Goal: Contribute content: Contribute content

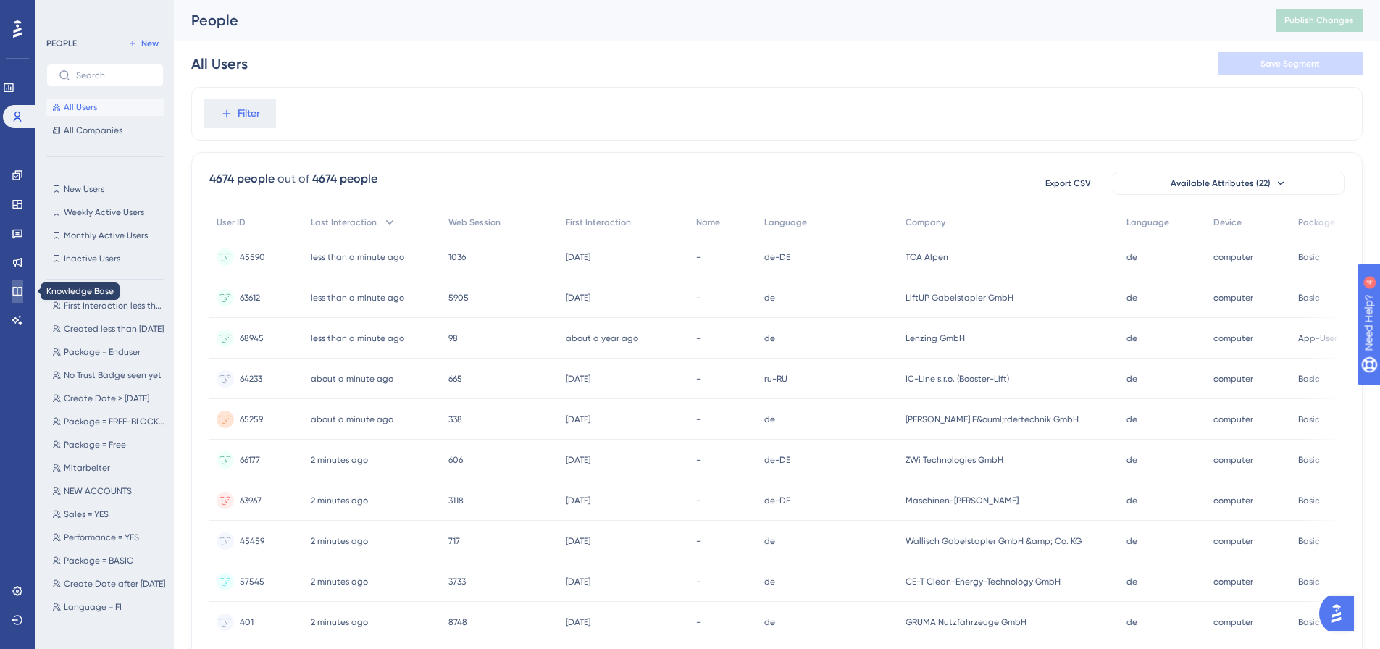
click at [12, 292] on icon at bounding box center [18, 291] width 12 height 12
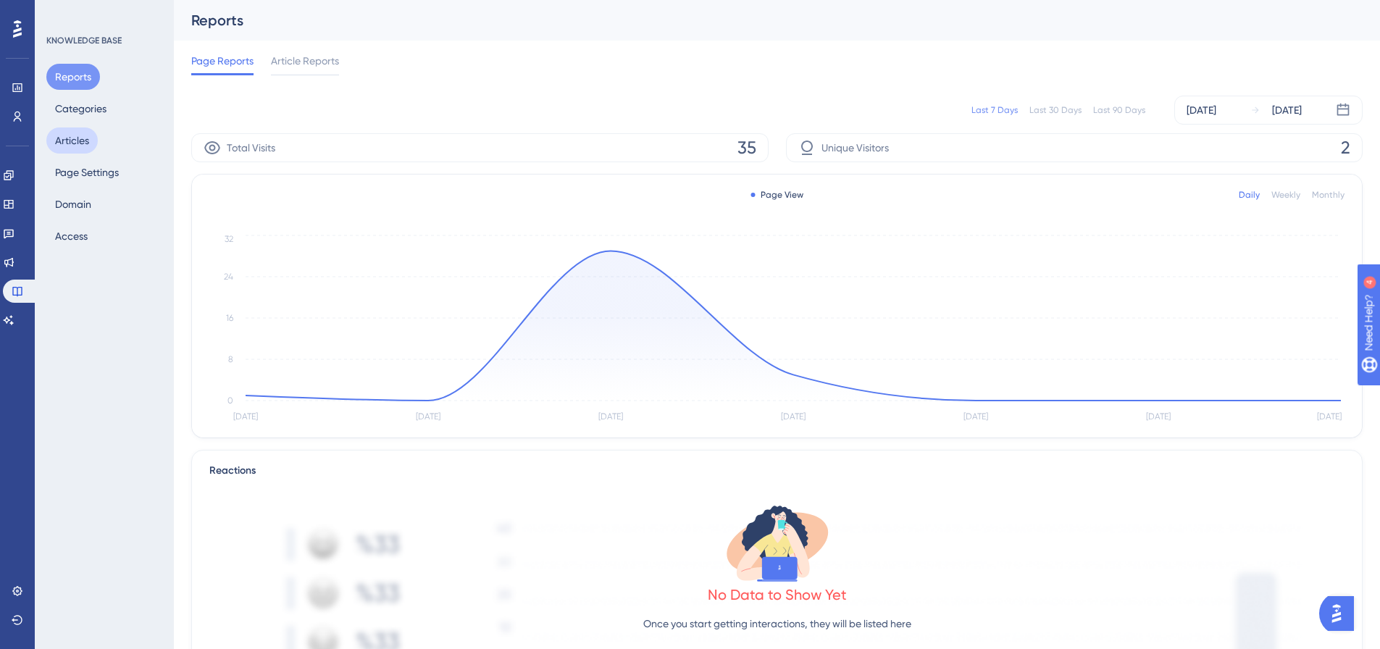
click at [83, 135] on button "Articles" at bounding box center [71, 140] width 51 height 26
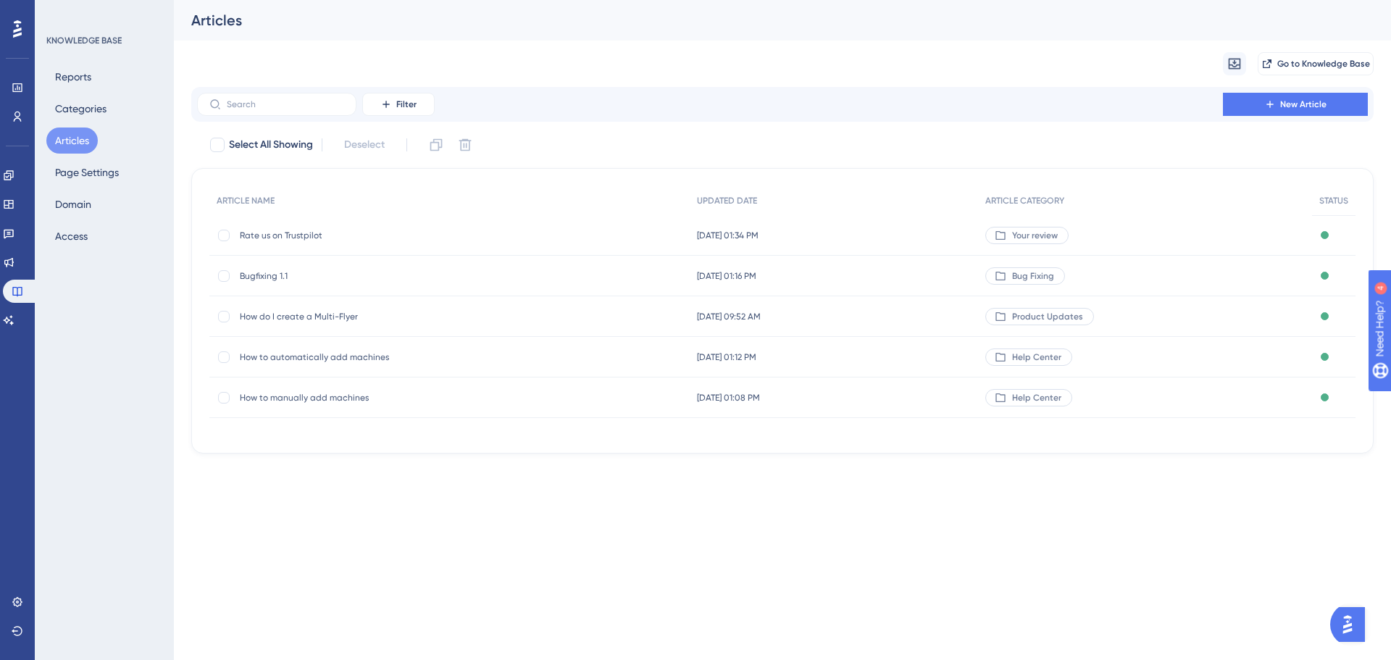
click at [338, 356] on span "How to automatically add machines" at bounding box center [356, 357] width 232 height 12
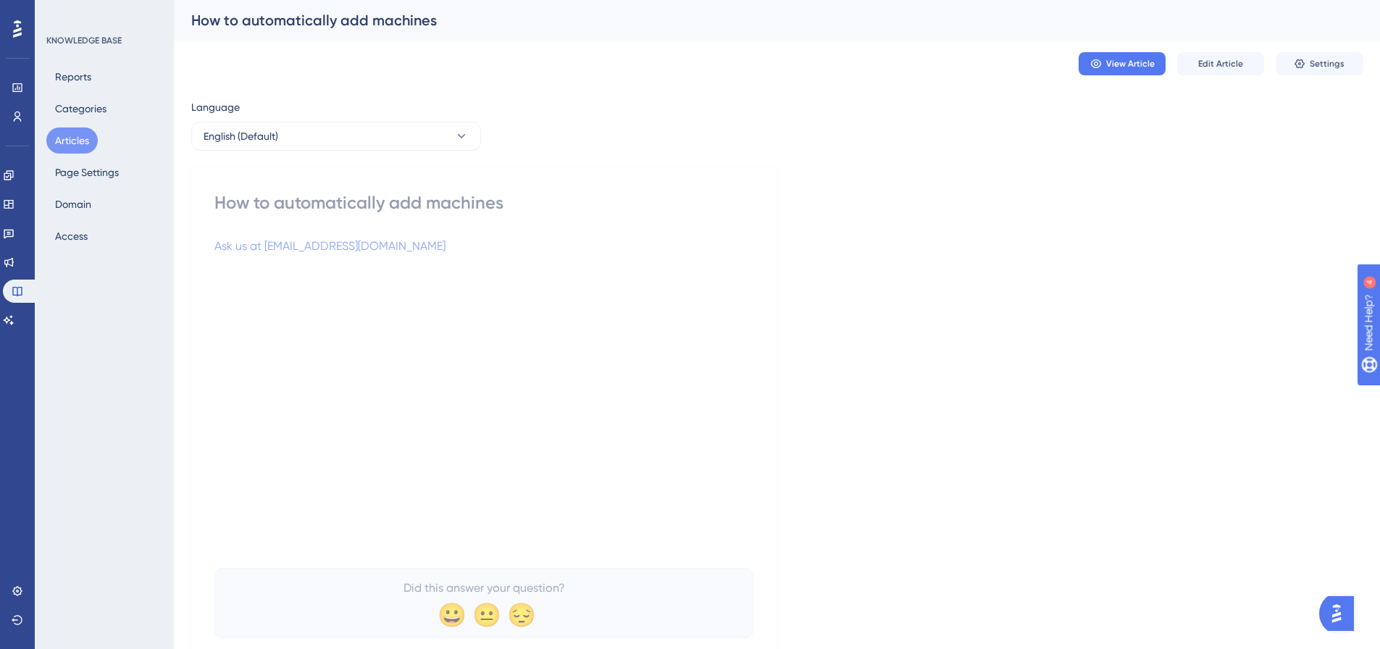
click at [444, 233] on div "How to automatically add machines Ask us at [EMAIL_ADDRESS][DOMAIN_NAME] Did th…" at bounding box center [483, 414] width 539 height 446
click at [1326, 53] on button "Settings" at bounding box center [1319, 63] width 87 height 23
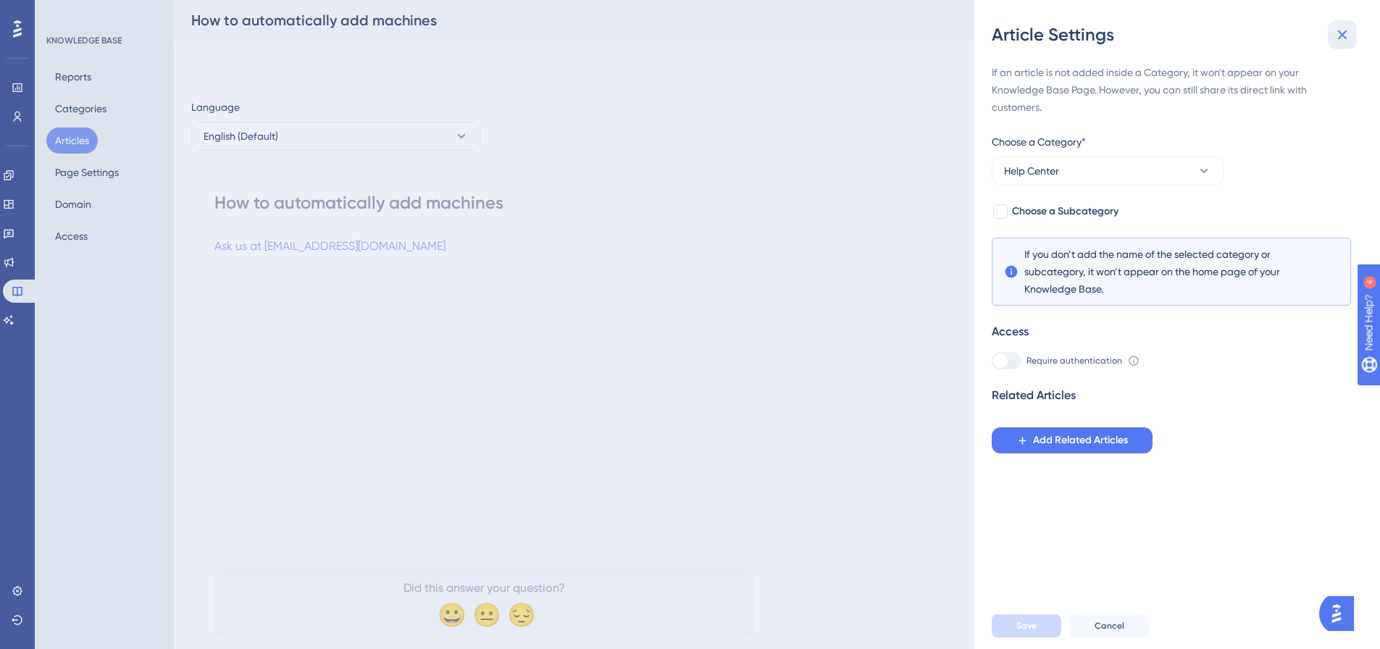
click at [1350, 38] on button at bounding box center [1342, 34] width 29 height 29
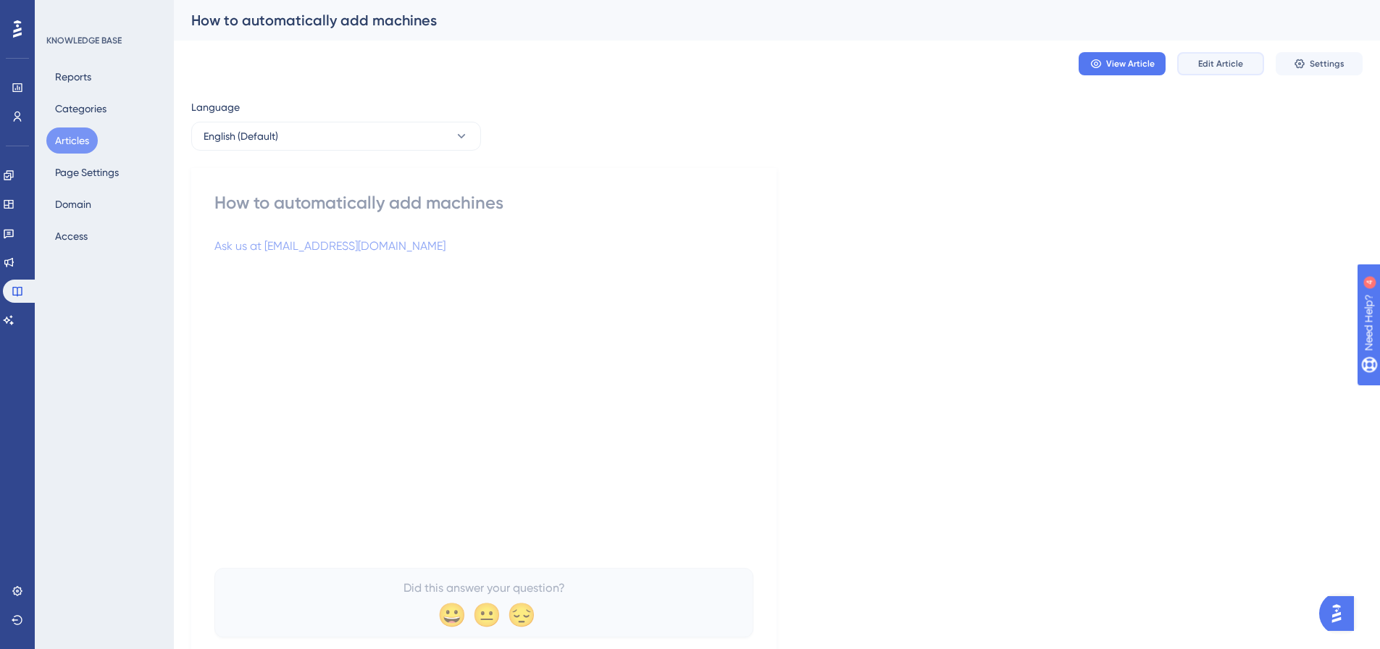
click at [1232, 66] on span "Edit Article" at bounding box center [1220, 64] width 45 height 12
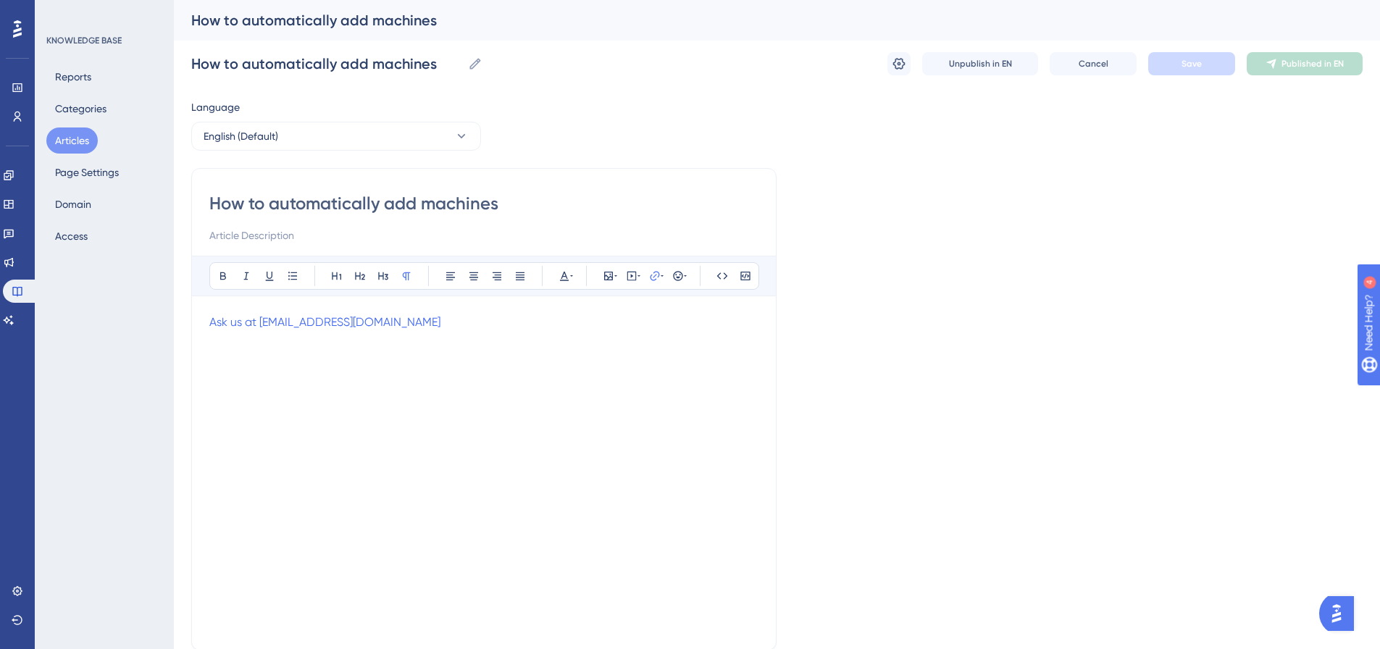
click at [482, 334] on div "Ask us at [EMAIL_ADDRESS][DOMAIN_NAME]" at bounding box center [483, 473] width 549 height 319
click at [385, 323] on p "Ask us at [EMAIL_ADDRESS][DOMAIN_NAME]" at bounding box center [483, 322] width 549 height 17
drag, startPoint x: 367, startPoint y: 323, endPoint x: 210, endPoint y: 321, distance: 157.2
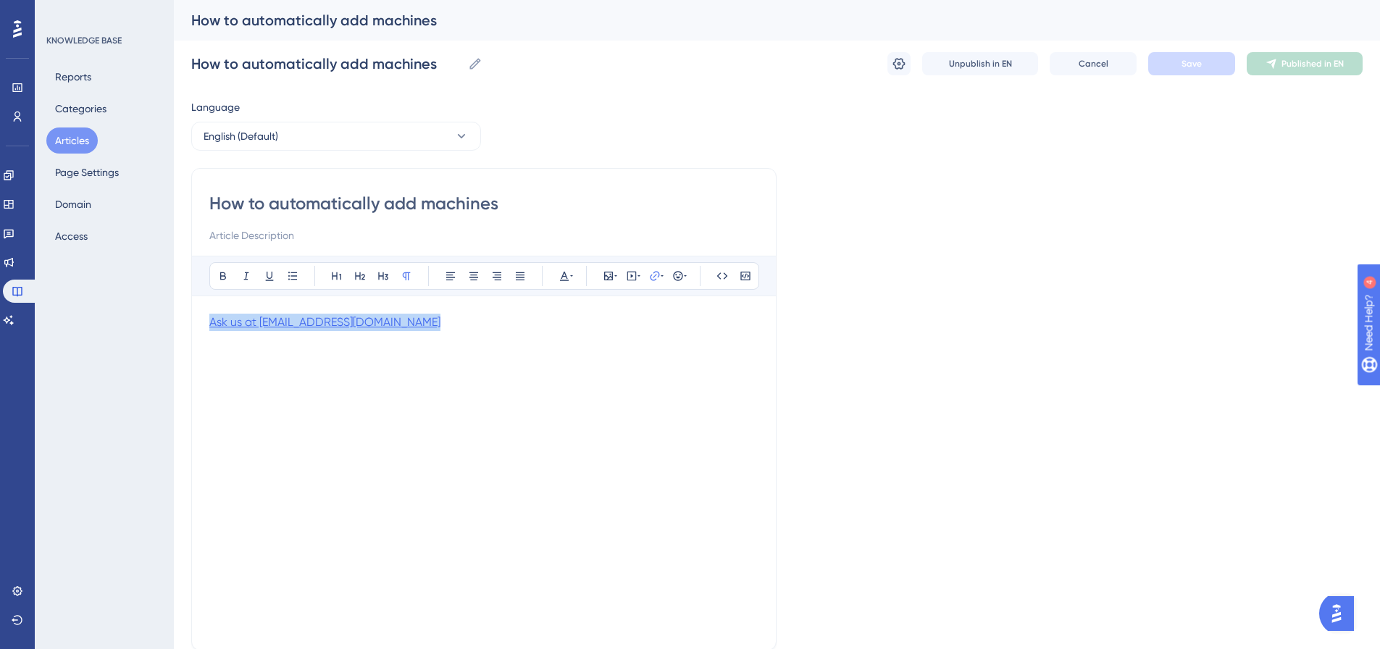
click at [209, 320] on div "Bold Italic Underline Bullet Point Heading 1 Heading 2 Heading 3 Normal Align L…" at bounding box center [483, 444] width 549 height 377
click at [410, 322] on p "Ask us at [EMAIL_ADDRESS][DOMAIN_NAME]" at bounding box center [483, 322] width 549 height 17
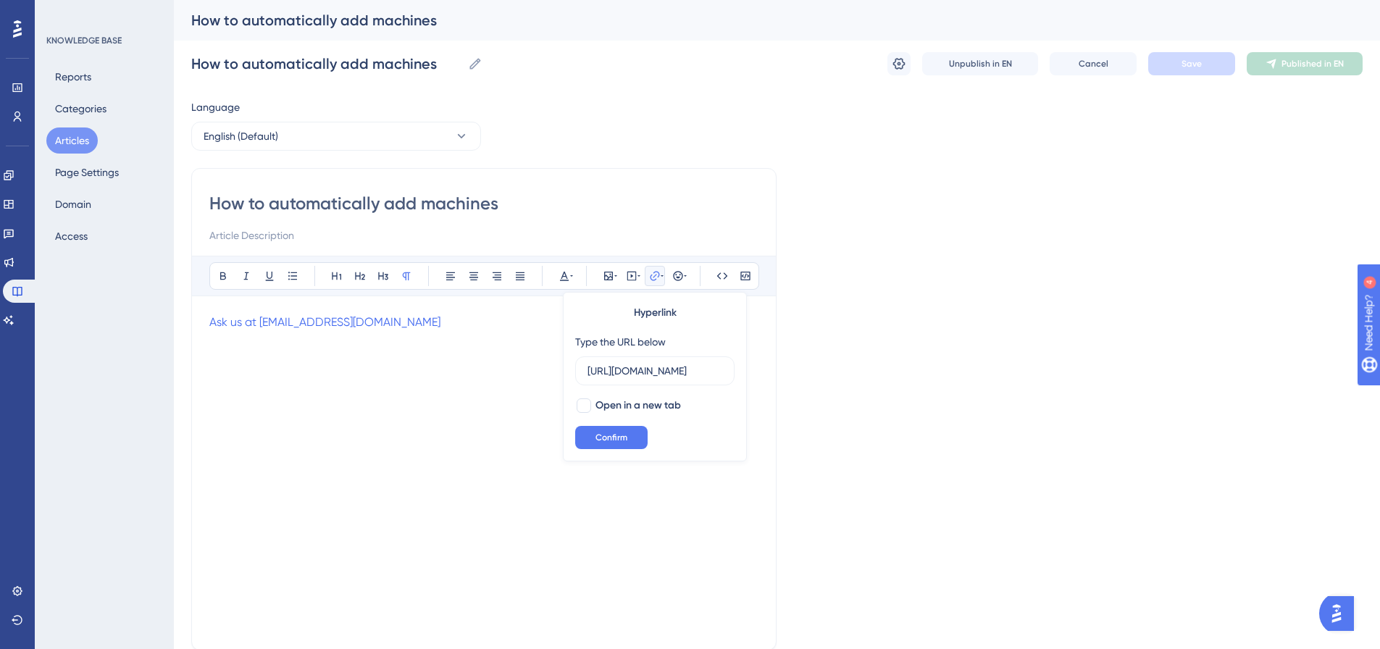
click at [414, 323] on p "Ask us at [EMAIL_ADDRESS][DOMAIN_NAME]" at bounding box center [483, 322] width 549 height 17
click at [677, 277] on icon at bounding box center [677, 275] width 9 height 9
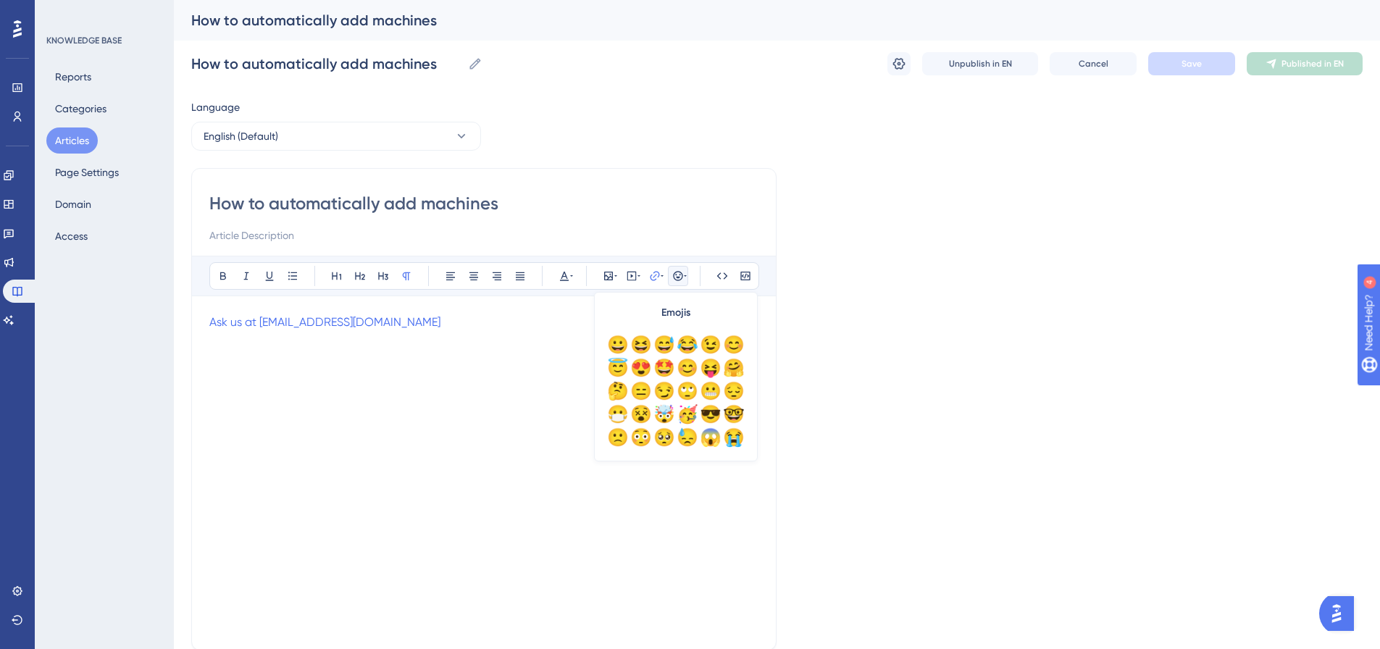
click at [677, 277] on icon at bounding box center [677, 275] width 9 height 9
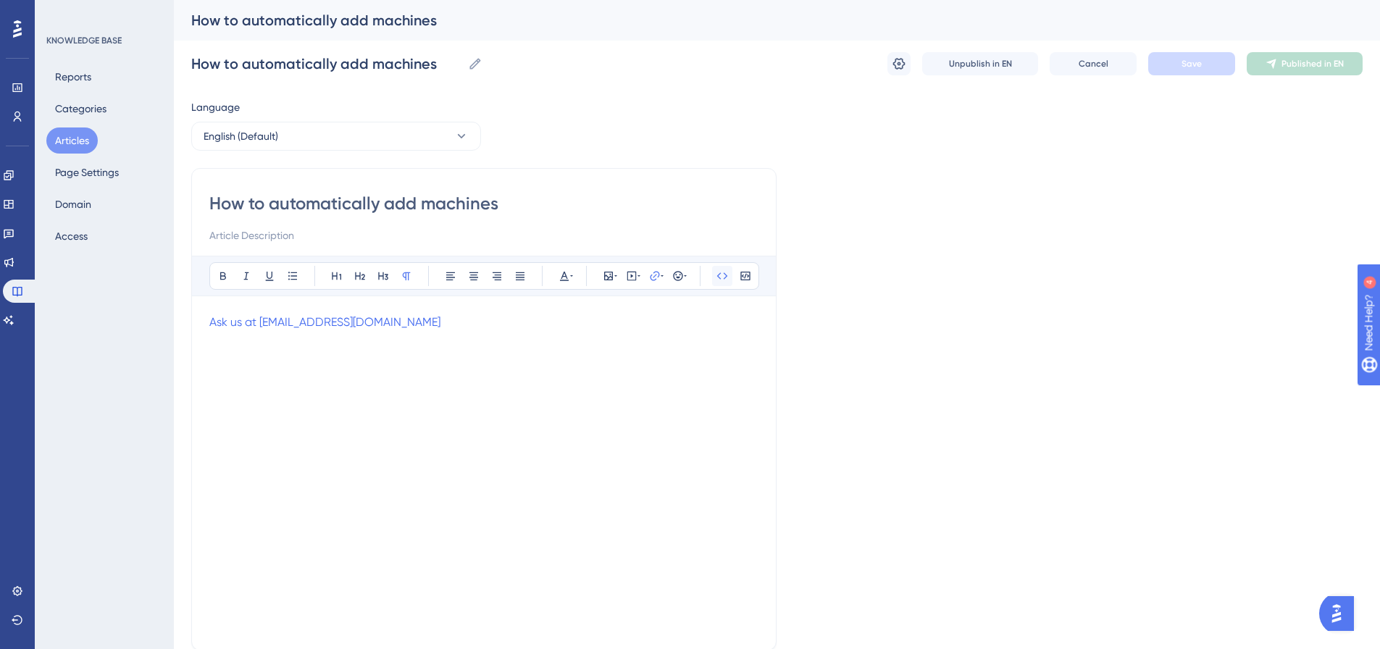
click at [722, 274] on icon at bounding box center [722, 276] width 12 height 12
click at [721, 278] on icon at bounding box center [722, 276] width 12 height 12
click at [753, 275] on button at bounding box center [745, 276] width 20 height 20
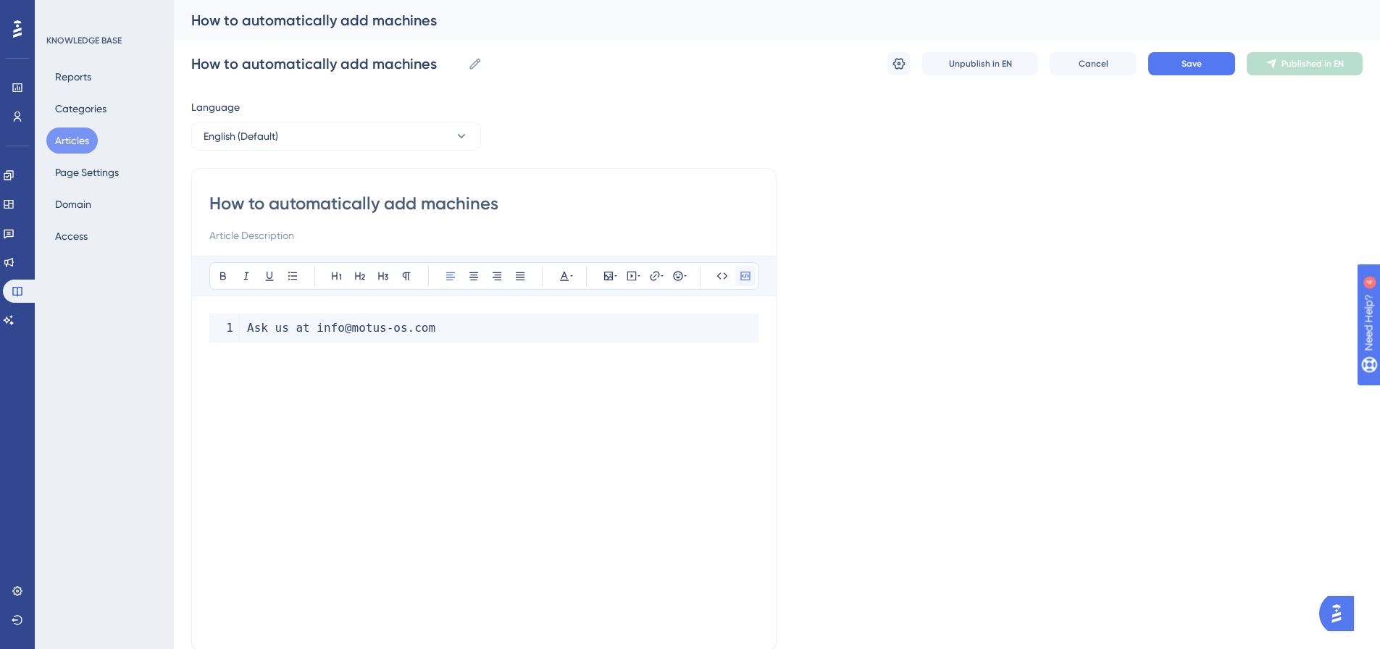
click at [752, 275] on button at bounding box center [745, 276] width 20 height 20
click at [735, 346] on div "Ask us at [EMAIL_ADDRESS][DOMAIN_NAME]" at bounding box center [483, 473] width 549 height 319
click at [875, 344] on div "Language English (Default) How to automatically add machines Bold Italic Underl…" at bounding box center [776, 418] width 1171 height 639
click at [324, 319] on span "Ask us at [EMAIL_ADDRESS][DOMAIN_NAME]" at bounding box center [324, 322] width 231 height 14
click at [440, 328] on p "Ask us at [EMAIL_ADDRESS][DOMAIN_NAME]" at bounding box center [483, 322] width 549 height 17
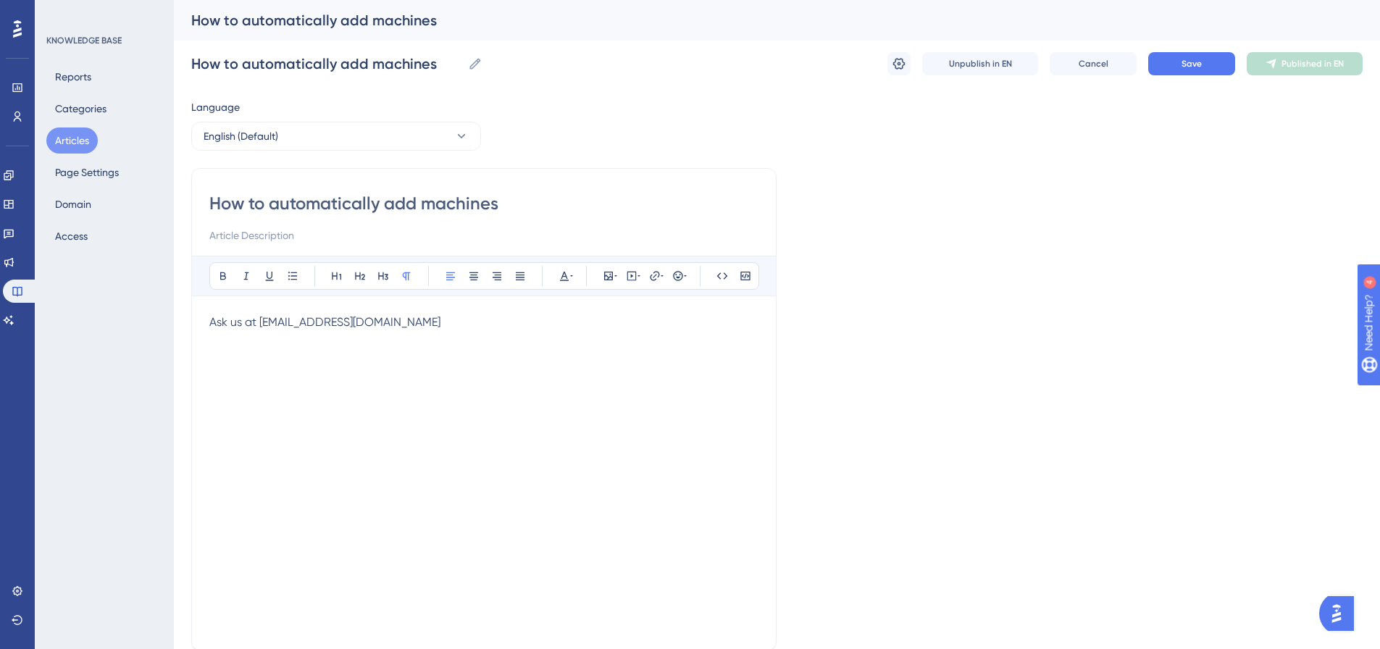
drag, startPoint x: 580, startPoint y: 328, endPoint x: 493, endPoint y: 330, distance: 87.7
click at [493, 330] on p "Ask us at [EMAIL_ADDRESS][DOMAIN_NAME]" at bounding box center [483, 322] width 549 height 17
drag, startPoint x: 515, startPoint y: 322, endPoint x: 206, endPoint y: 326, distance: 308.6
click at [204, 327] on div "How to automatically add machines Bold Italic Underline Bullet Point Heading 1 …" at bounding box center [483, 409] width 585 height 482
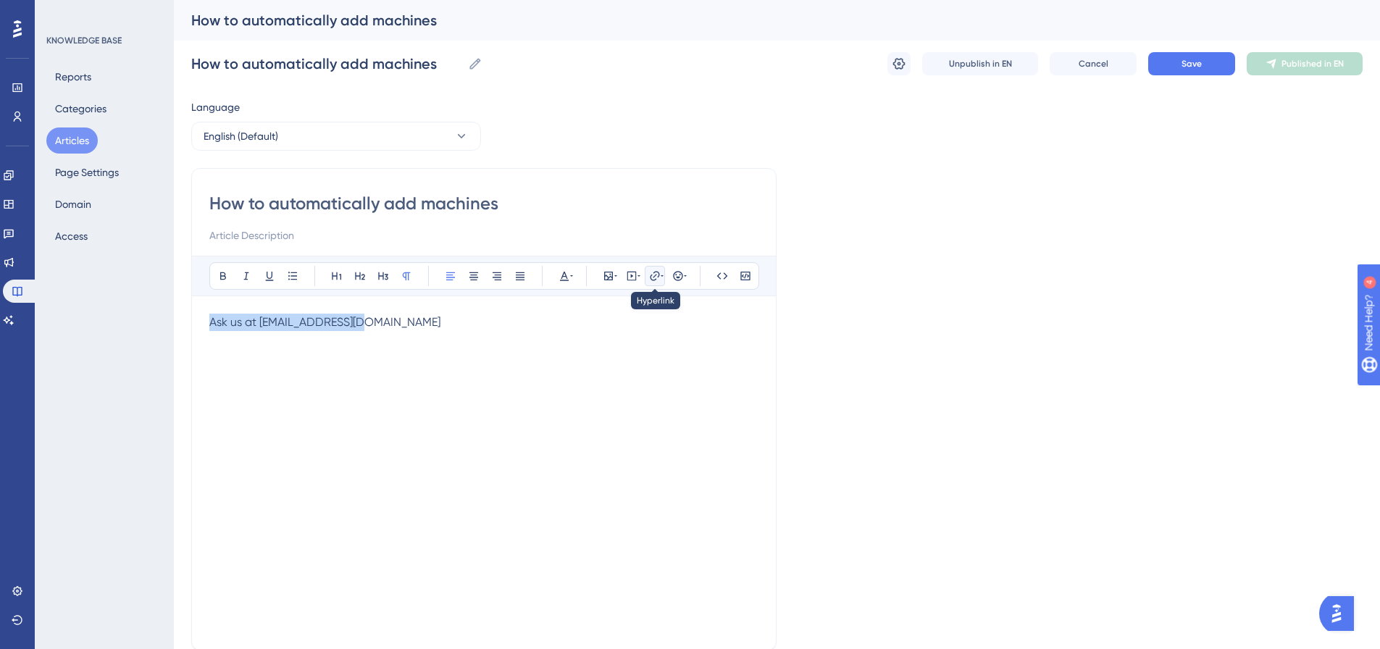
click at [658, 275] on icon at bounding box center [655, 276] width 12 height 12
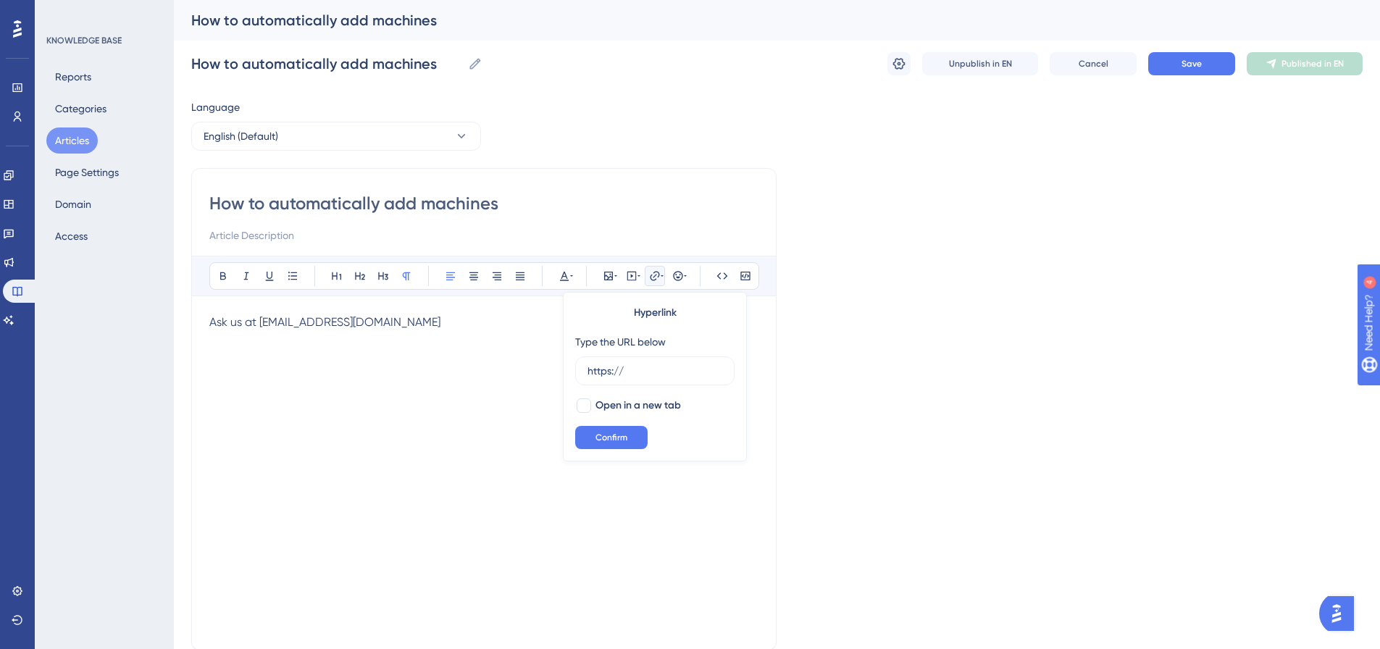
click at [954, 313] on div "Language English (Default) How to automatically add machines Bold Italic Underl…" at bounding box center [776, 418] width 1171 height 639
click at [942, 325] on div "Language English (Default) How to automatically add machines Bold Italic Underl…" at bounding box center [776, 418] width 1171 height 639
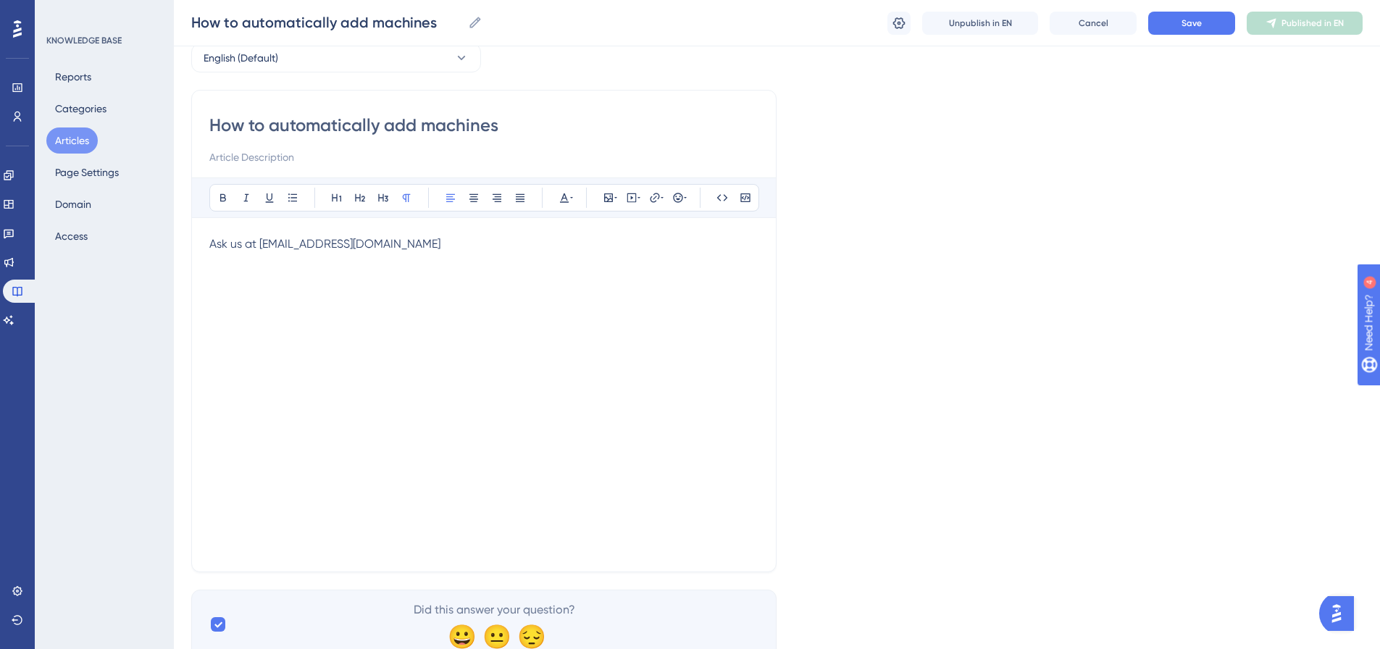
scroll to position [129, 0]
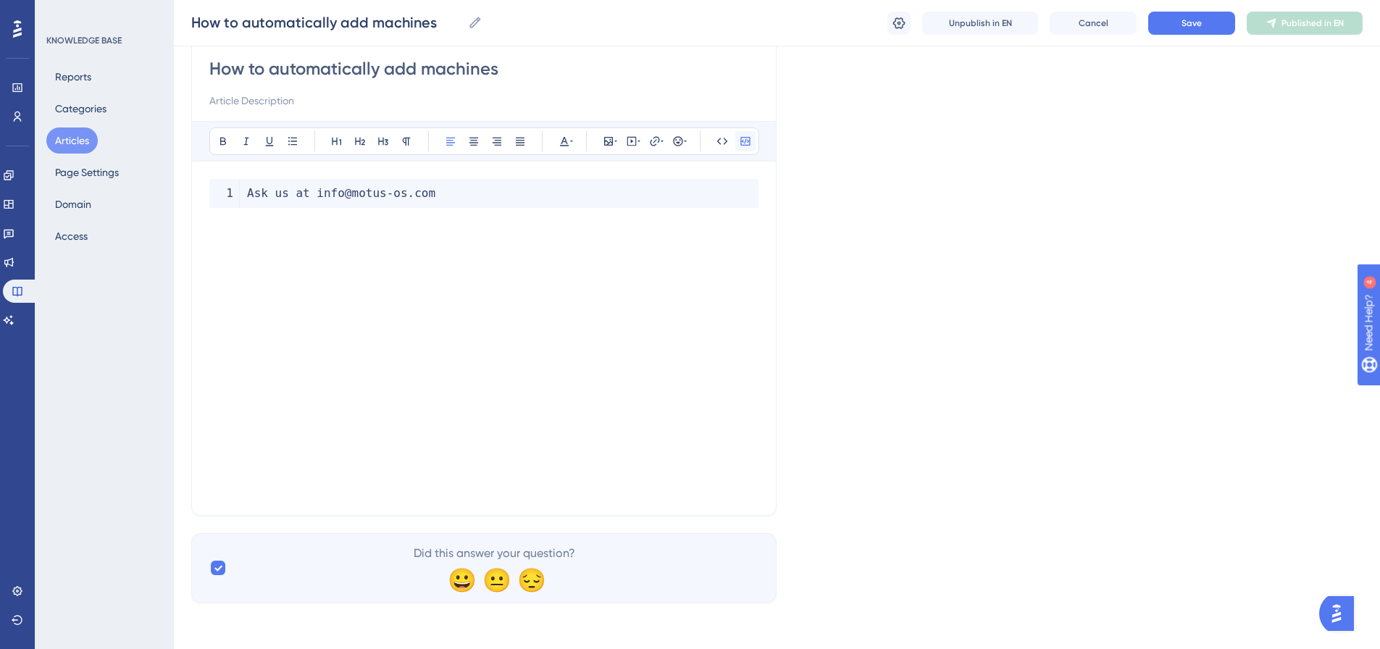
click at [747, 136] on icon at bounding box center [746, 141] width 12 height 12
click at [242, 192] on code "Ask us at info@motus - os . com" at bounding box center [483, 193] width 549 height 29
click at [473, 196] on code "< Ask us at info@motus - os . com" at bounding box center [483, 193] width 549 height 29
click at [486, 235] on div "< Ask us at info@motus - os . com / >" at bounding box center [483, 338] width 549 height 319
click at [490, 262] on div "< Ask us at info@motus - os . com / >" at bounding box center [483, 338] width 549 height 319
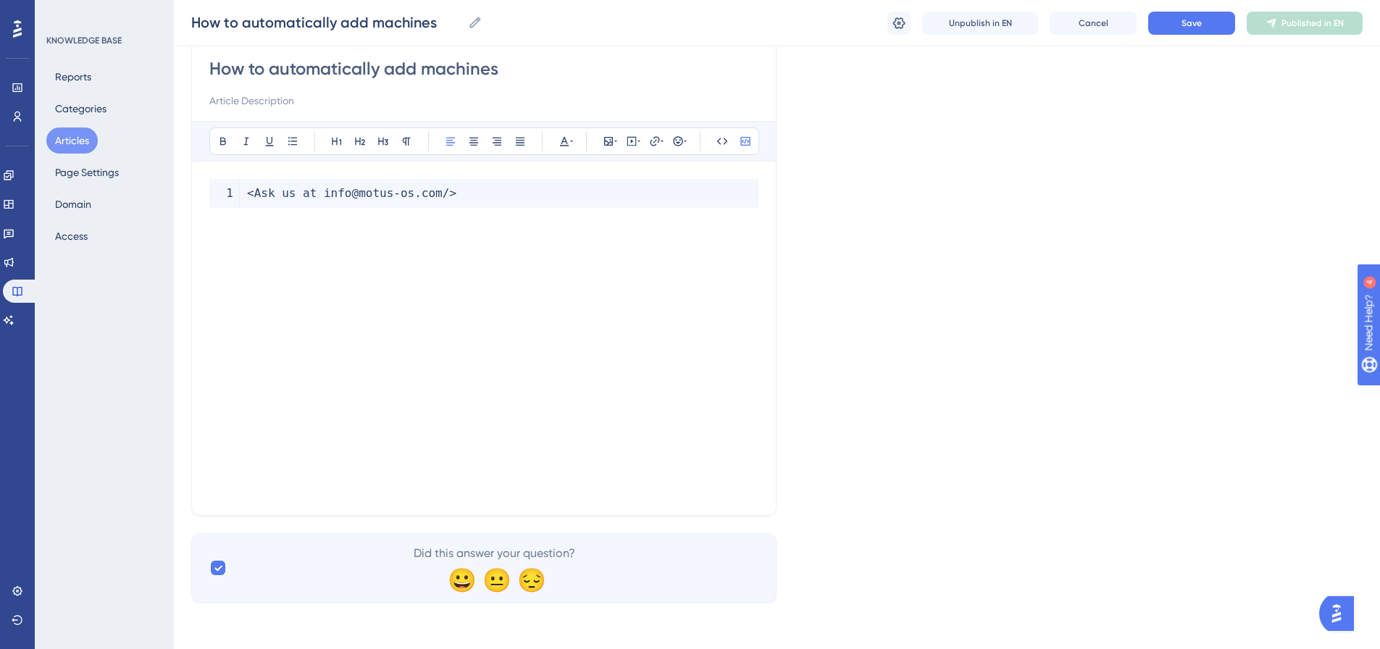
click at [456, 189] on code "< Ask us at info@motus - os . com / >" at bounding box center [483, 193] width 549 height 29
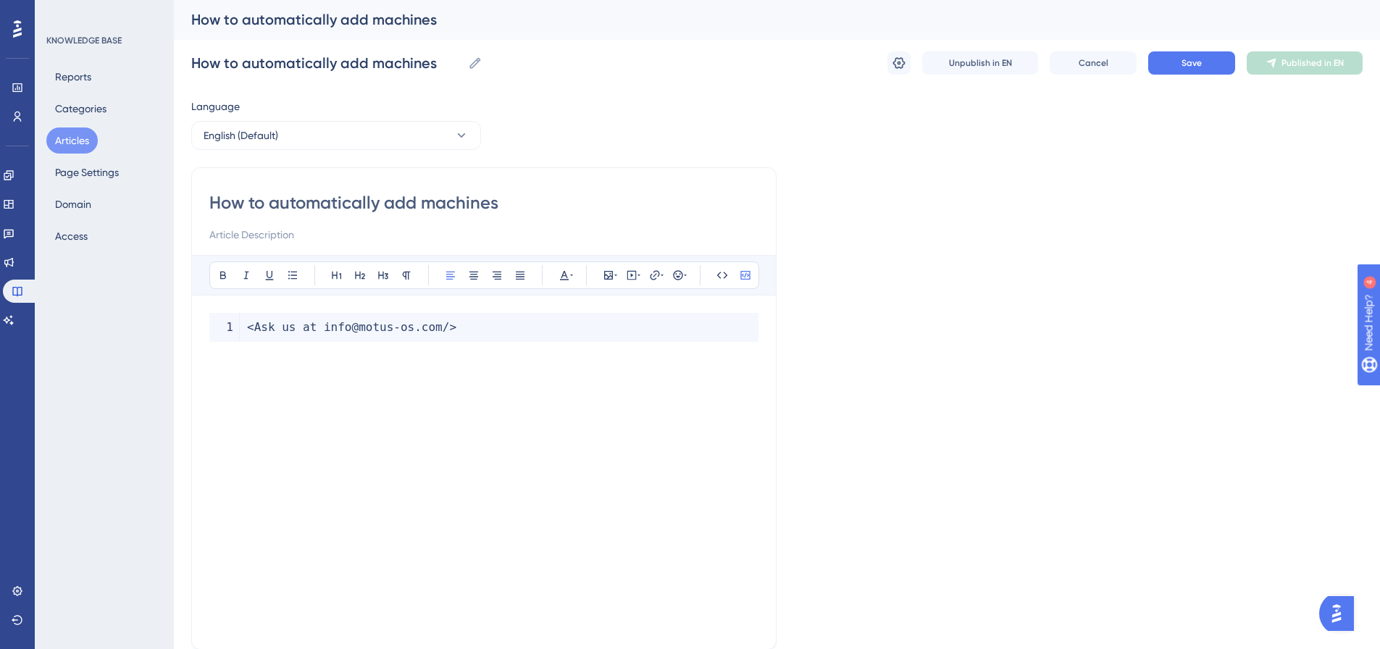
scroll to position [0, 0]
click at [340, 140] on button "English (Default)" at bounding box center [336, 136] width 290 height 29
click at [647, 125] on div "Language English (Default) English (Default) English (Default) Published How to…" at bounding box center [776, 418] width 1171 height 639
click at [900, 65] on icon at bounding box center [899, 64] width 14 height 14
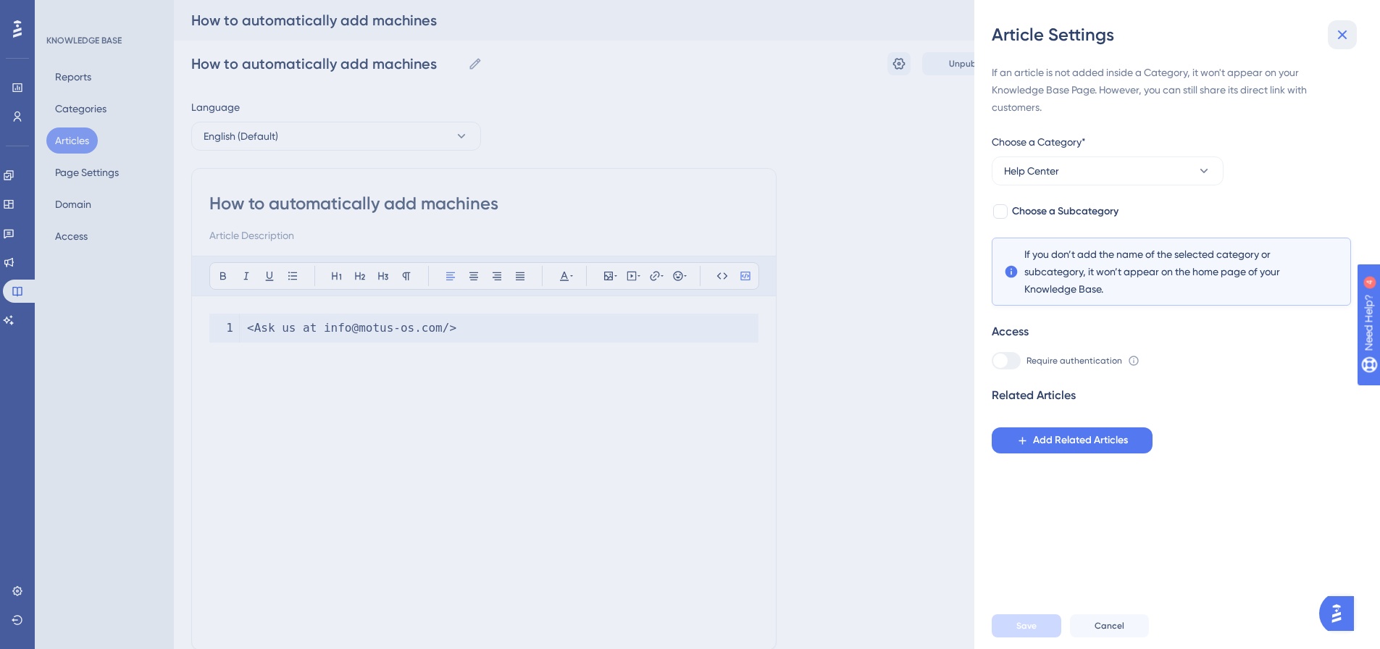
click at [1348, 37] on icon at bounding box center [1342, 34] width 17 height 17
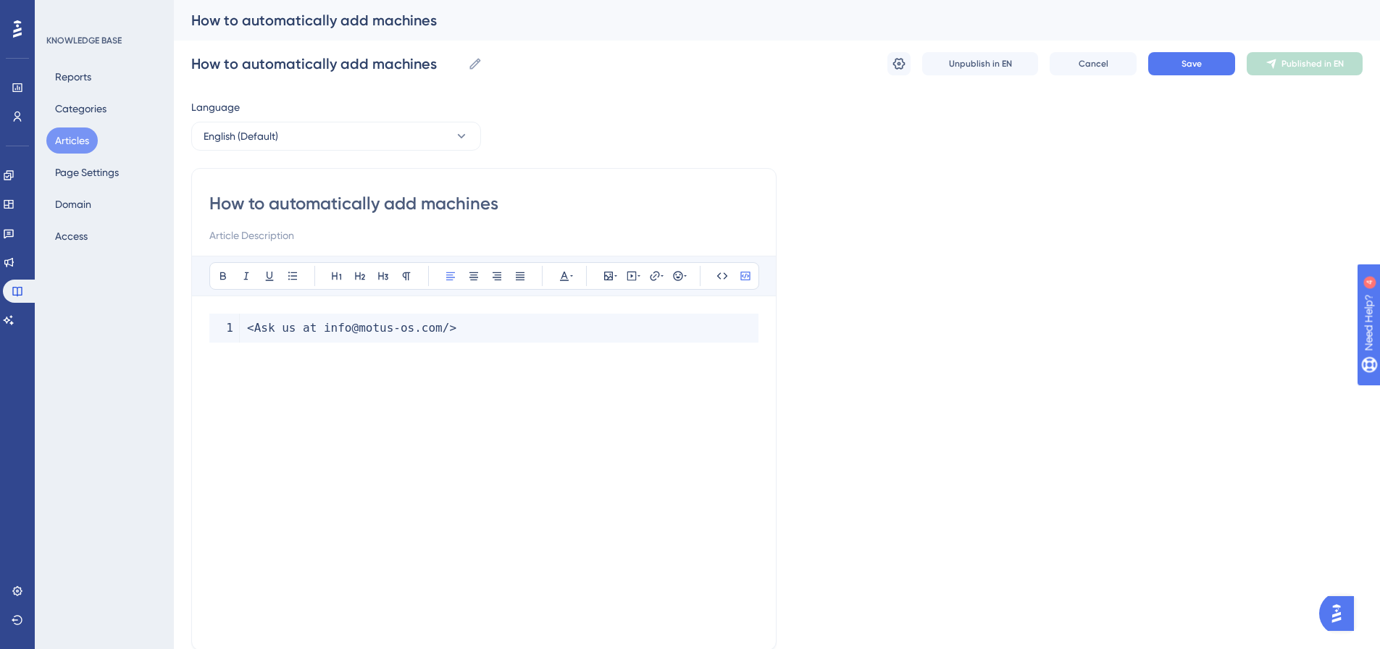
click at [878, 420] on div "Language English (Default) How to automatically add machines Bold Italic Underl…" at bounding box center [776, 418] width 1171 height 639
click at [610, 275] on icon at bounding box center [608, 276] width 9 height 9
click at [880, 302] on div "Language English (Default) How to automatically add machines Bold Italic Underl…" at bounding box center [776, 418] width 1171 height 639
click at [714, 276] on button at bounding box center [722, 276] width 20 height 20
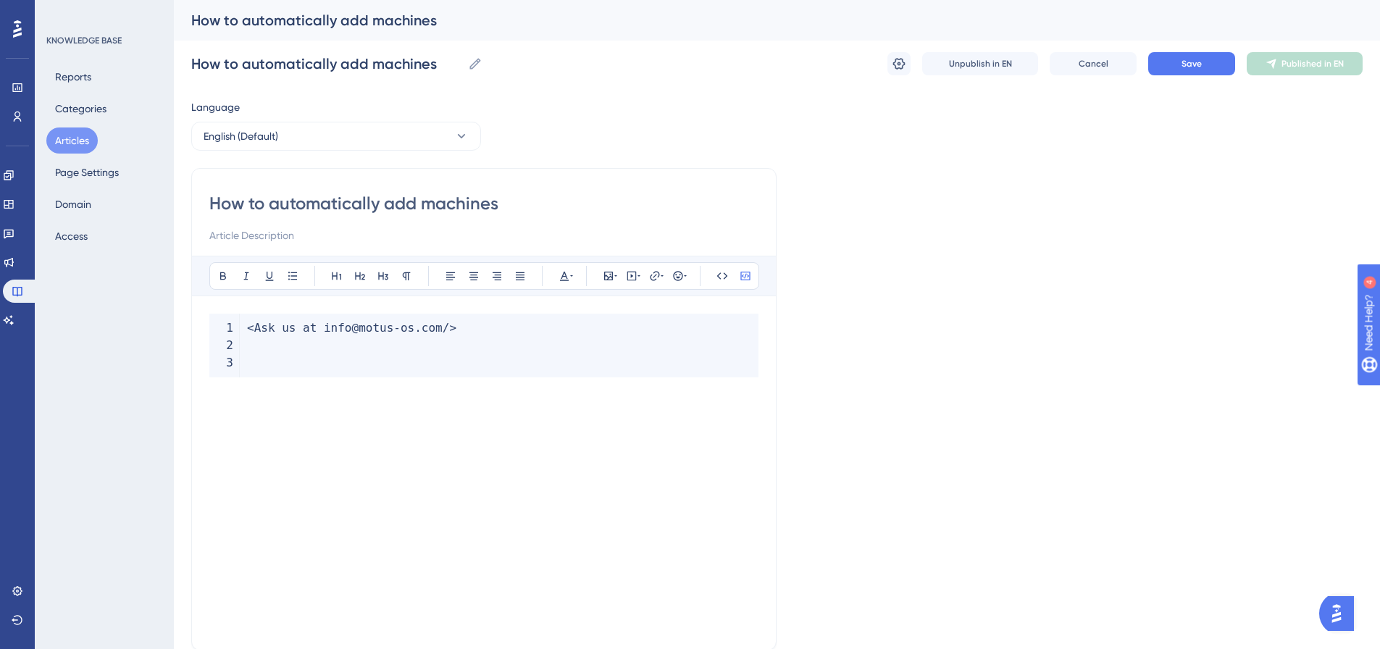
click at [278, 356] on code "< Ask us at info@motus - os . com / >" at bounding box center [483, 346] width 549 height 64
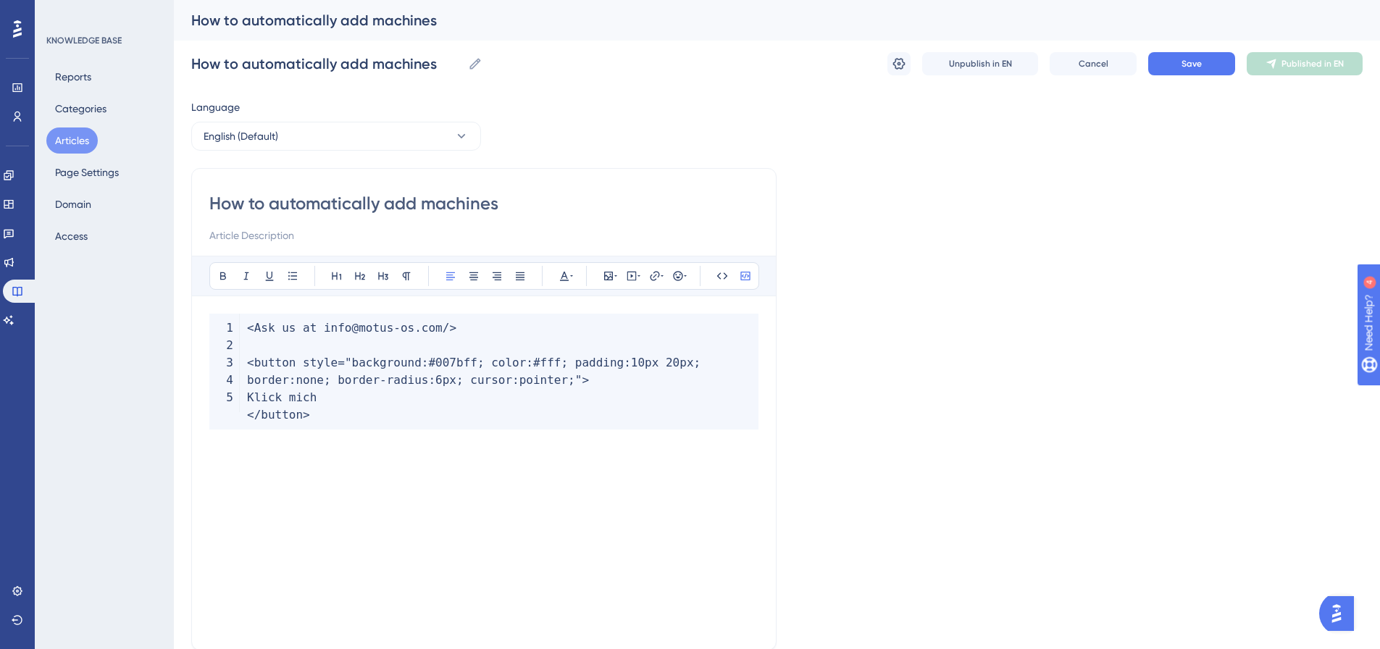
click at [968, 393] on div "Language English (Default) How to automatically add machines Bold Italic Underl…" at bounding box center [776, 418] width 1171 height 639
click at [950, 430] on div "Language English (Default) How to automatically add machines Bold Italic Underl…" at bounding box center [776, 418] width 1171 height 639
click at [748, 277] on icon at bounding box center [744, 276] width 9 height 9
click at [1005, 321] on div "Language English (Default) How to automatically add machines Bold Italic Underl…" at bounding box center [776, 418] width 1171 height 639
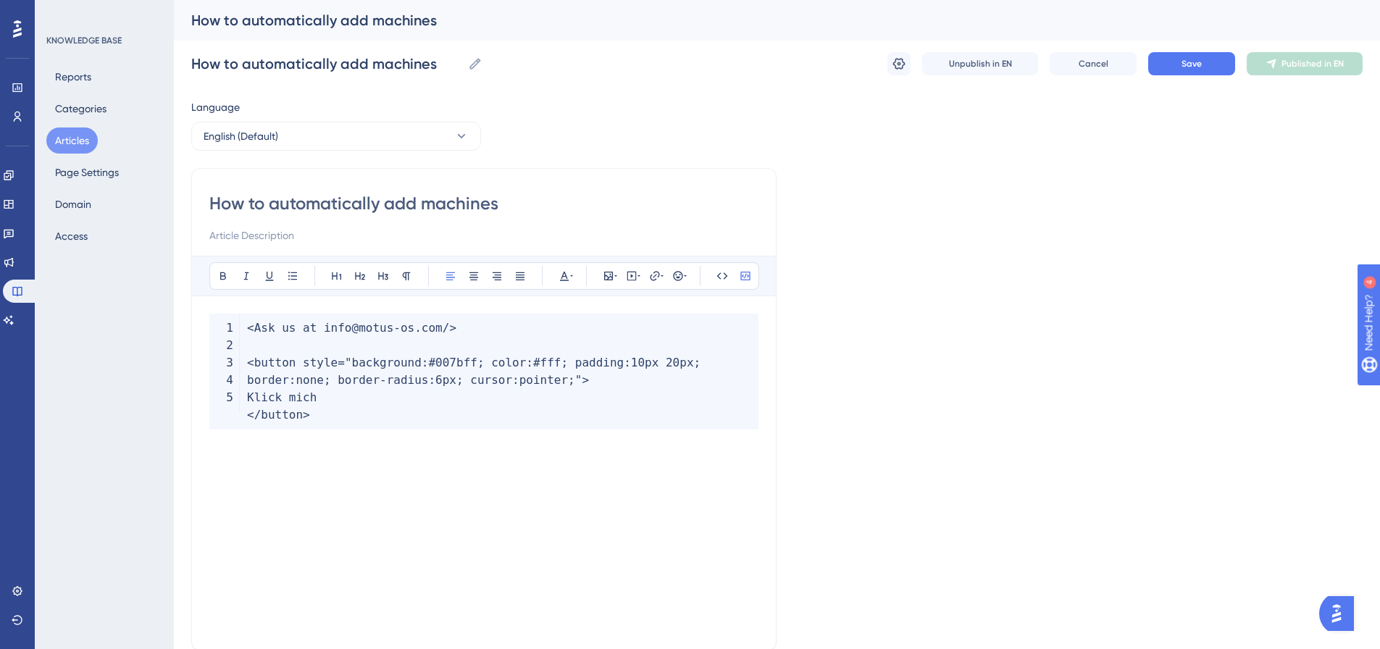
click at [466, 321] on code "< Ask us at info@motus - os . com / > < button style = "background:#007bff; col…" at bounding box center [483, 372] width 549 height 116
click at [251, 328] on span "<" at bounding box center [250, 328] width 7 height 14
drag, startPoint x: 528, startPoint y: 331, endPoint x: 248, endPoint y: 330, distance: 279.6
click at [248, 330] on code "Ask us at info@motus - os . com < button style = "background:#007bff; color:#ff…" at bounding box center [483, 372] width 549 height 116
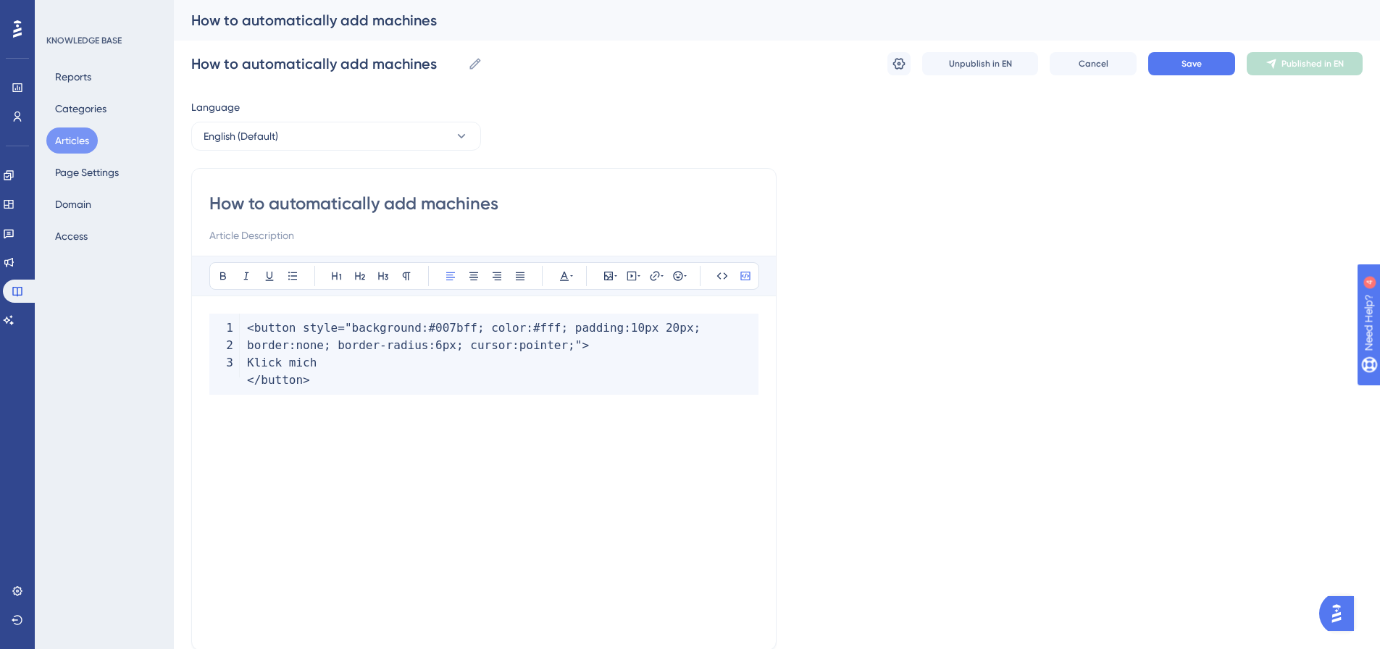
click at [940, 332] on div "Language English (Default) How to automatically add machines Bold Italic Underl…" at bounding box center [776, 418] width 1171 height 639
drag, startPoint x: 416, startPoint y: 360, endPoint x: 391, endPoint y: 372, distance: 27.2
click at [414, 361] on code "< button style = "background:#007bff; color:#fff; padding:10px 20px; border:non…" at bounding box center [483, 354] width 549 height 81
click at [387, 373] on code "< button style = "background:#007bff; color:#fff; padding:10px 20px; border:non…" at bounding box center [483, 354] width 549 height 81
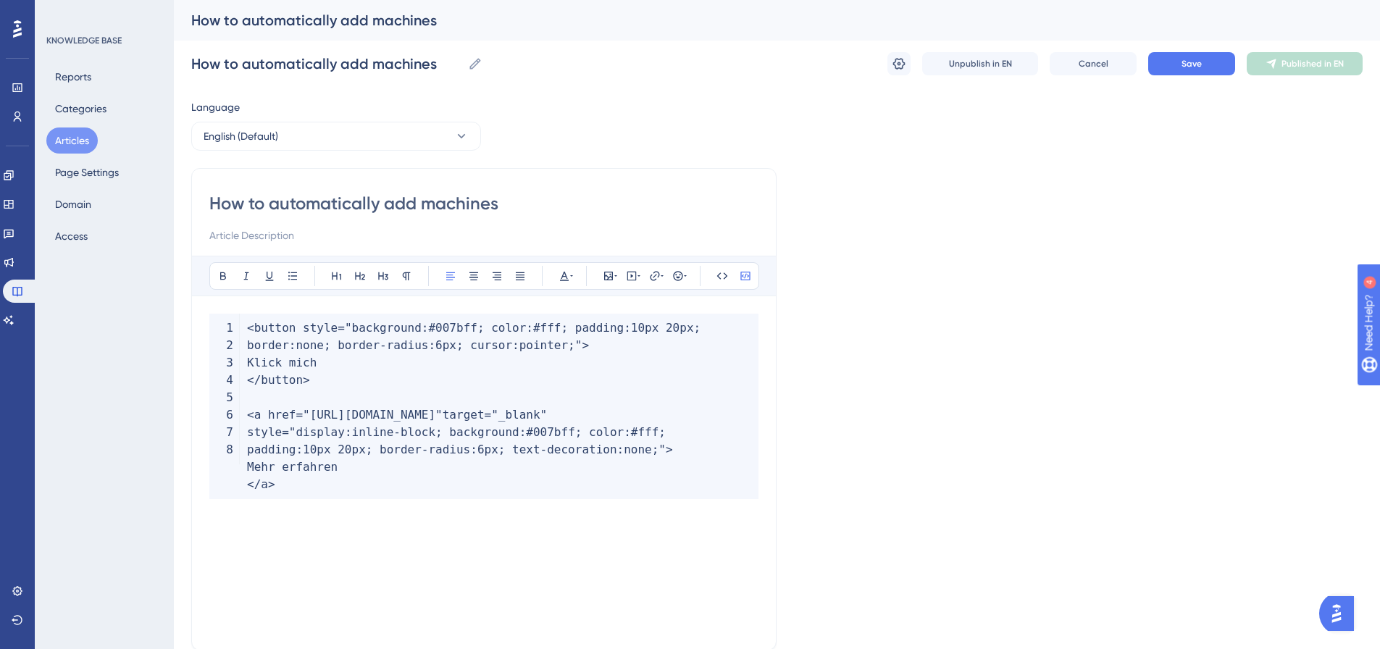
click at [386, 373] on code "< button style = "background:#007bff; color:#fff; padding:10px 20px; border:non…" at bounding box center [483, 406] width 549 height 185
click at [897, 310] on div "Language English (Default) How to automatically add machines Bold Italic Underl…" at bounding box center [776, 418] width 1171 height 639
click at [244, 332] on code "< button style = "background:#007bff; color:#fff; padding:10px 20px; border:non…" at bounding box center [483, 406] width 549 height 185
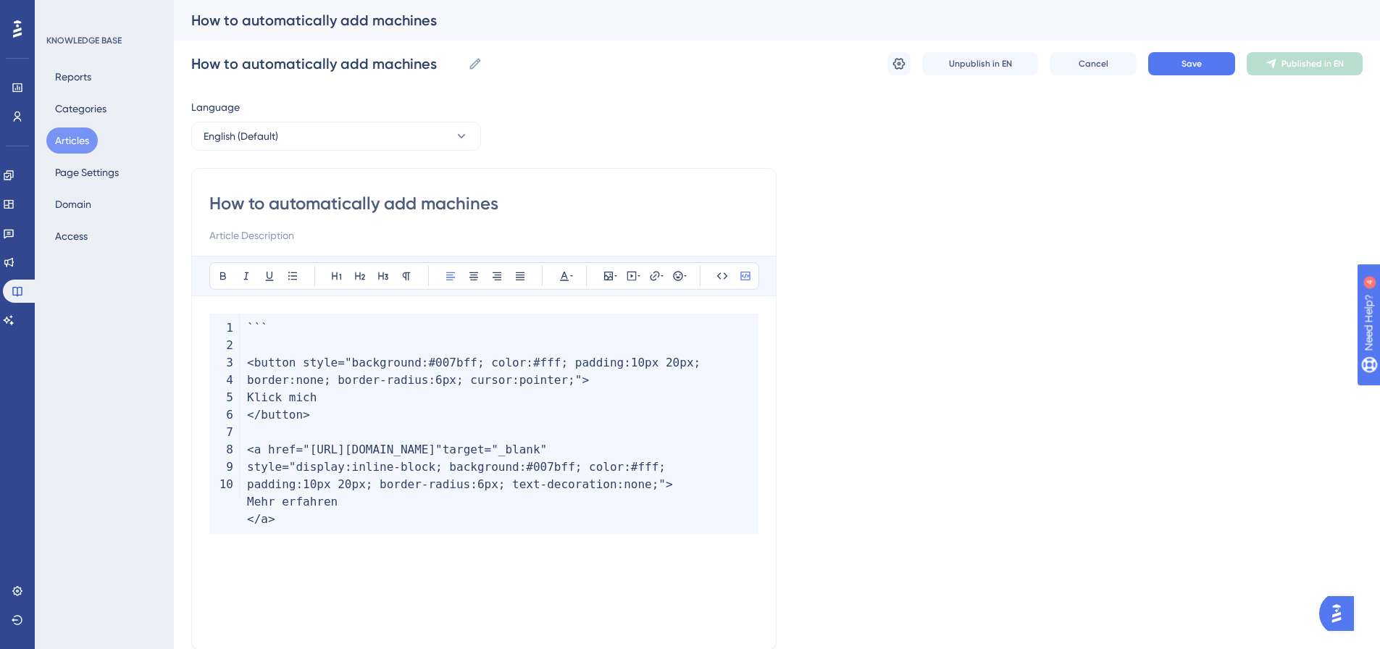
click at [297, 326] on code "` ` ` < button style = "background:#007bff; color:#fff; padding:10px 20px; bord…" at bounding box center [483, 424] width 549 height 220
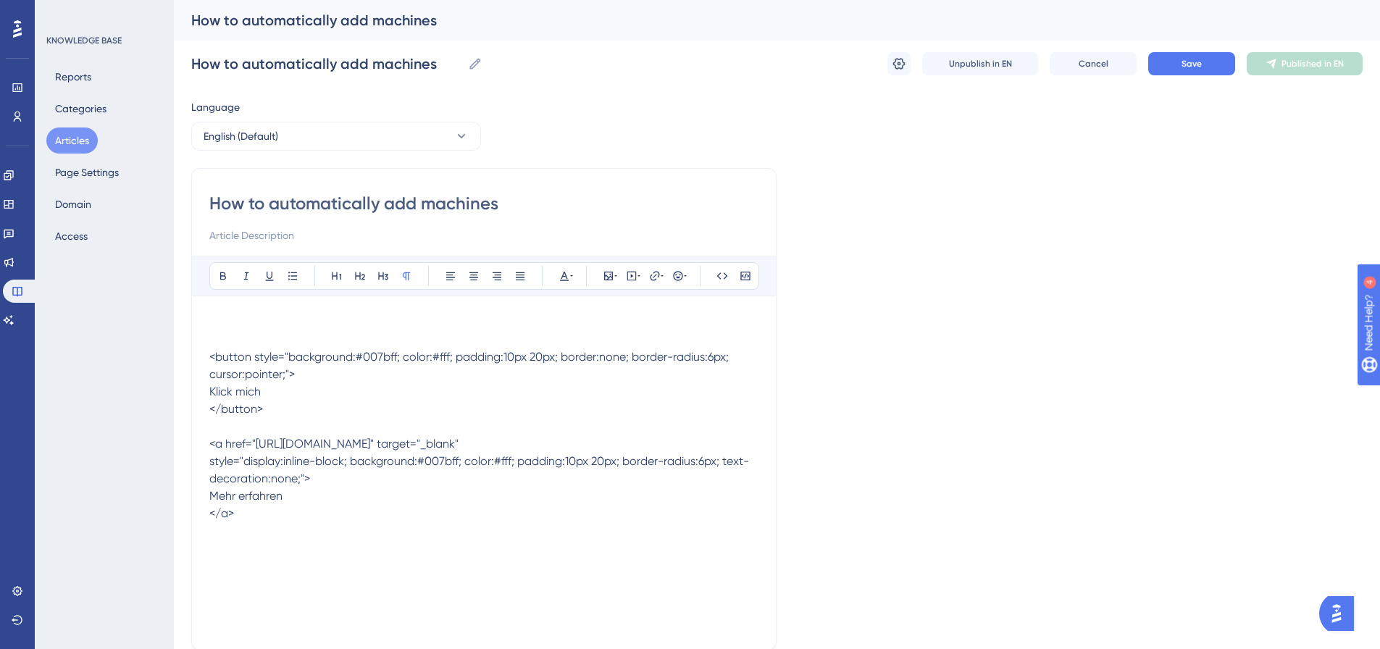
click at [298, 326] on p "<button style="background:#007bff; color:#fff; padding:10px 20px; border:none; …" at bounding box center [483, 418] width 549 height 209
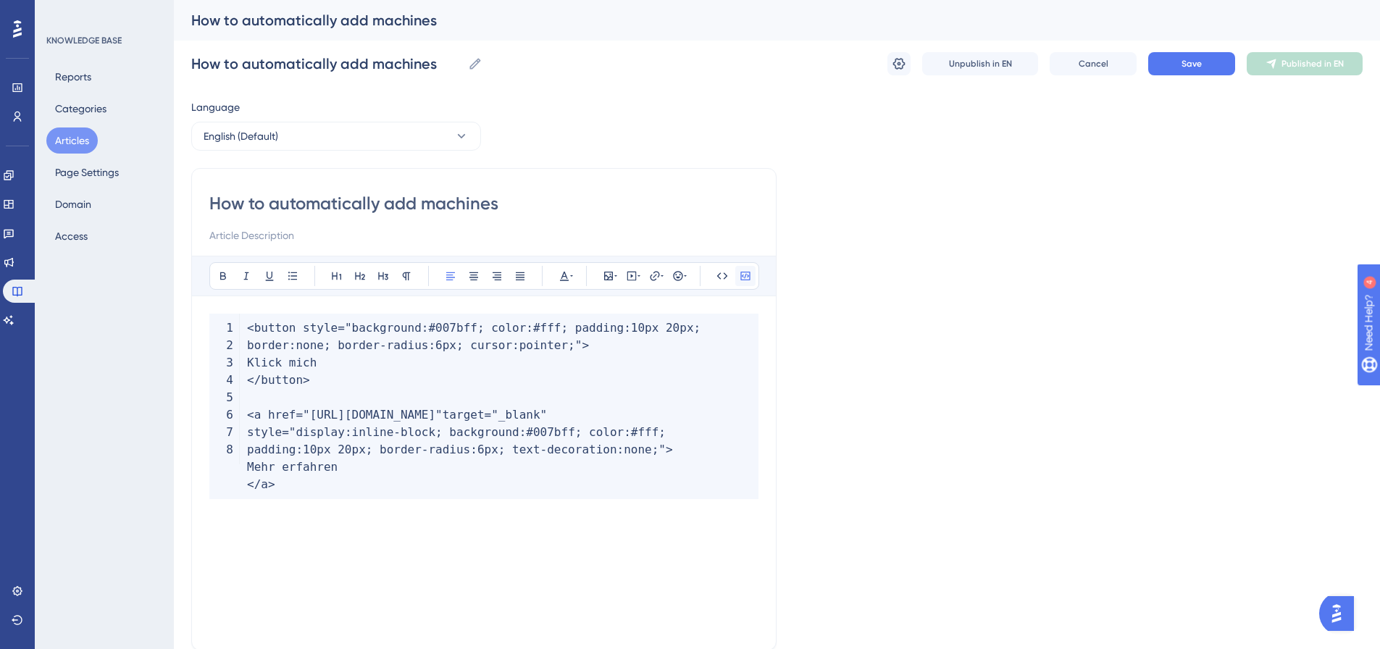
click at [753, 275] on button at bounding box center [745, 276] width 20 height 20
click at [719, 276] on icon at bounding box center [722, 276] width 12 height 12
click at [747, 282] on button at bounding box center [745, 276] width 20 height 20
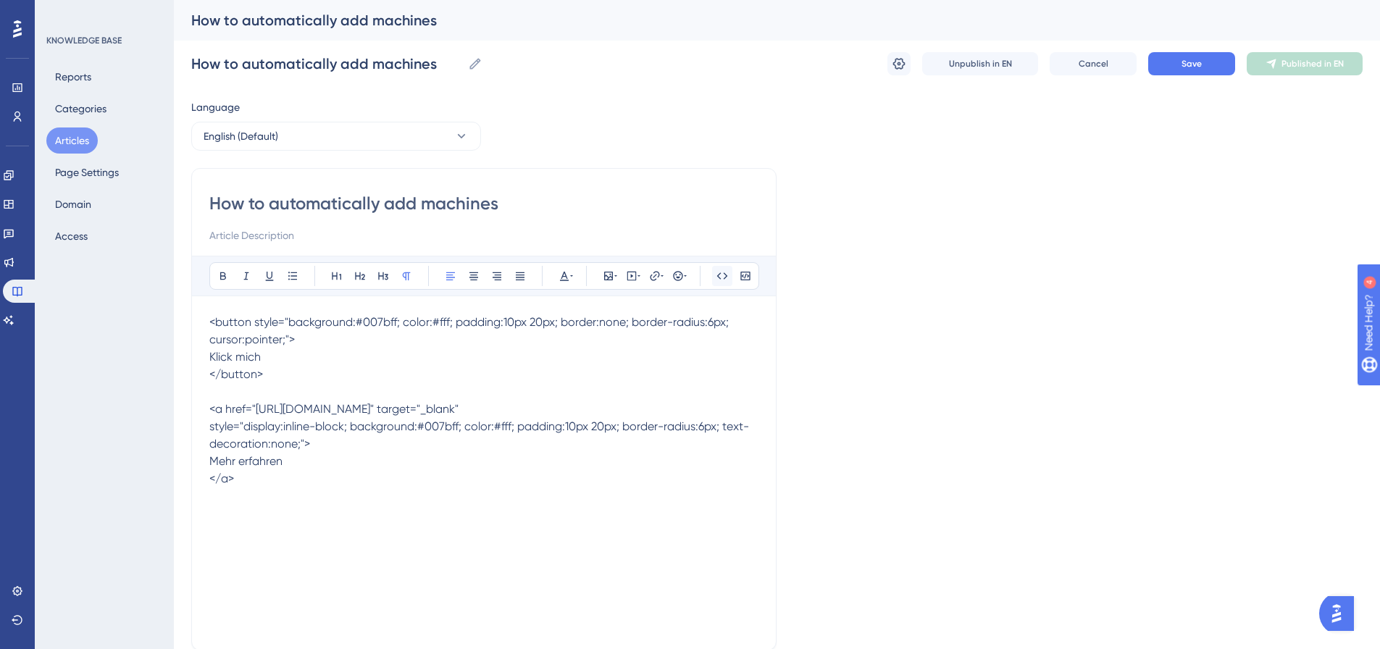
click at [728, 272] on button at bounding box center [722, 276] width 20 height 20
click at [575, 449] on p "<button style="background:#007bff; color:#fff; padding:10px 20px; border:none; …" at bounding box center [483, 401] width 549 height 174
click at [14, 28] on icon at bounding box center [17, 29] width 9 height 19
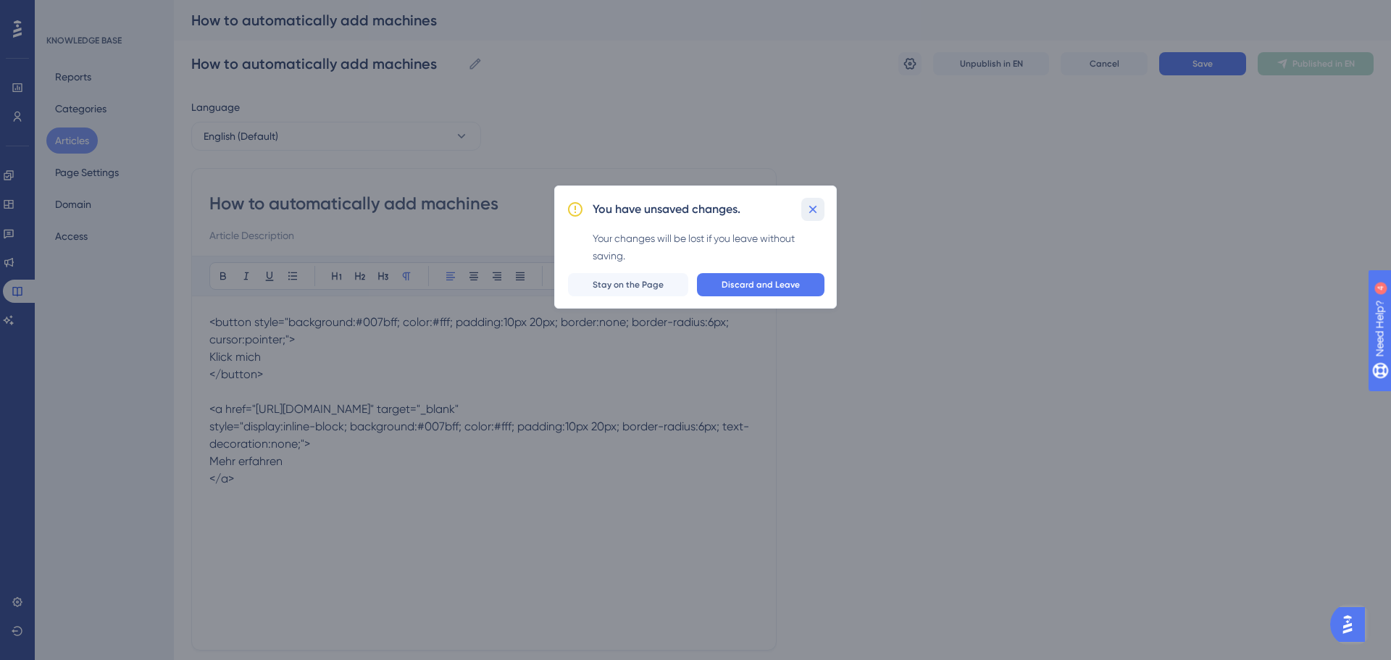
click at [813, 212] on icon at bounding box center [813, 209] width 14 height 14
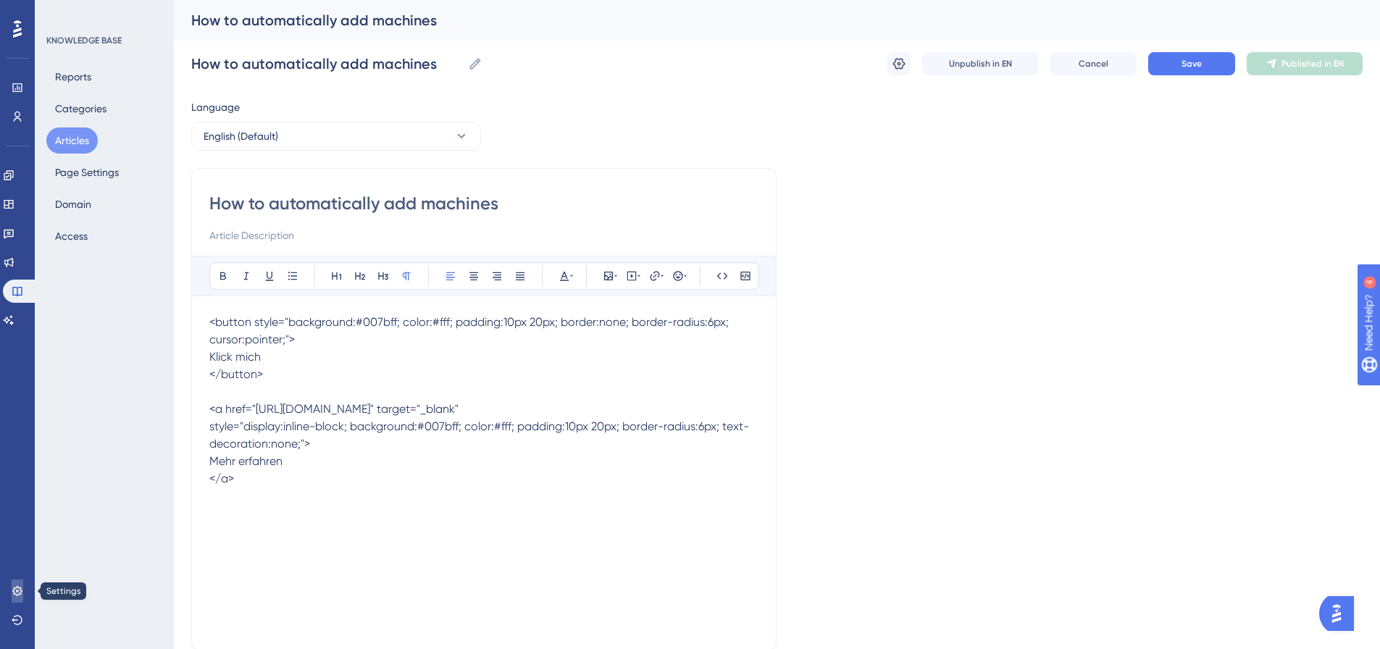
click at [23, 587] on link at bounding box center [18, 591] width 12 height 23
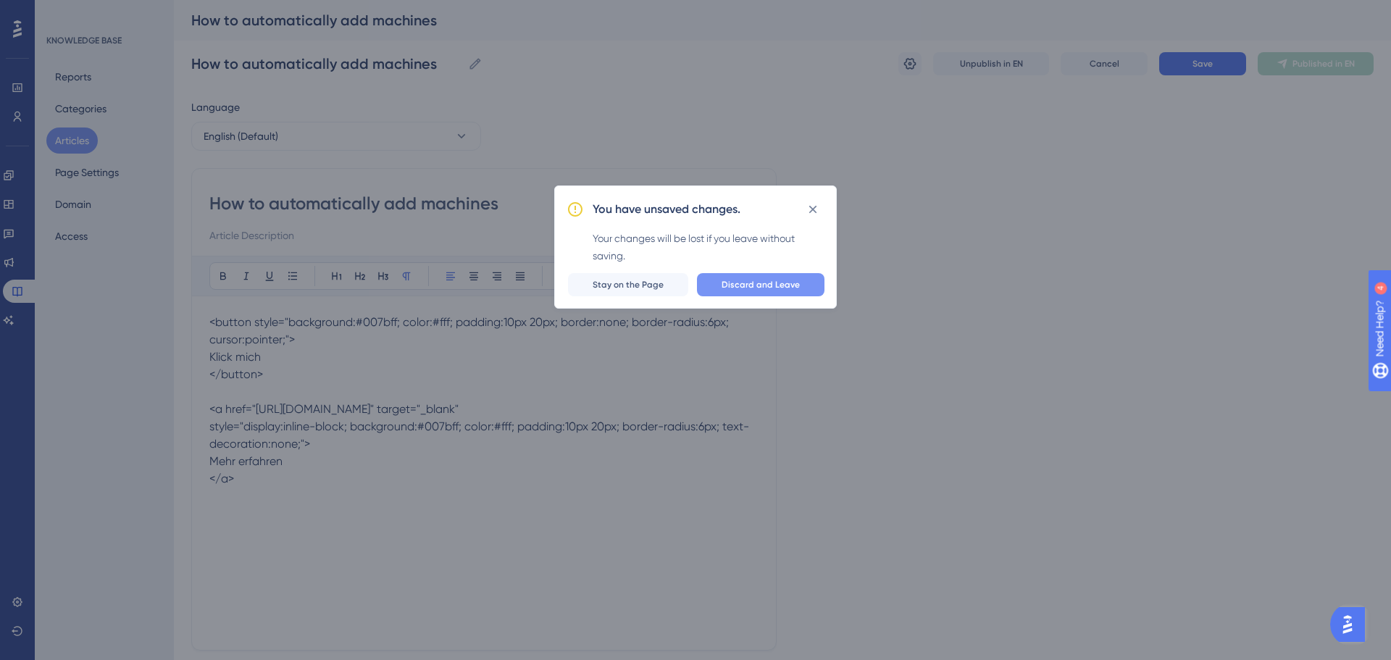
click at [759, 276] on button "Discard and Leave" at bounding box center [760, 284] width 127 height 23
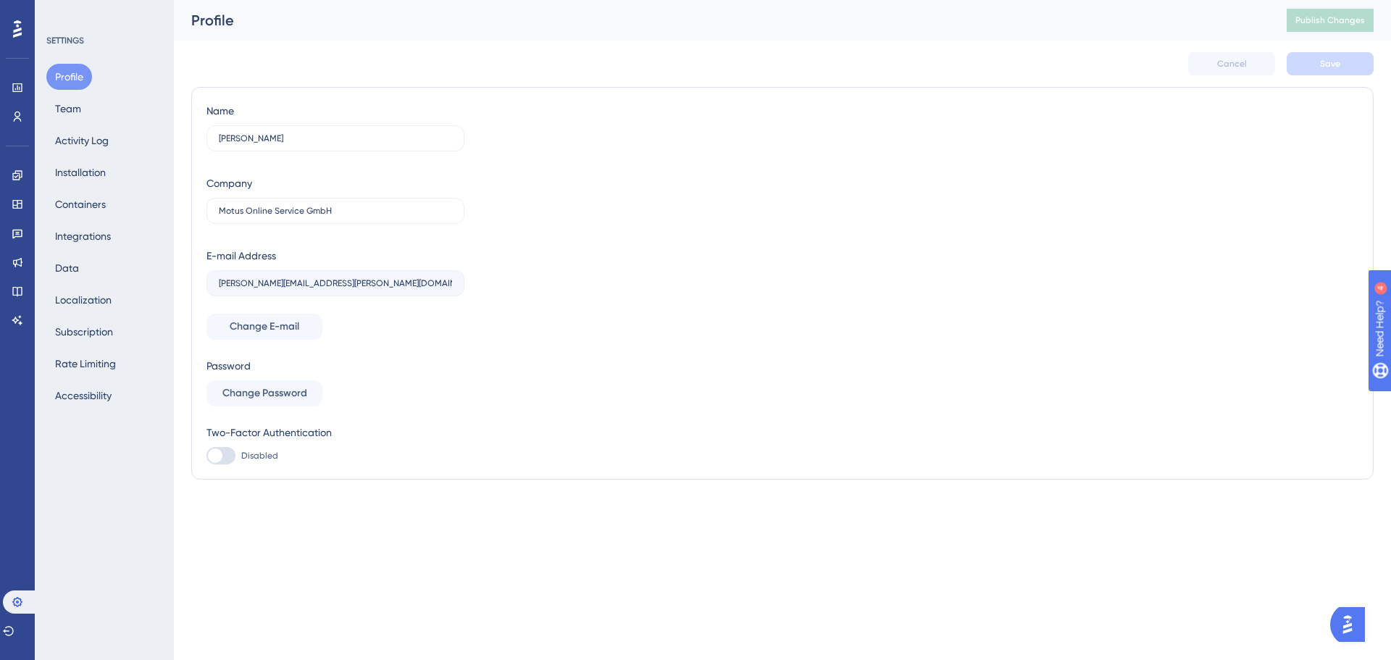
click at [11, 427] on div "Performance Users Engagement Widgets Feedback Product Updates Knowledge Base AI…" at bounding box center [17, 330] width 35 height 660
click at [20, 20] on icon at bounding box center [17, 29] width 9 height 19
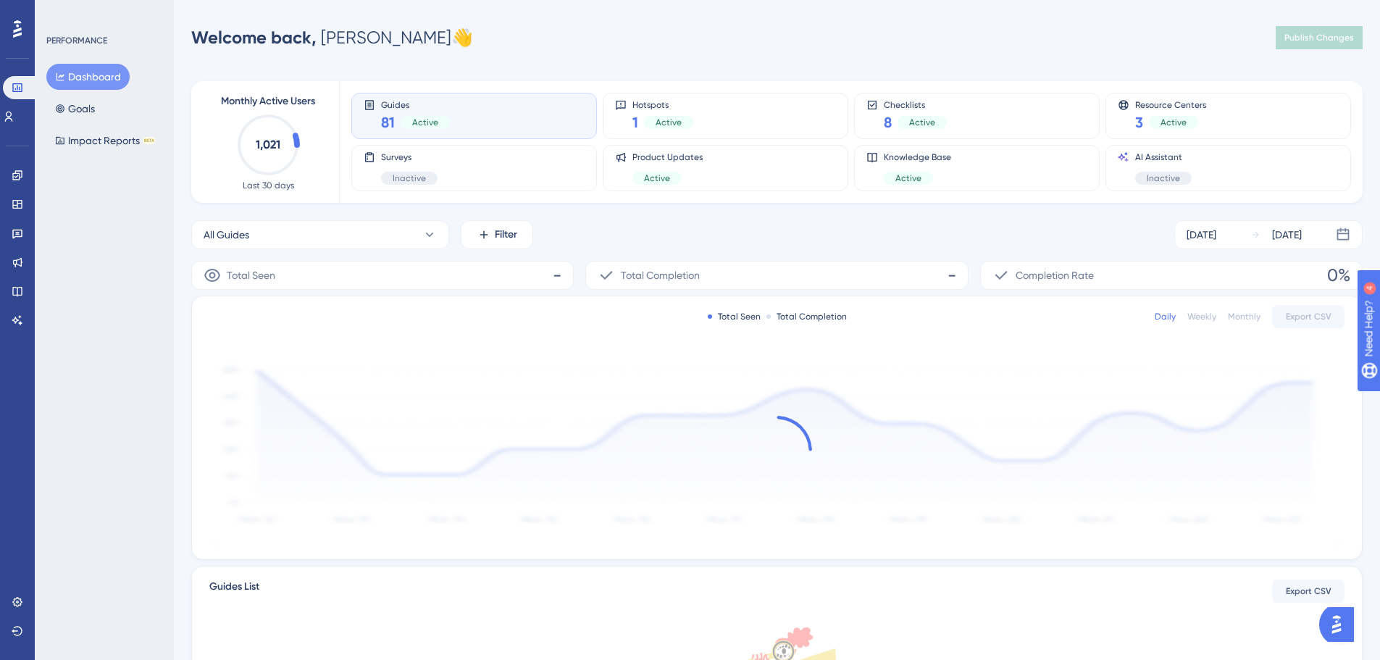
click at [20, 20] on icon at bounding box center [17, 29] width 9 height 19
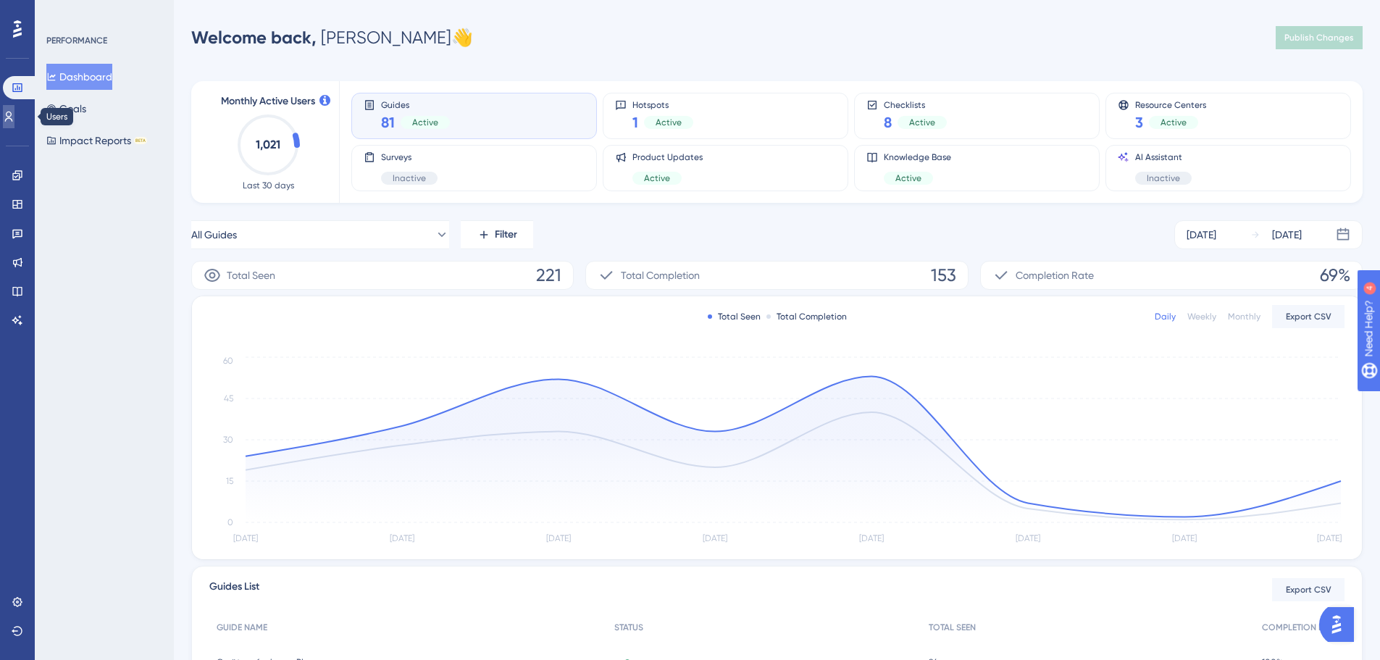
click at [14, 109] on link at bounding box center [9, 116] width 12 height 23
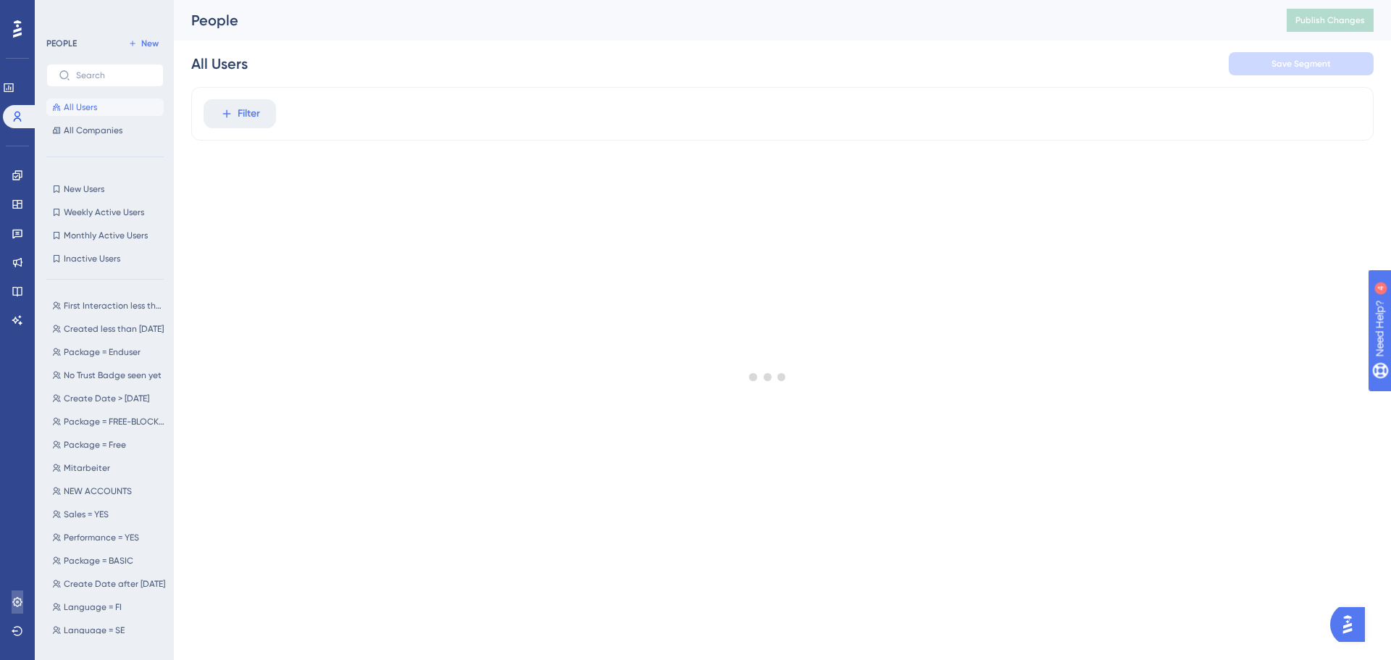
click at [19, 598] on link at bounding box center [18, 601] width 12 height 23
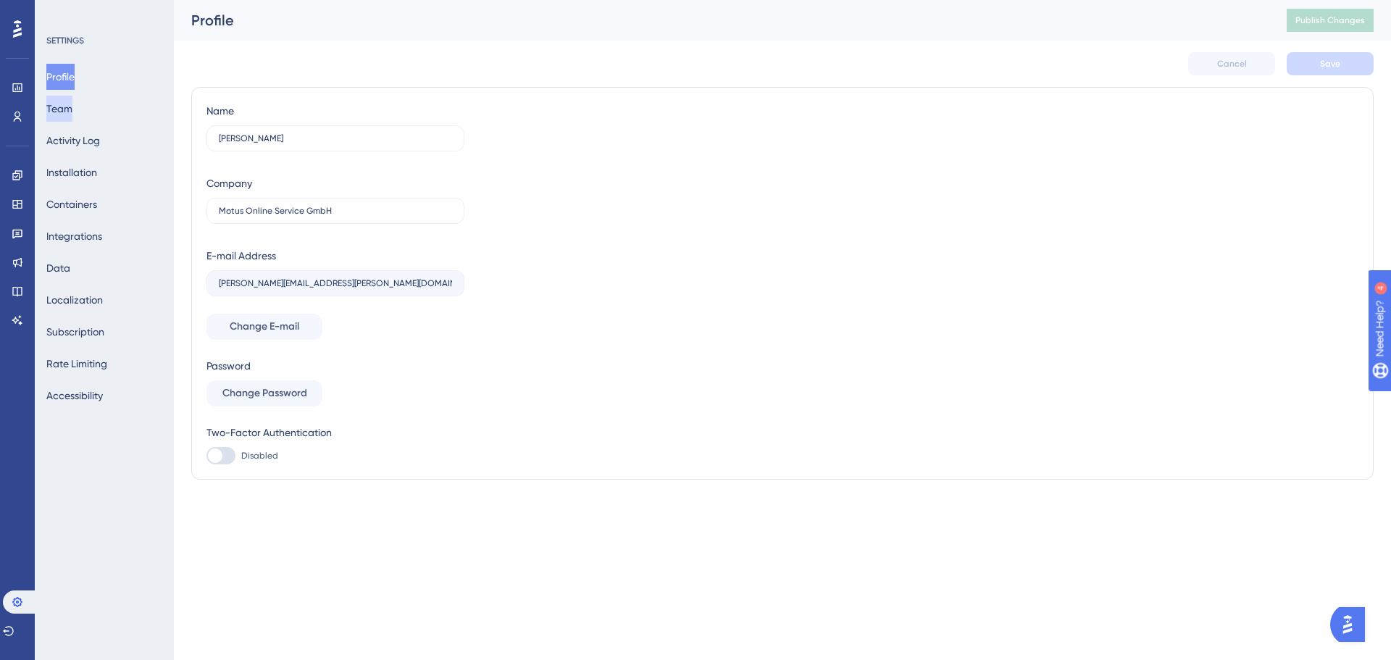
click at [63, 99] on button "Team" at bounding box center [59, 109] width 26 height 26
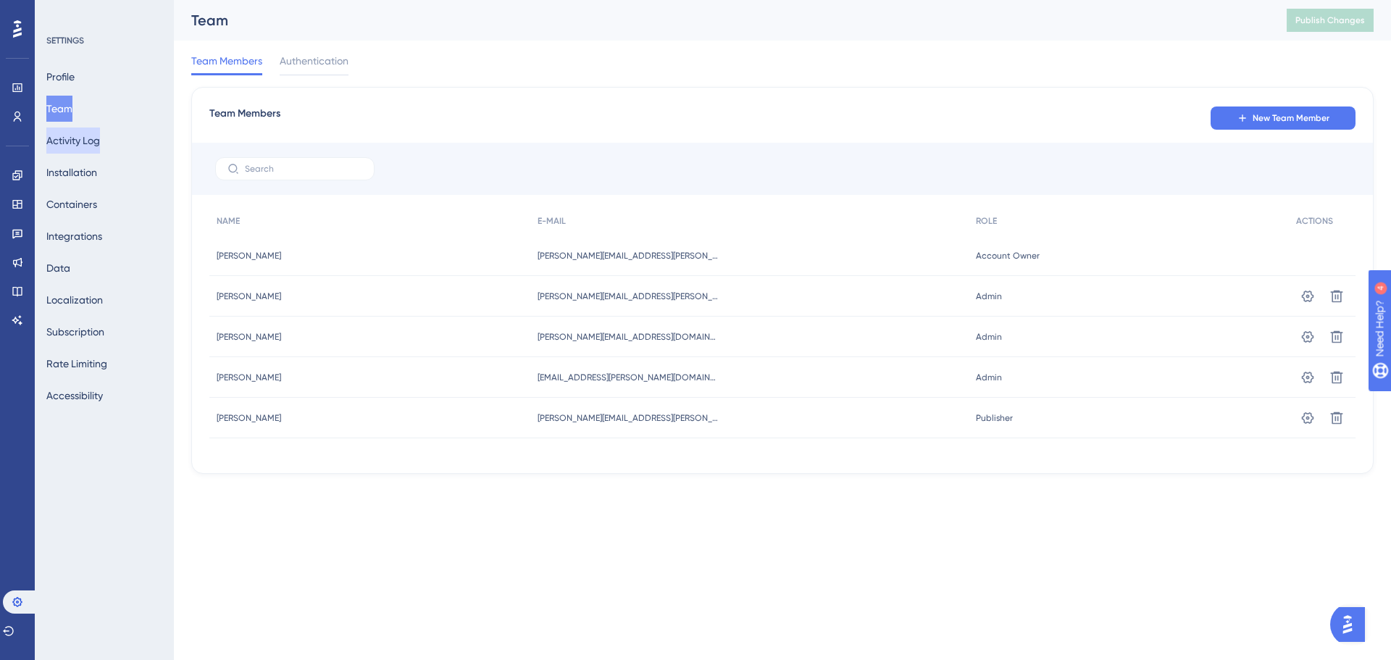
click at [69, 140] on button "Activity Log" at bounding box center [73, 140] width 54 height 26
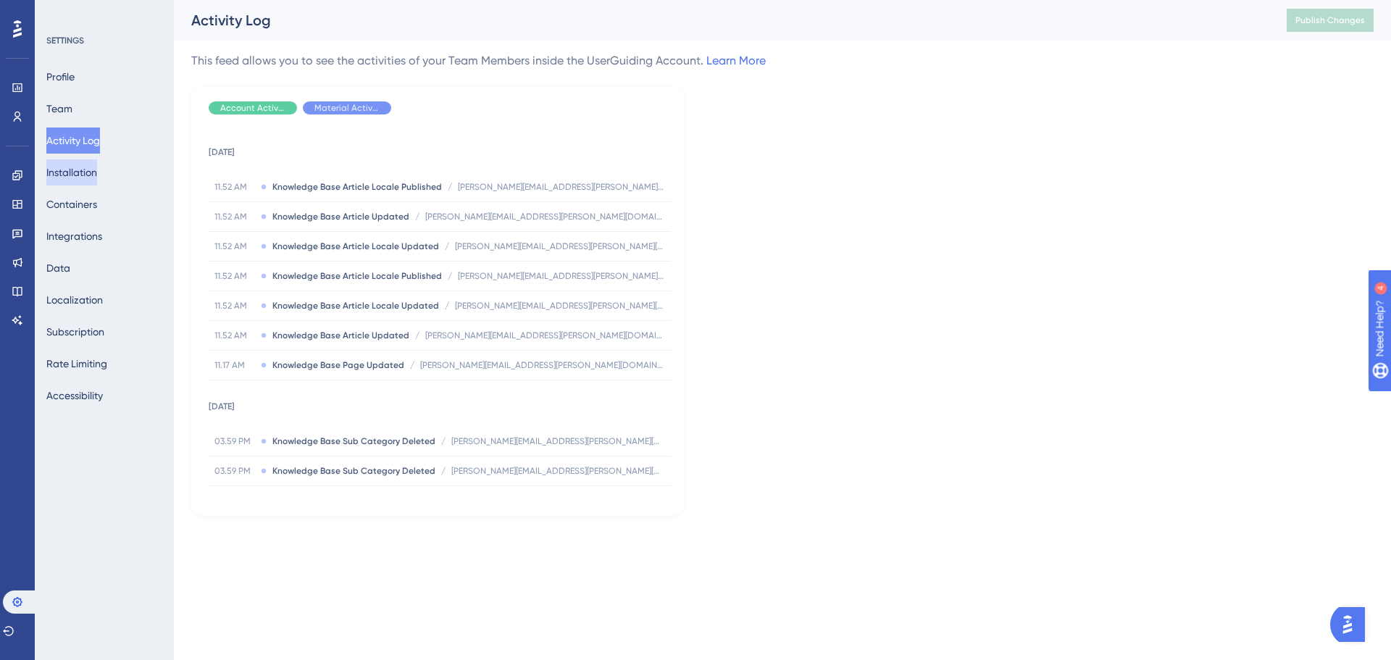
click at [73, 177] on button "Installation" at bounding box center [71, 172] width 51 height 26
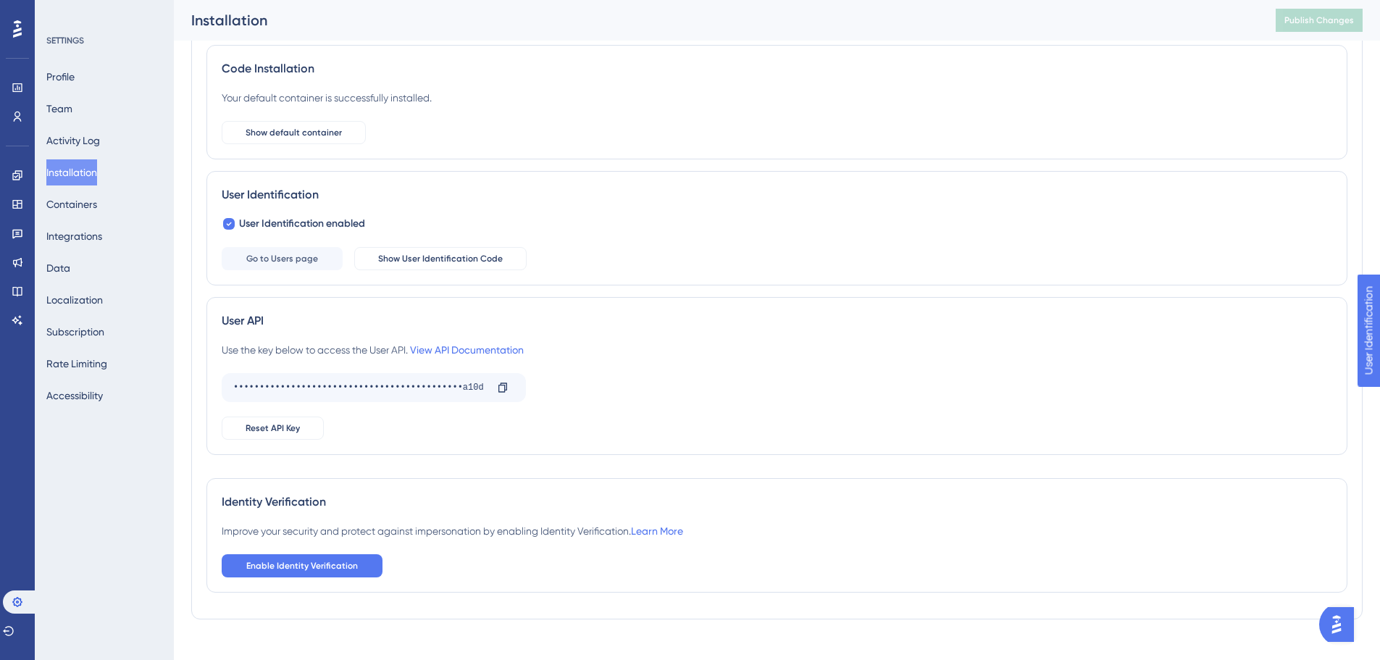
scroll to position [104, 0]
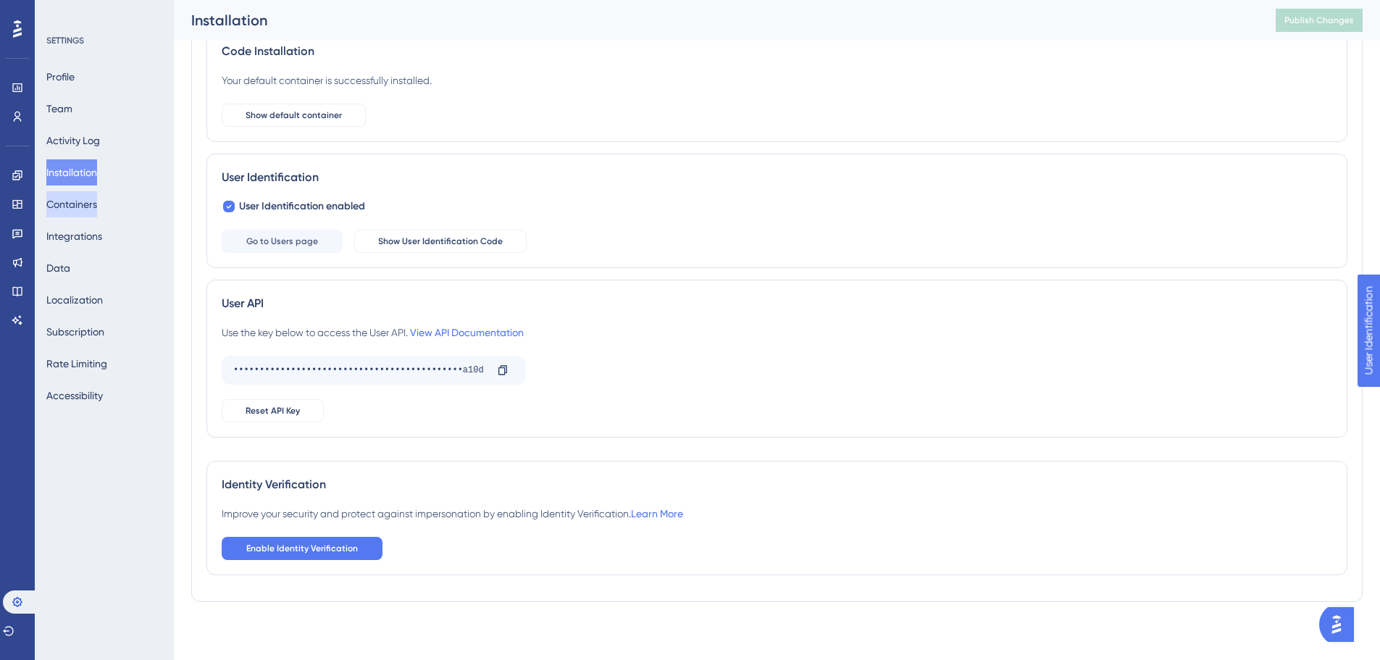
click at [72, 204] on button "Containers" at bounding box center [71, 204] width 51 height 26
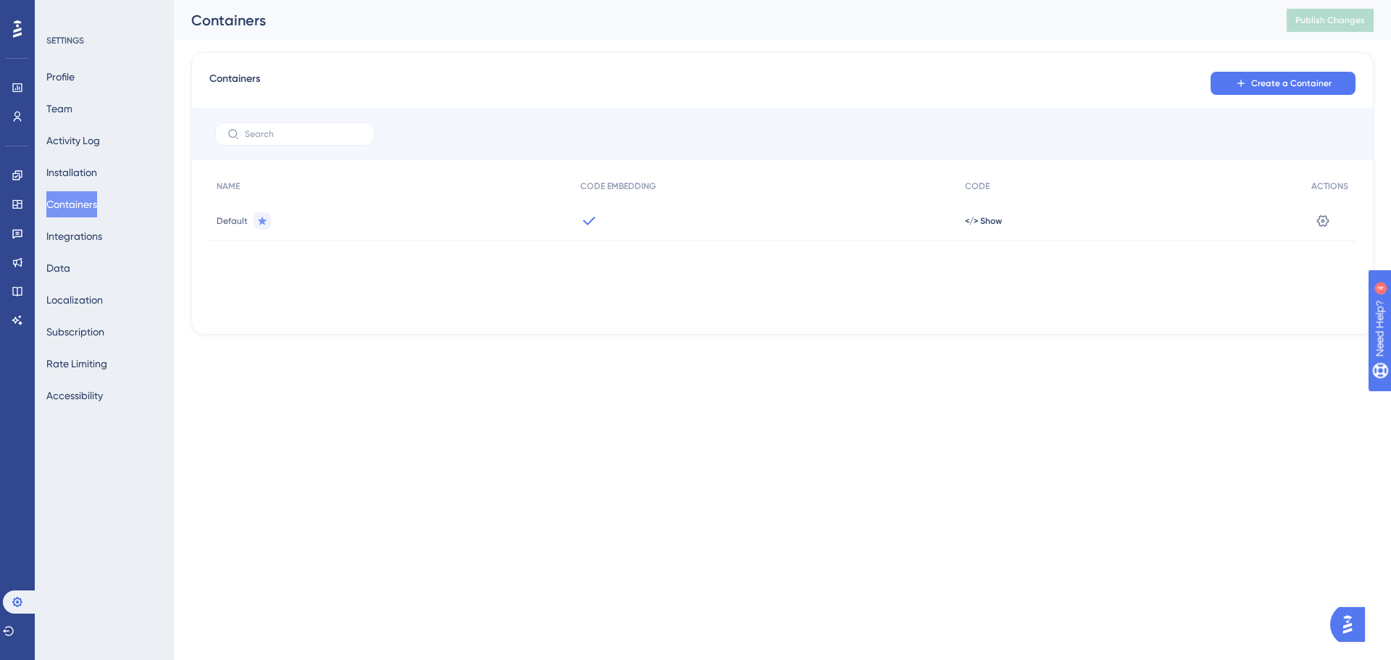
click at [428, 214] on div "Default" at bounding box center [391, 221] width 364 height 41
click at [224, 223] on span "Default" at bounding box center [232, 221] width 31 height 12
click at [1309, 217] on div "Settings" at bounding box center [1329, 221] width 51 height 41
click at [1320, 216] on icon at bounding box center [1323, 220] width 12 height 12
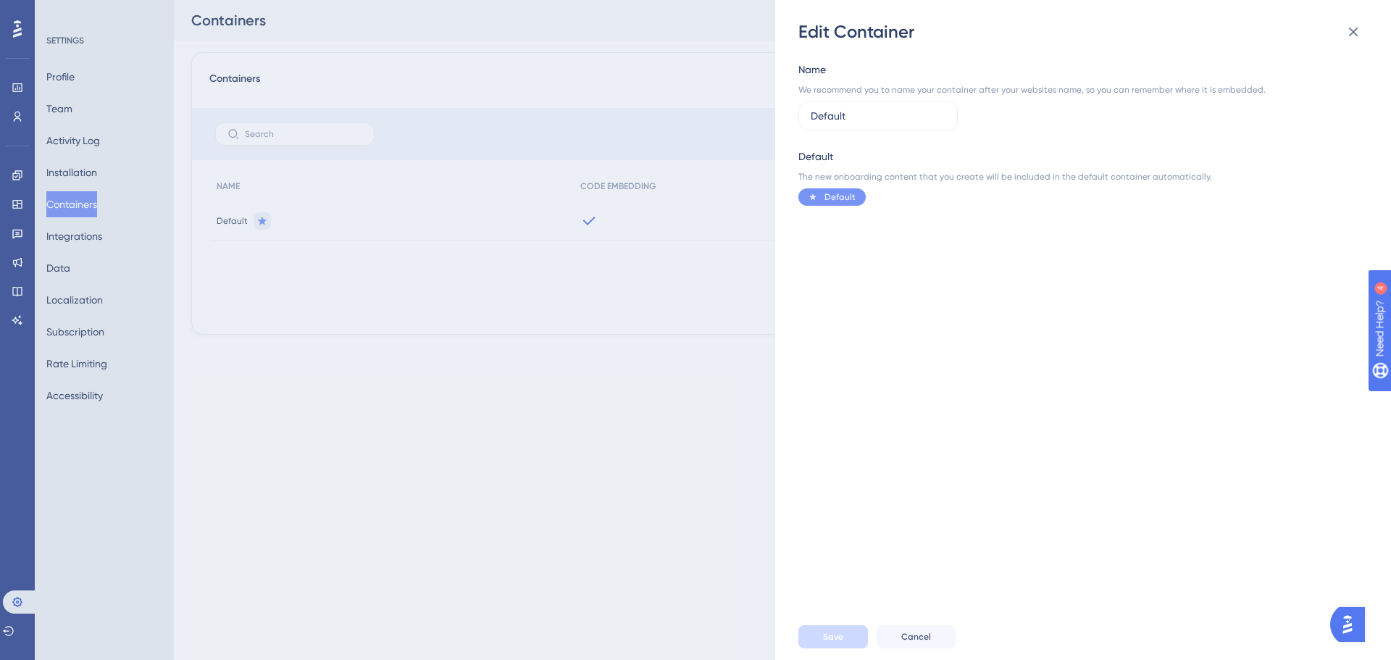
click at [948, 92] on div "We recommend you to name your container after your websites name, so you can re…" at bounding box center [1031, 90] width 467 height 12
click at [929, 175] on div "The new onboarding content that you create will be included in the default cont…" at bounding box center [1078, 177] width 561 height 12
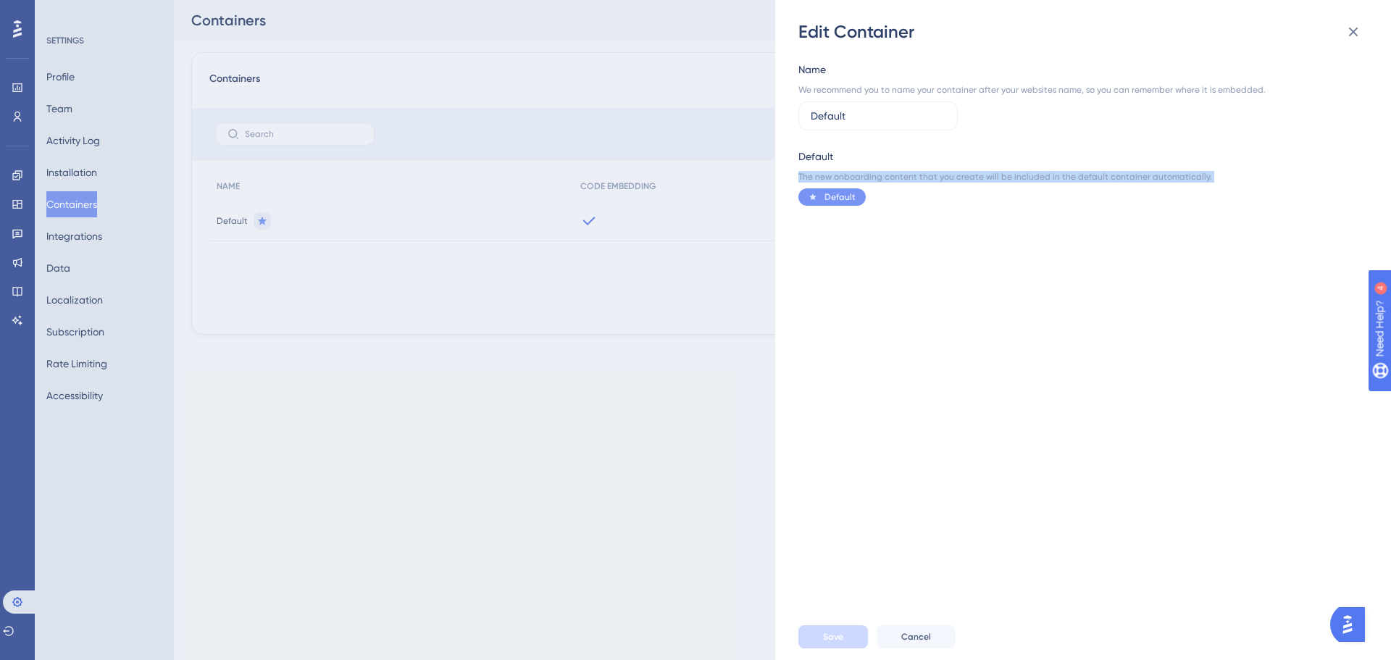
click at [929, 175] on div "The new onboarding content that you create will be included in the default cont…" at bounding box center [1078, 177] width 561 height 12
click at [1359, 30] on icon at bounding box center [1352, 31] width 17 height 17
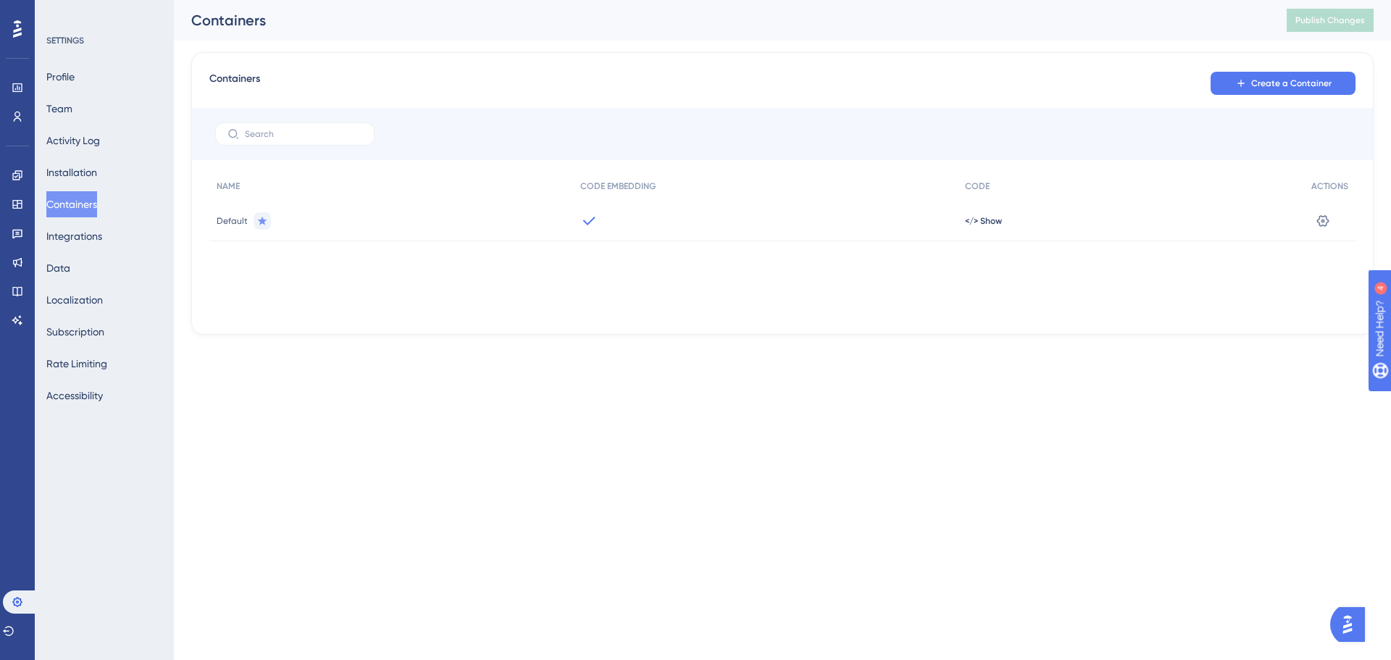
click at [717, 349] on div "Performance Users Engagement Widgets Feedback Product Updates Knowledge Base AI…" at bounding box center [782, 179] width 1217 height 358
click at [102, 236] on button "Integrations" at bounding box center [74, 236] width 56 height 26
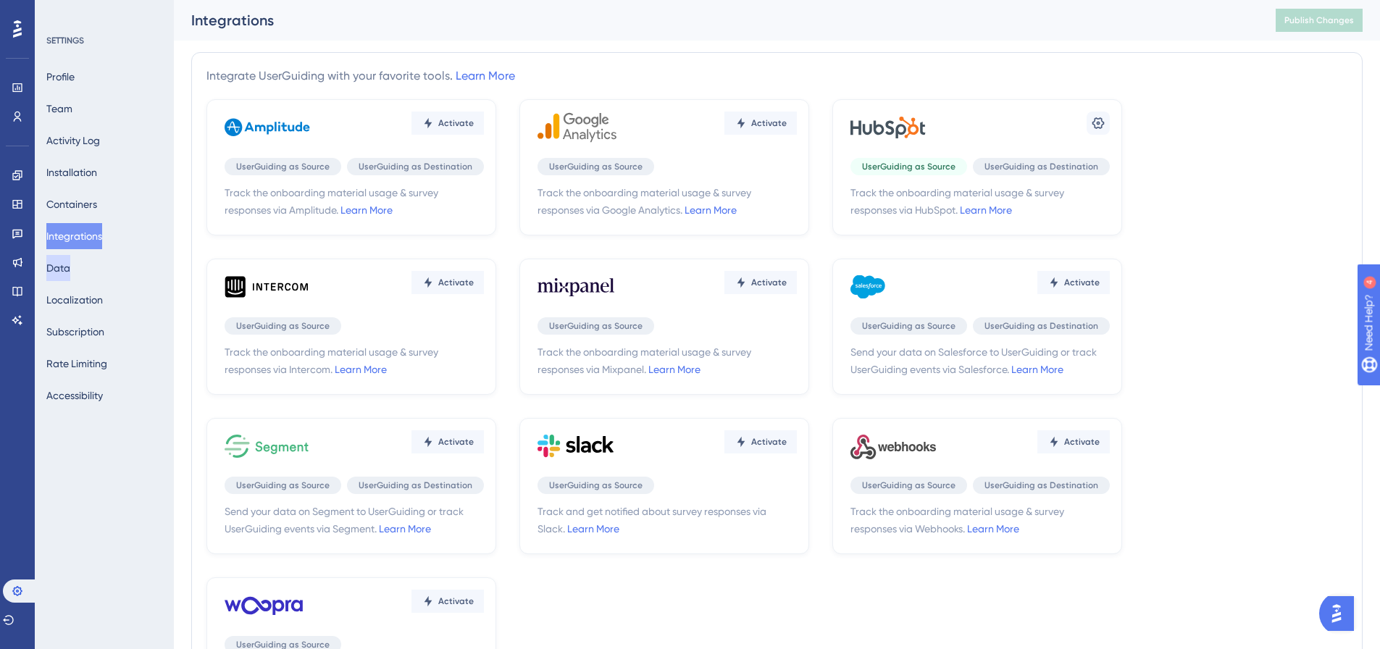
click at [70, 262] on button "Data" at bounding box center [58, 268] width 24 height 26
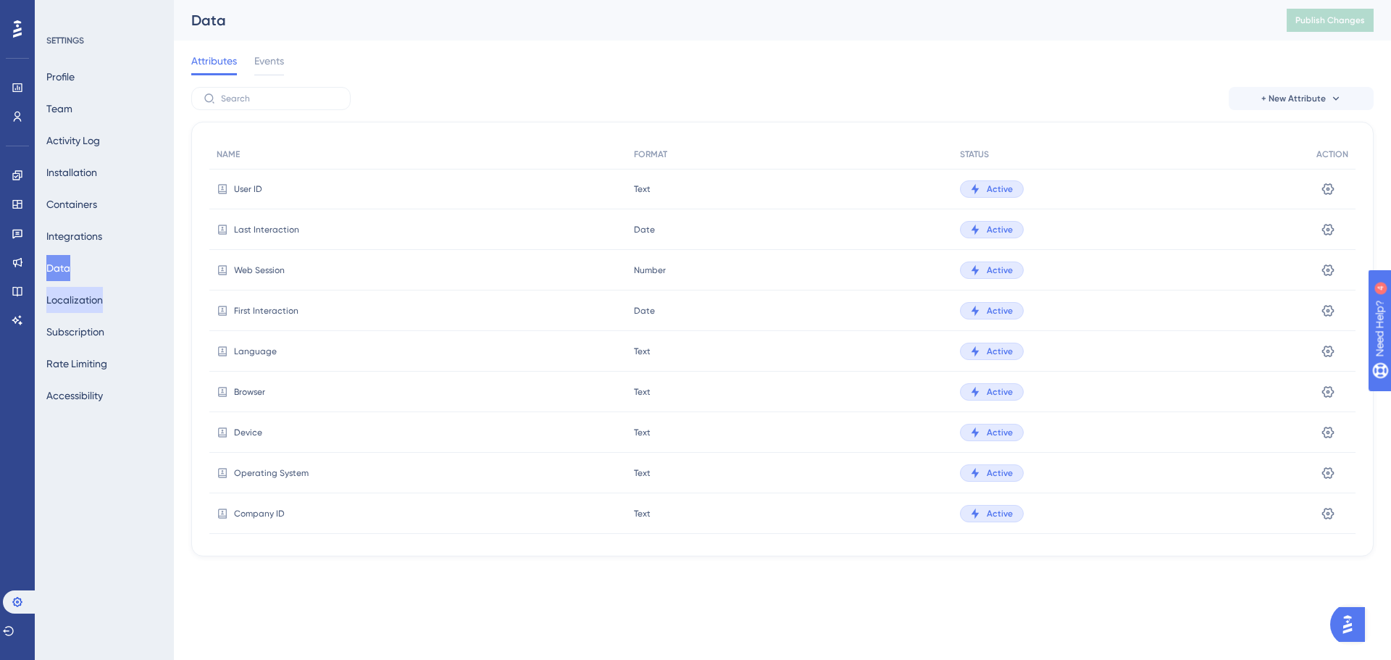
click at [92, 304] on button "Localization" at bounding box center [74, 300] width 57 height 26
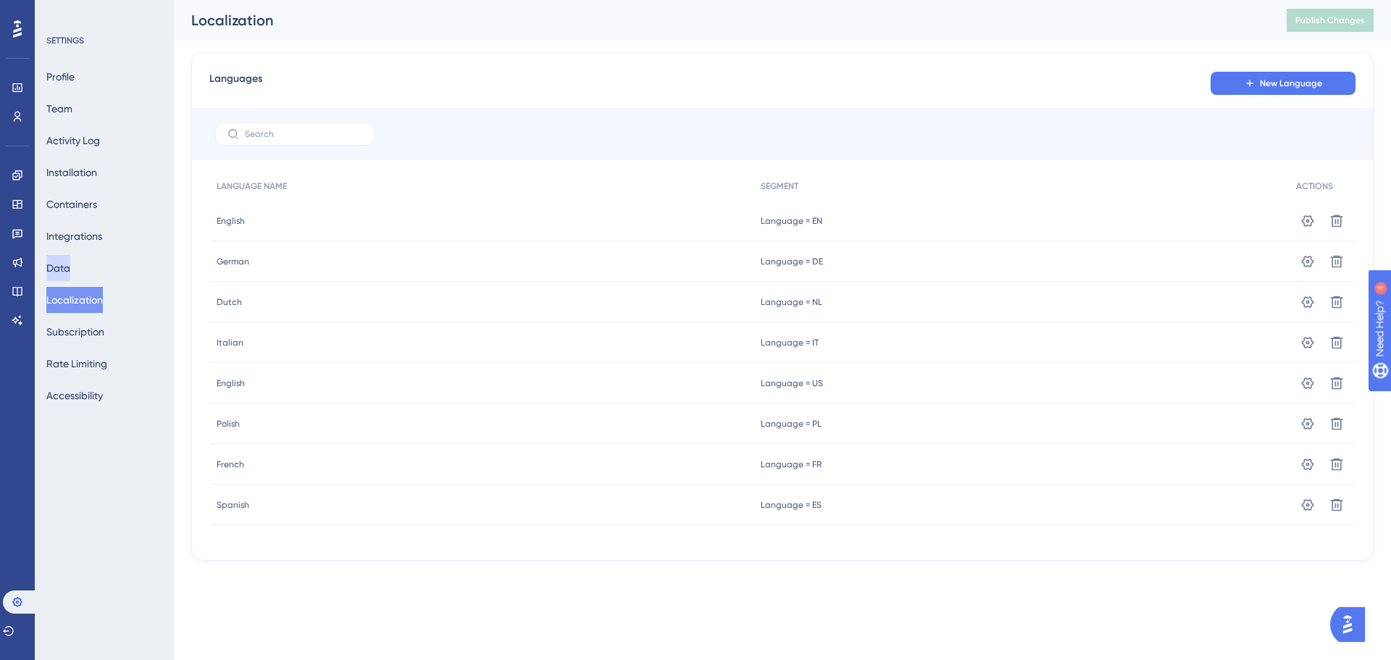
click at [70, 269] on button "Data" at bounding box center [58, 268] width 24 height 26
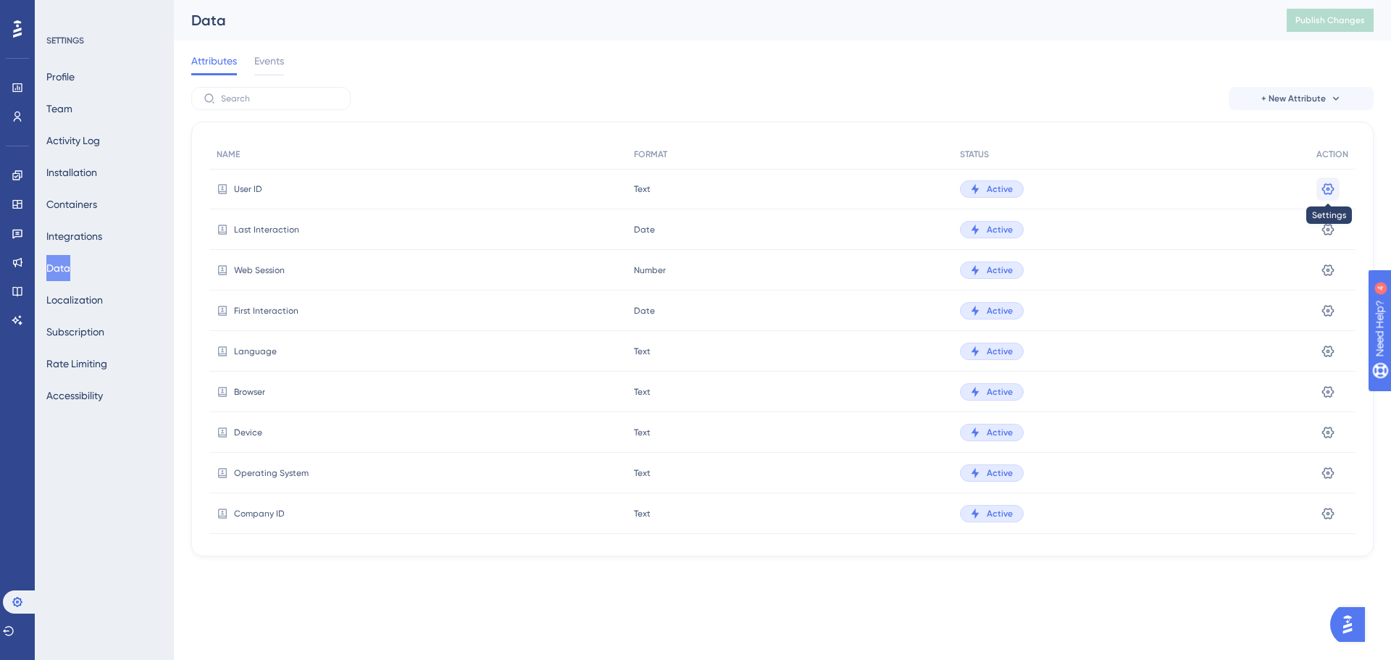
click at [1323, 188] on icon at bounding box center [1328, 189] width 12 height 12
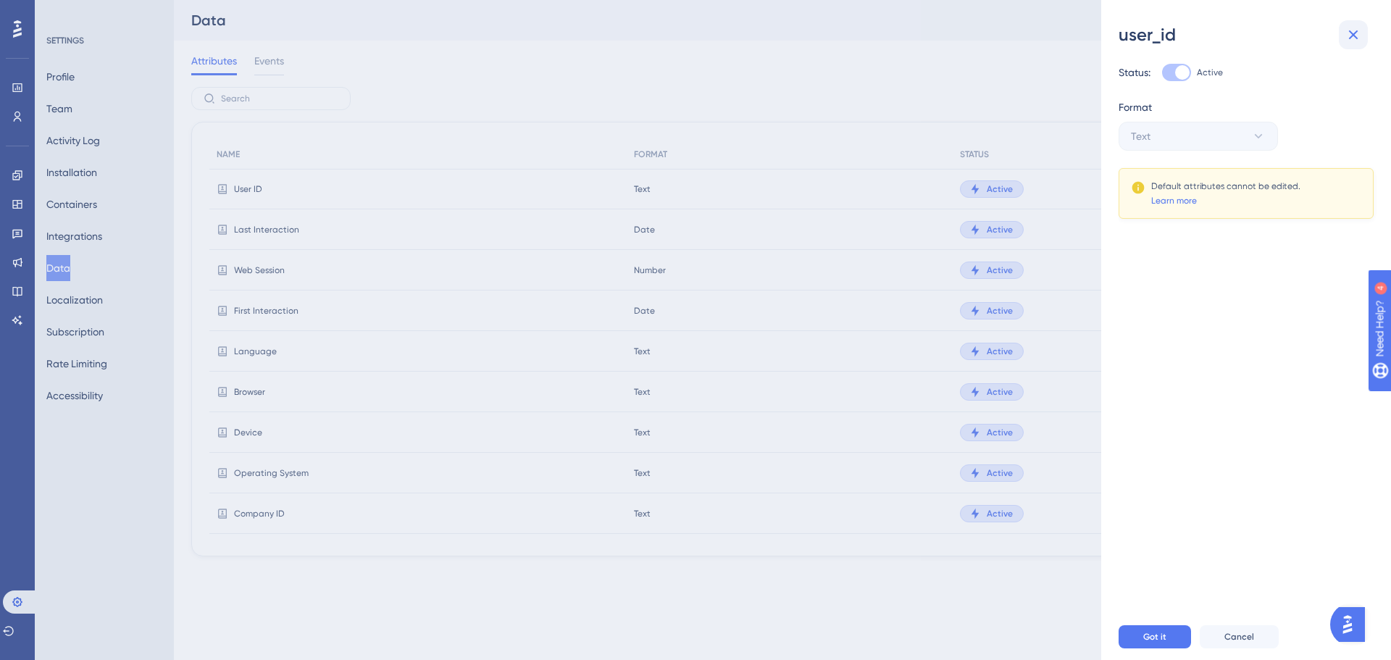
click at [1358, 29] on icon at bounding box center [1352, 34] width 17 height 17
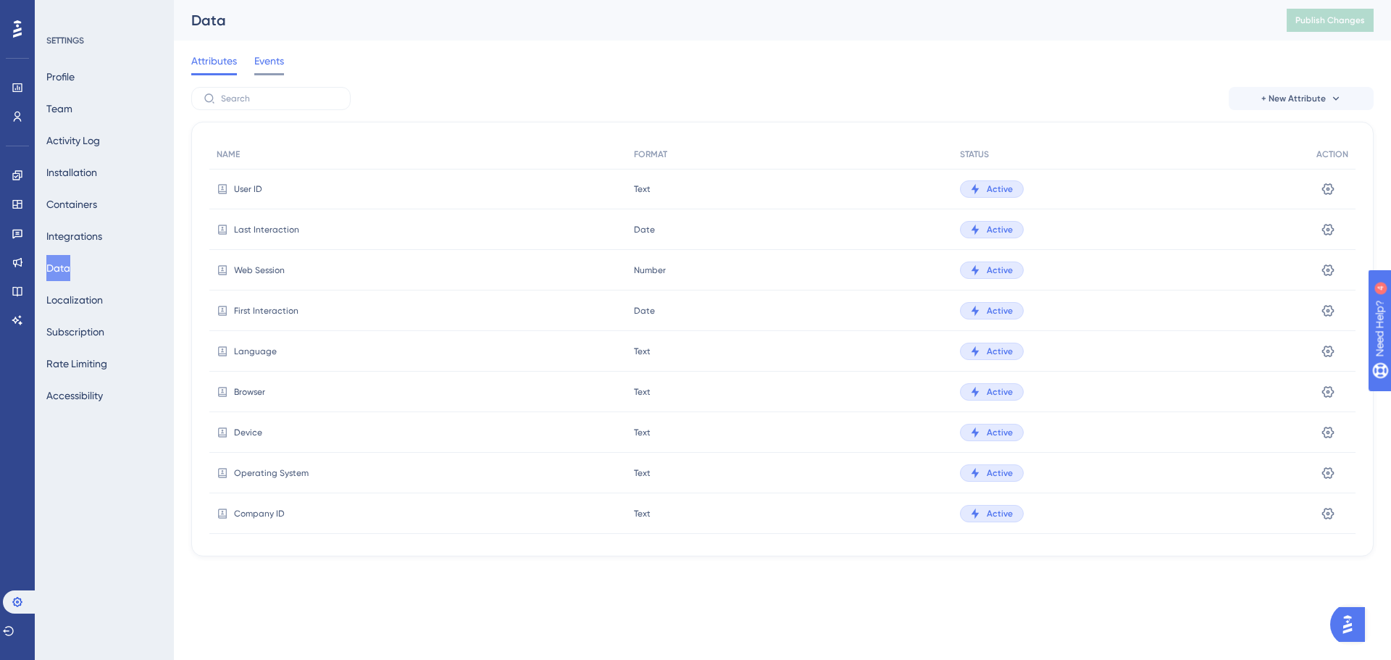
click at [269, 61] on span "Events" at bounding box center [269, 60] width 30 height 17
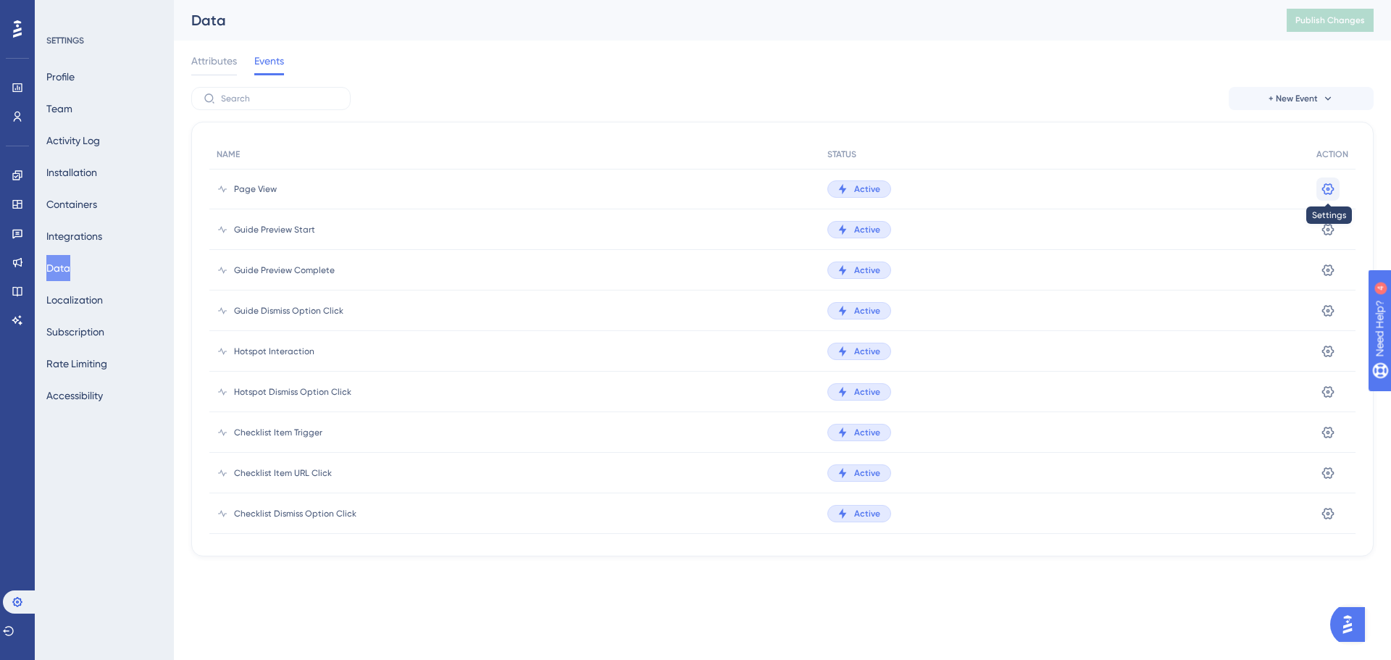
click at [1321, 188] on icon at bounding box center [1328, 189] width 14 height 14
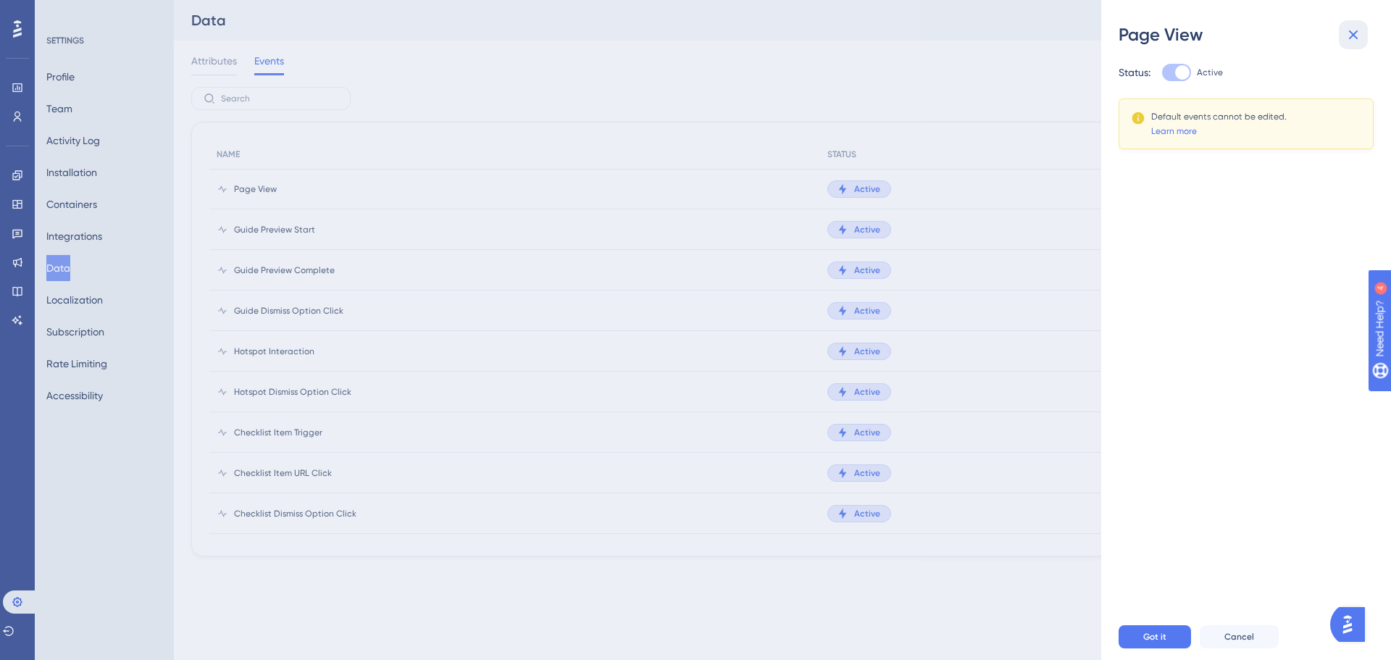
click at [1356, 36] on icon at bounding box center [1352, 34] width 17 height 17
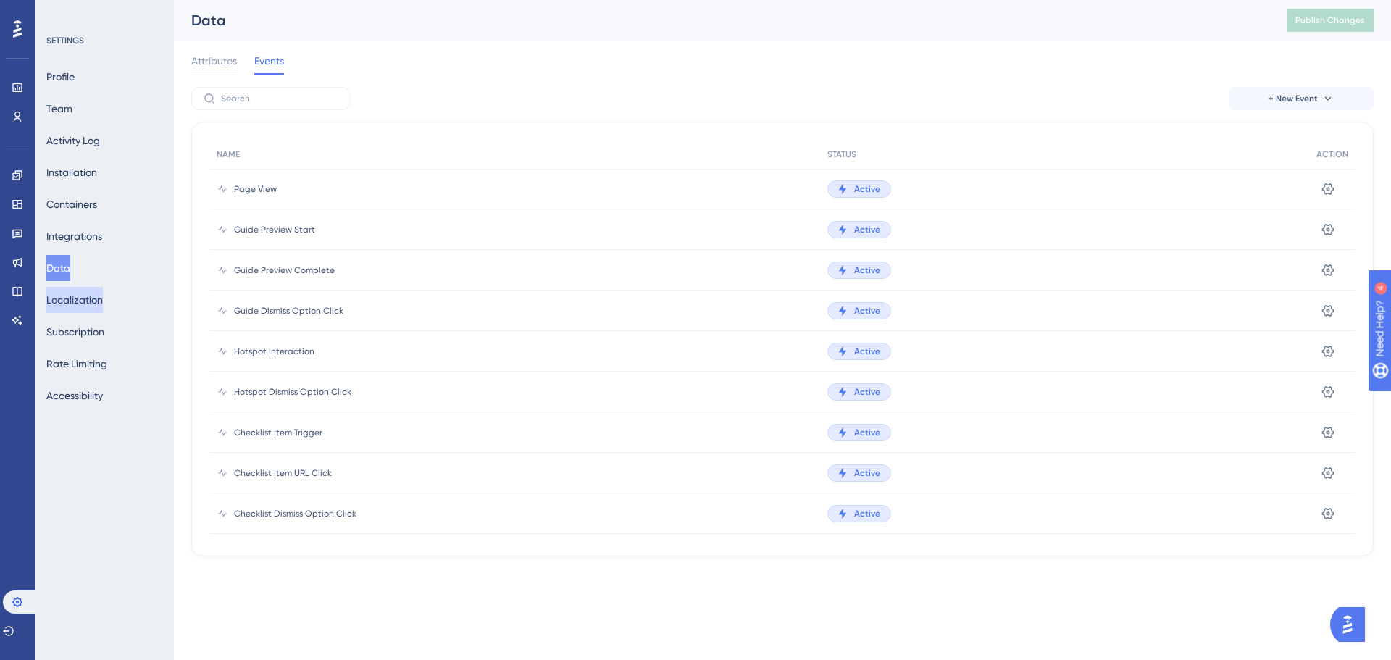
click at [74, 297] on button "Localization" at bounding box center [74, 300] width 57 height 26
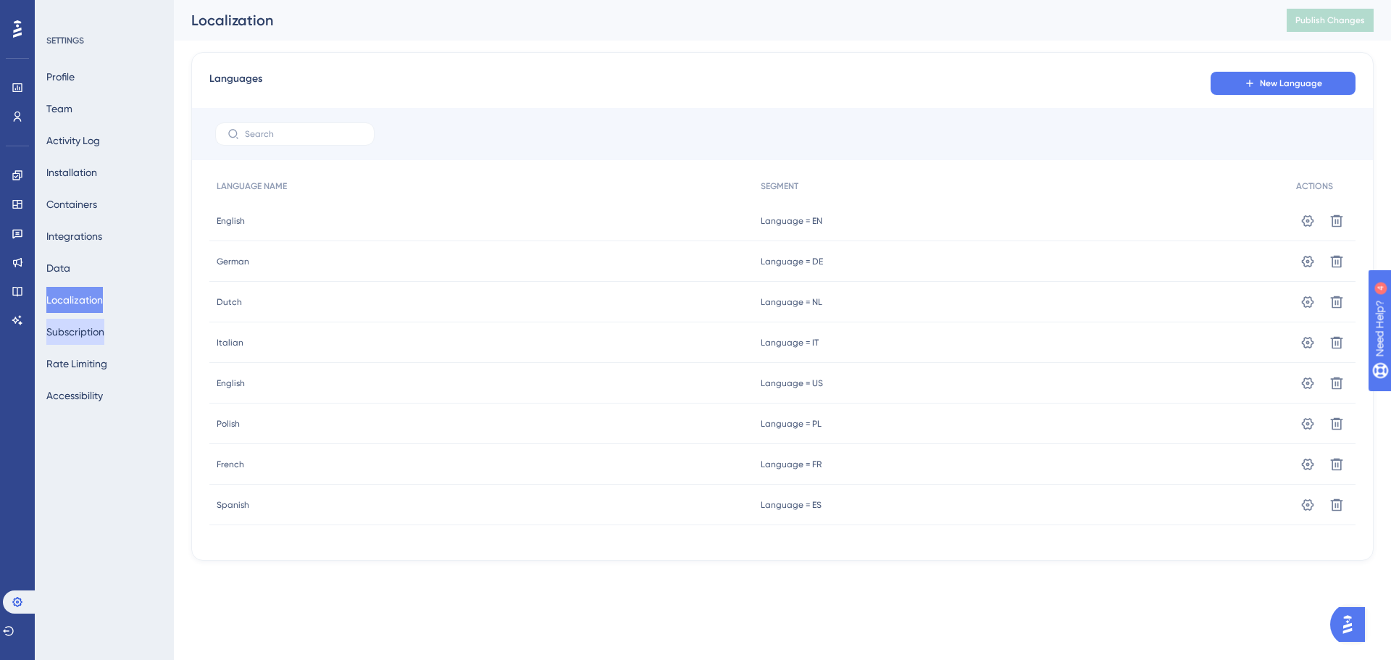
click at [65, 338] on button "Subscription" at bounding box center [75, 332] width 58 height 26
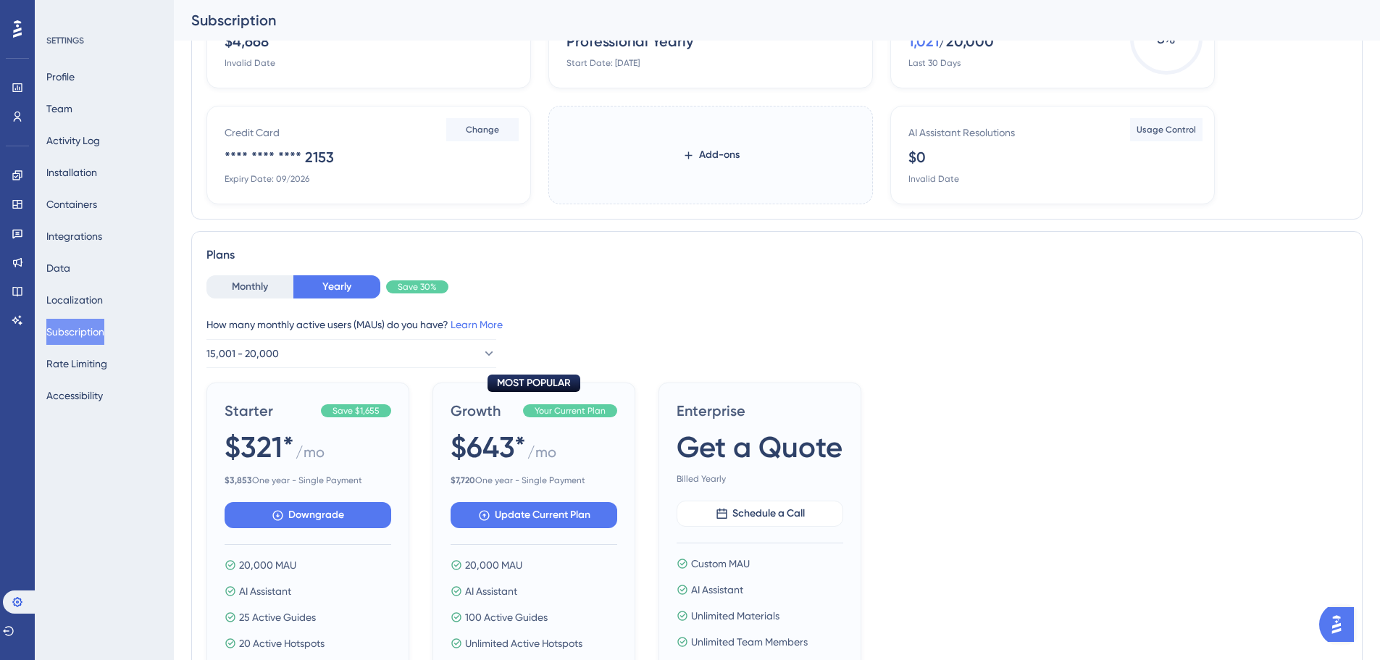
scroll to position [145, 0]
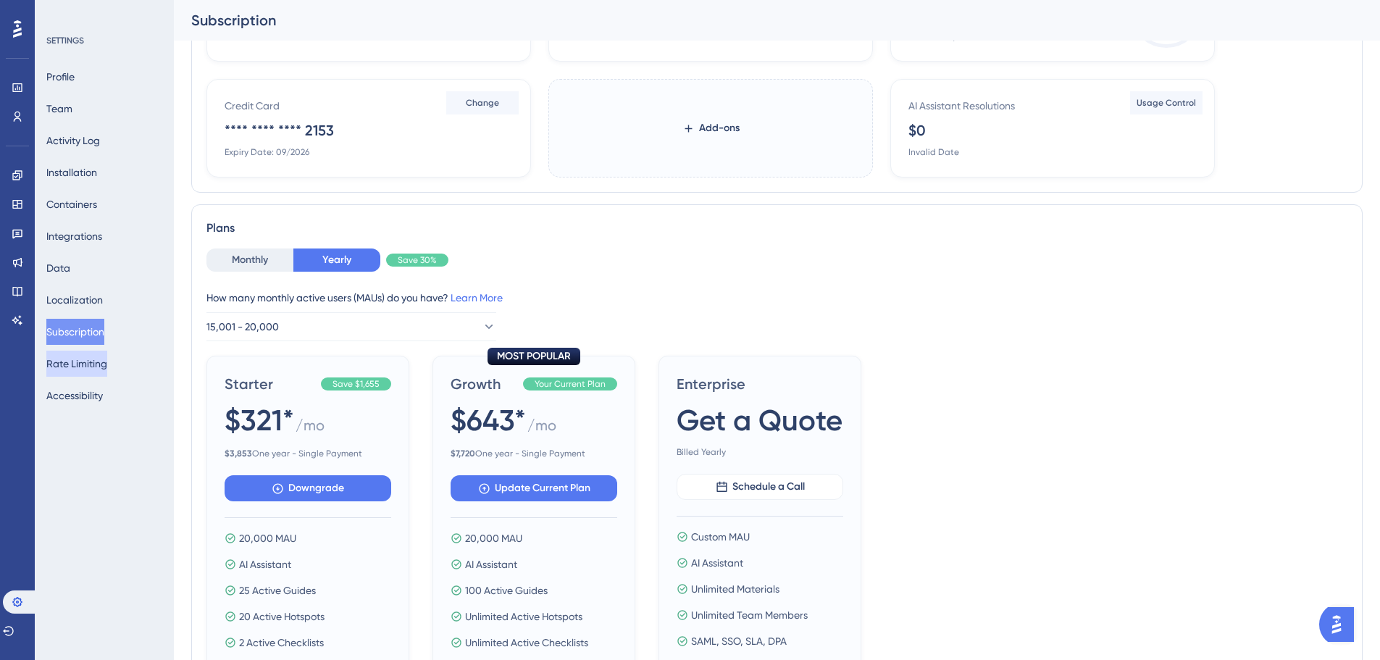
click at [51, 369] on button "Rate Limiting" at bounding box center [76, 364] width 61 height 26
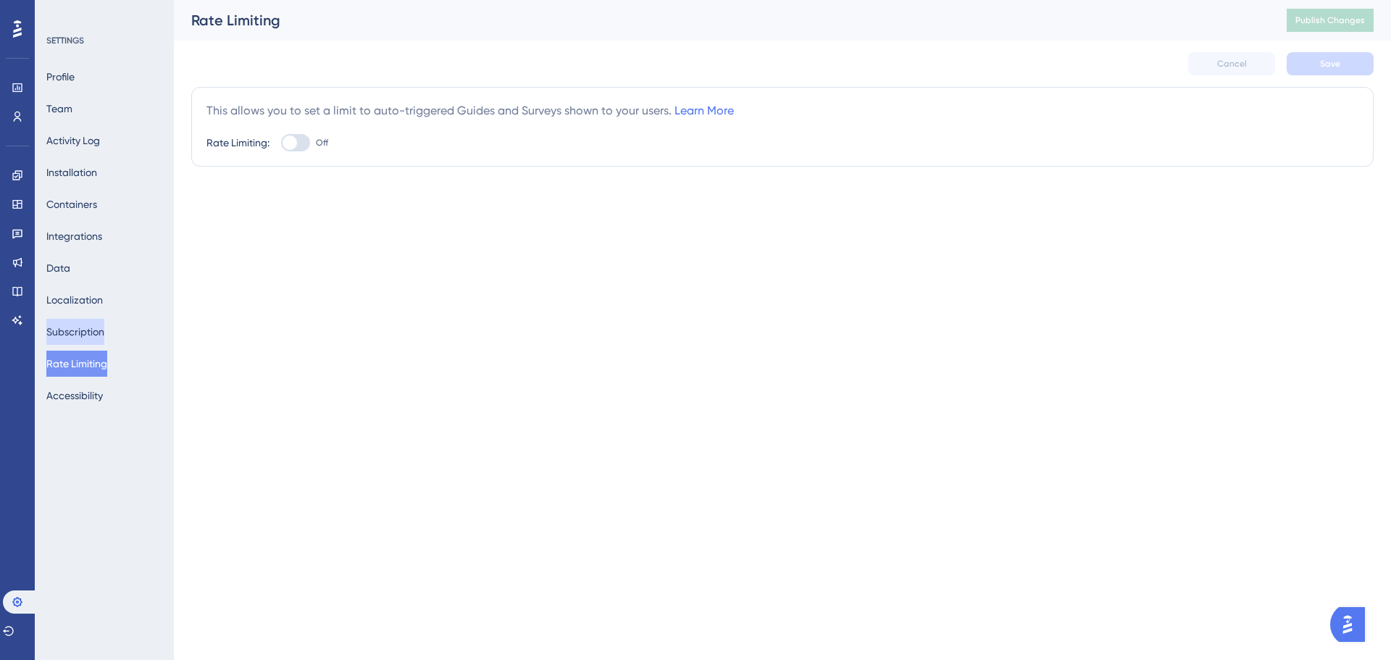
click at [75, 342] on button "Subscription" at bounding box center [75, 332] width 58 height 26
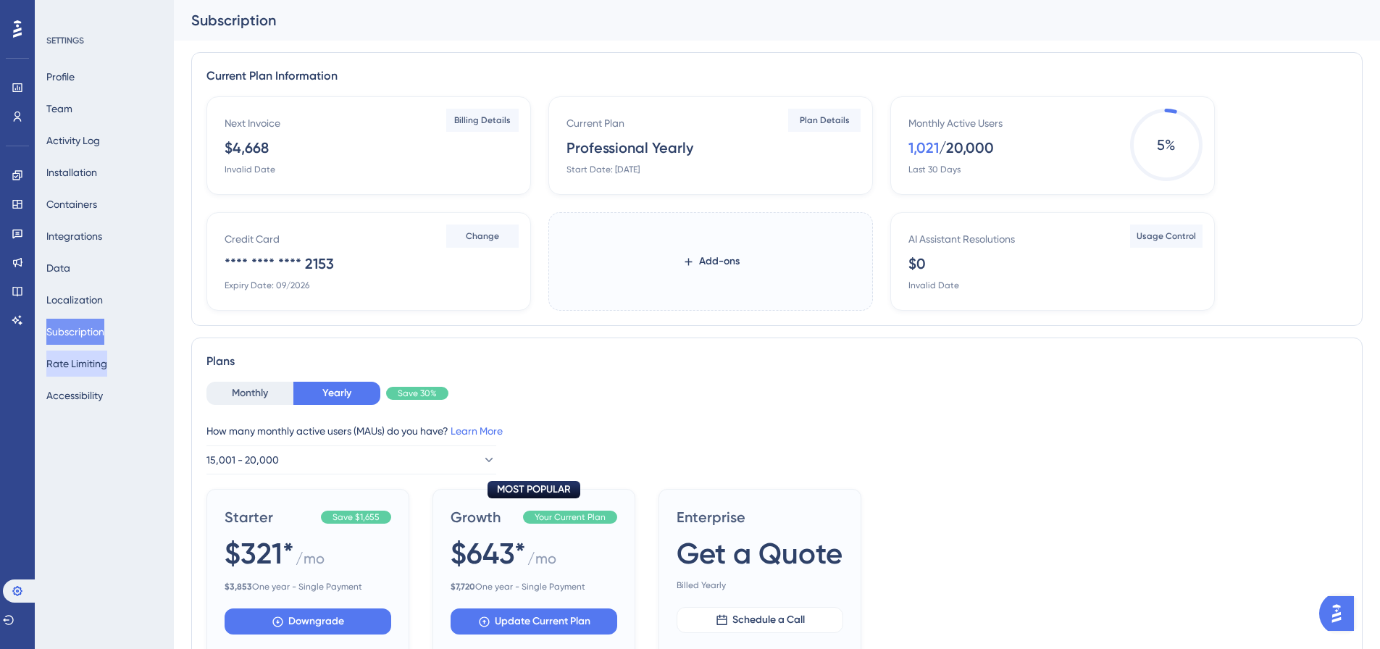
click at [85, 358] on button "Rate Limiting" at bounding box center [76, 364] width 61 height 26
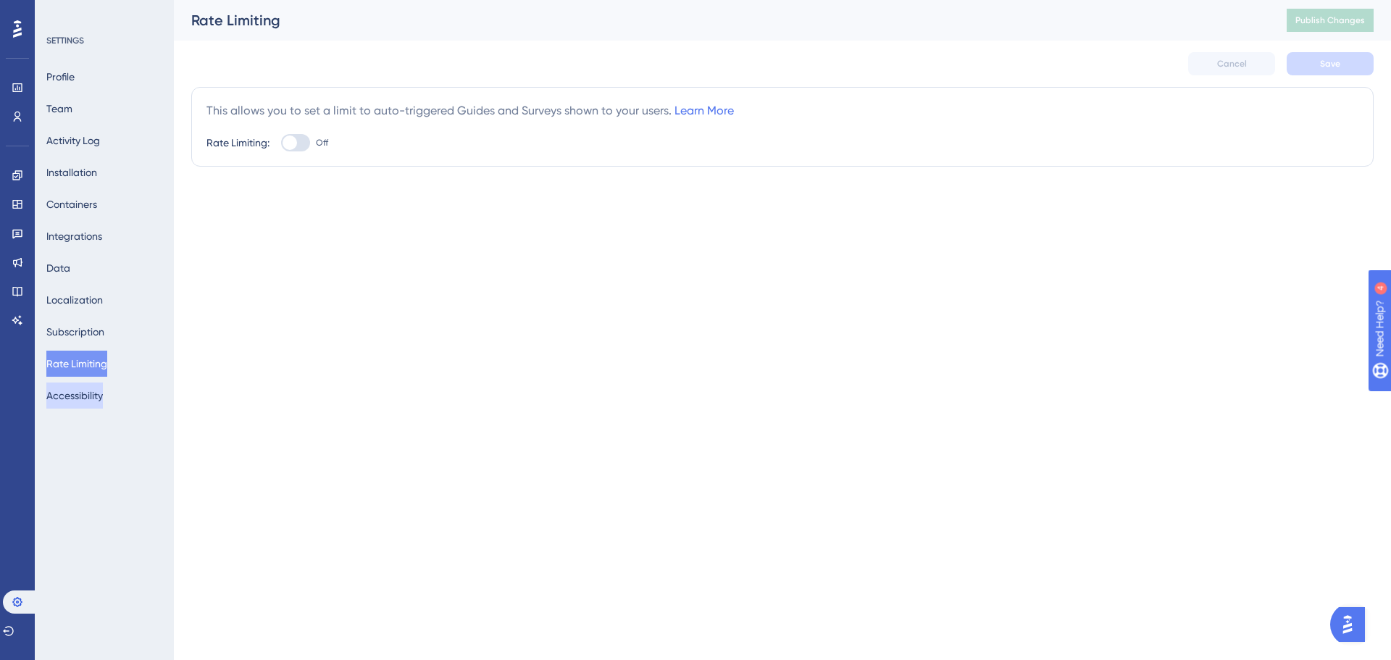
click at [85, 385] on button "Accessibility" at bounding box center [74, 395] width 57 height 26
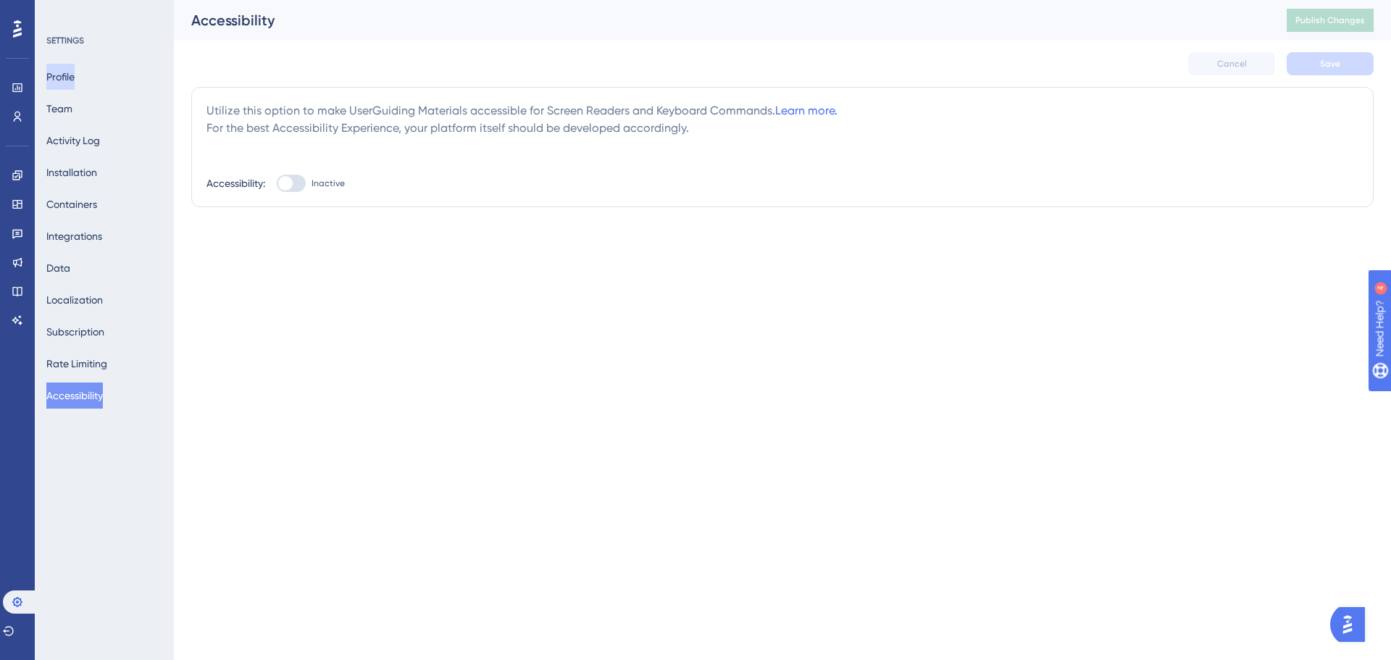
click at [70, 75] on button "Profile" at bounding box center [60, 77] width 28 height 26
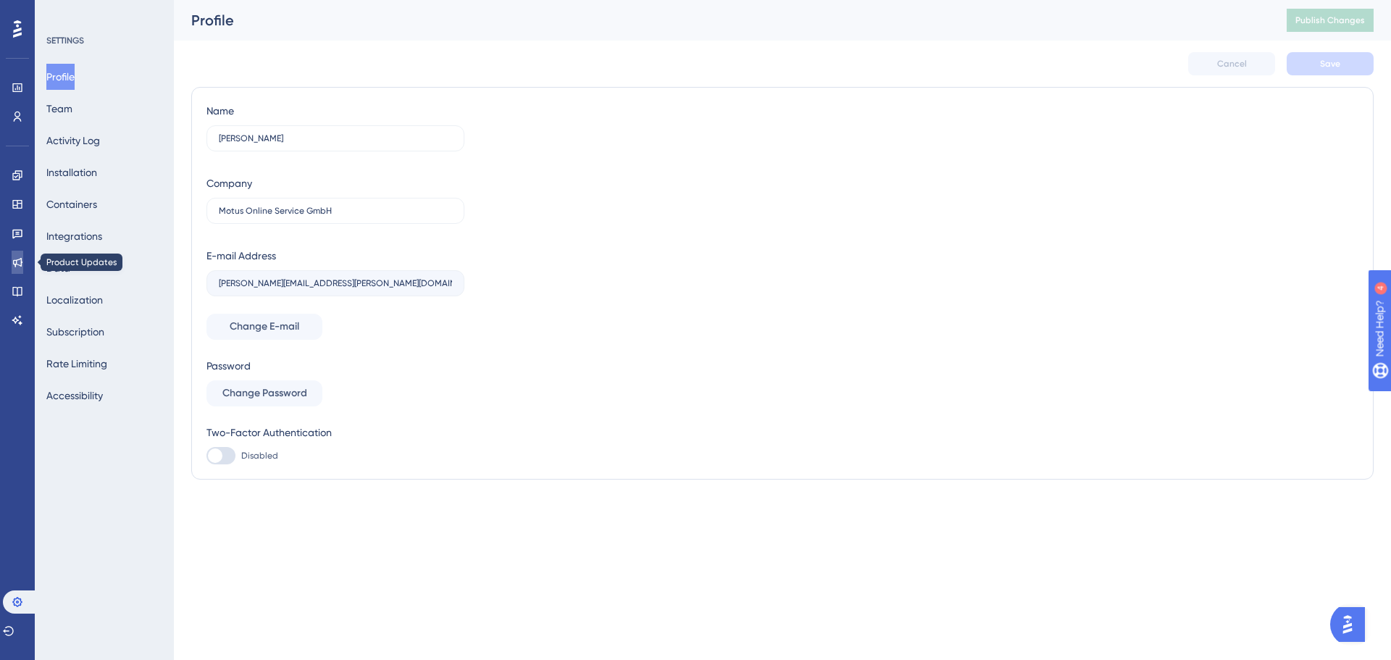
click at [13, 265] on icon at bounding box center [18, 262] width 12 height 12
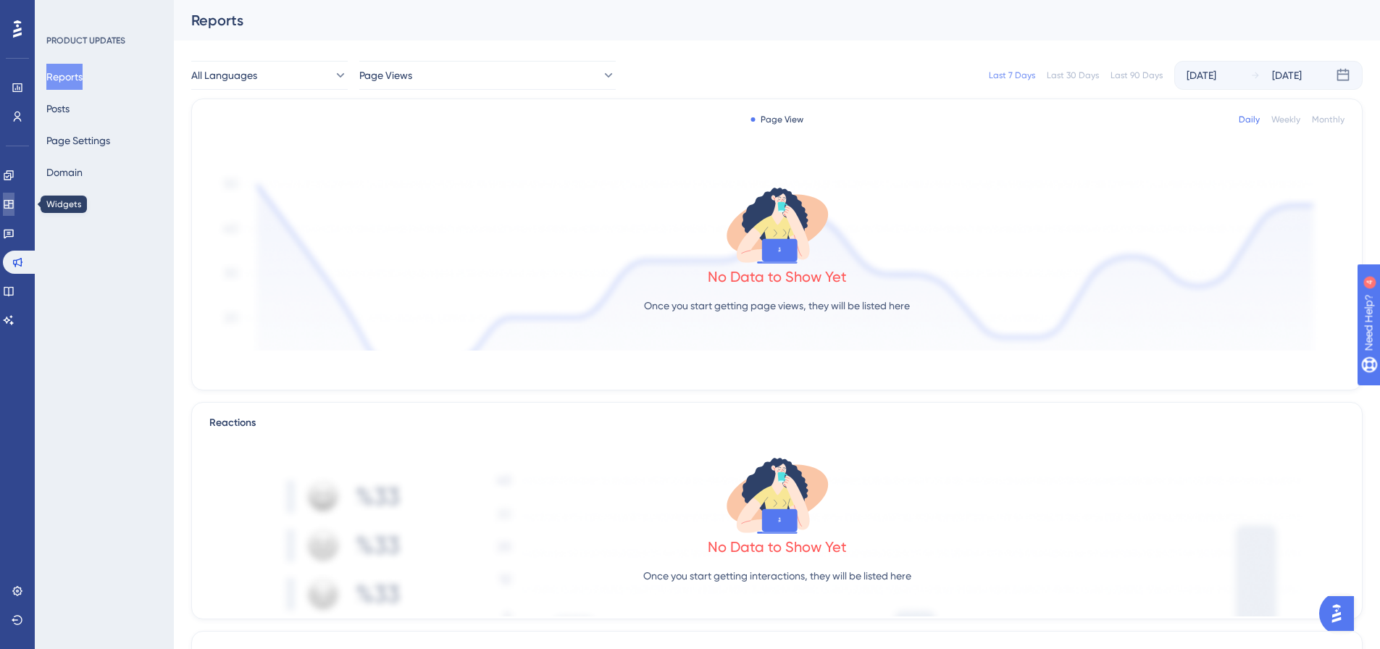
click at [14, 198] on icon at bounding box center [9, 204] width 12 height 12
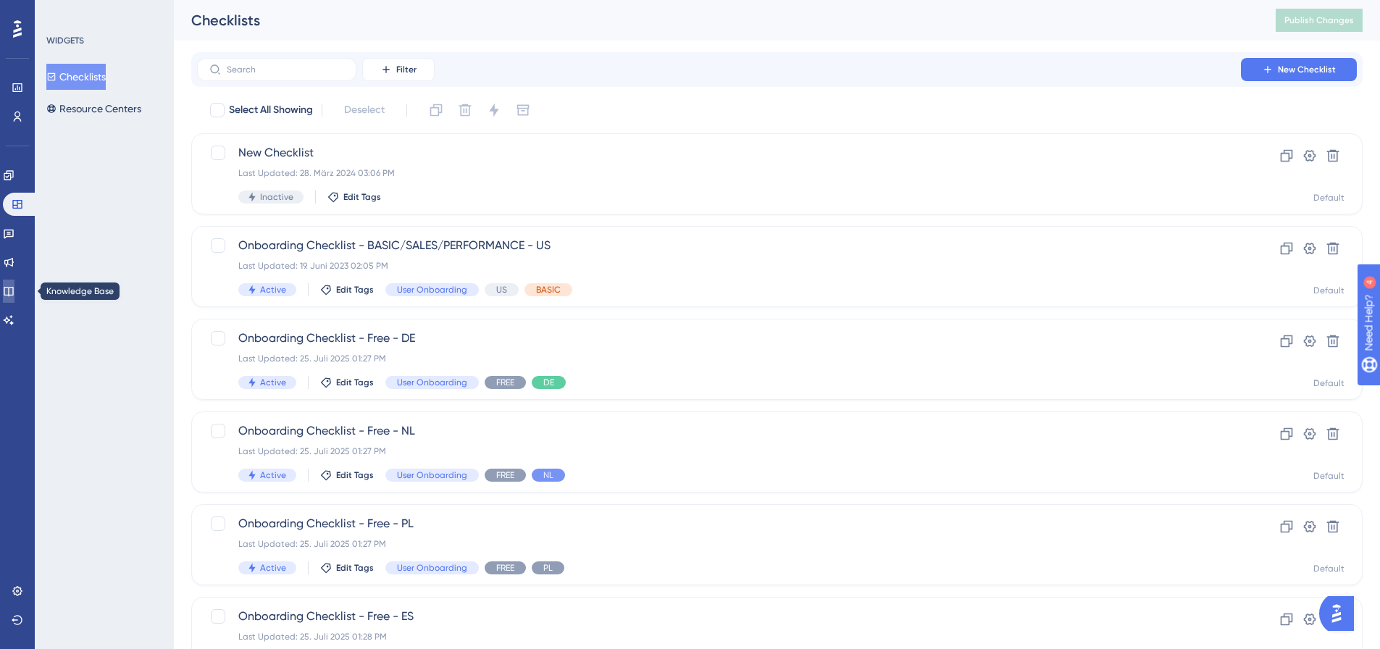
click at [14, 285] on icon at bounding box center [9, 291] width 12 height 12
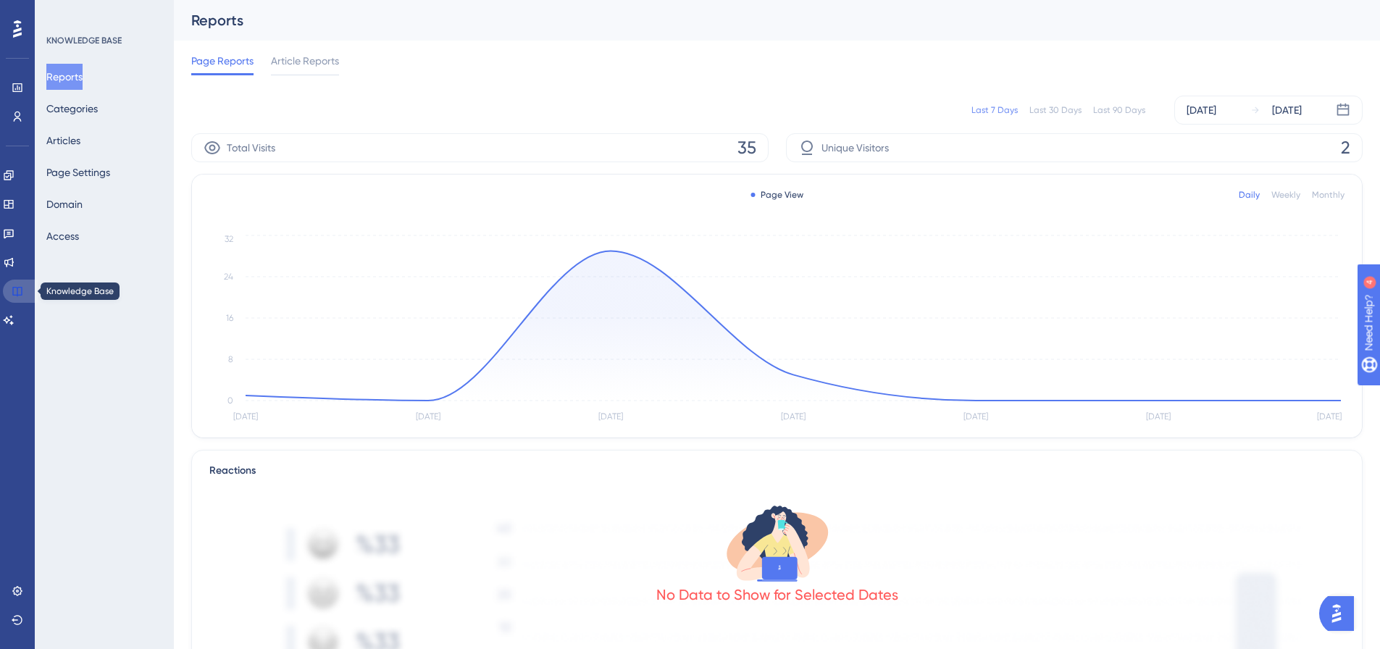
drag, startPoint x: 25, startPoint y: 294, endPoint x: 30, endPoint y: 282, distance: 13.3
click at [25, 294] on link at bounding box center [20, 291] width 35 height 23
click at [65, 146] on button "Articles" at bounding box center [63, 140] width 34 height 26
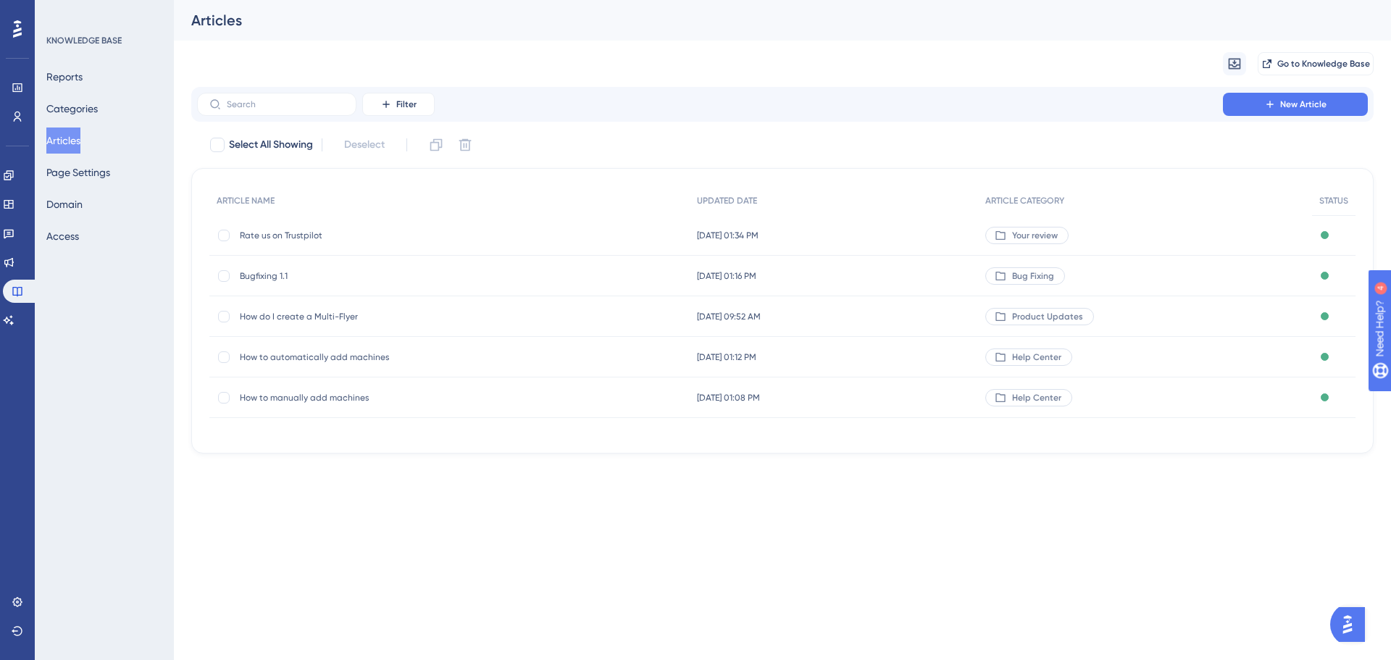
click at [280, 279] on span "Bugfixing 1.1" at bounding box center [356, 276] width 232 height 12
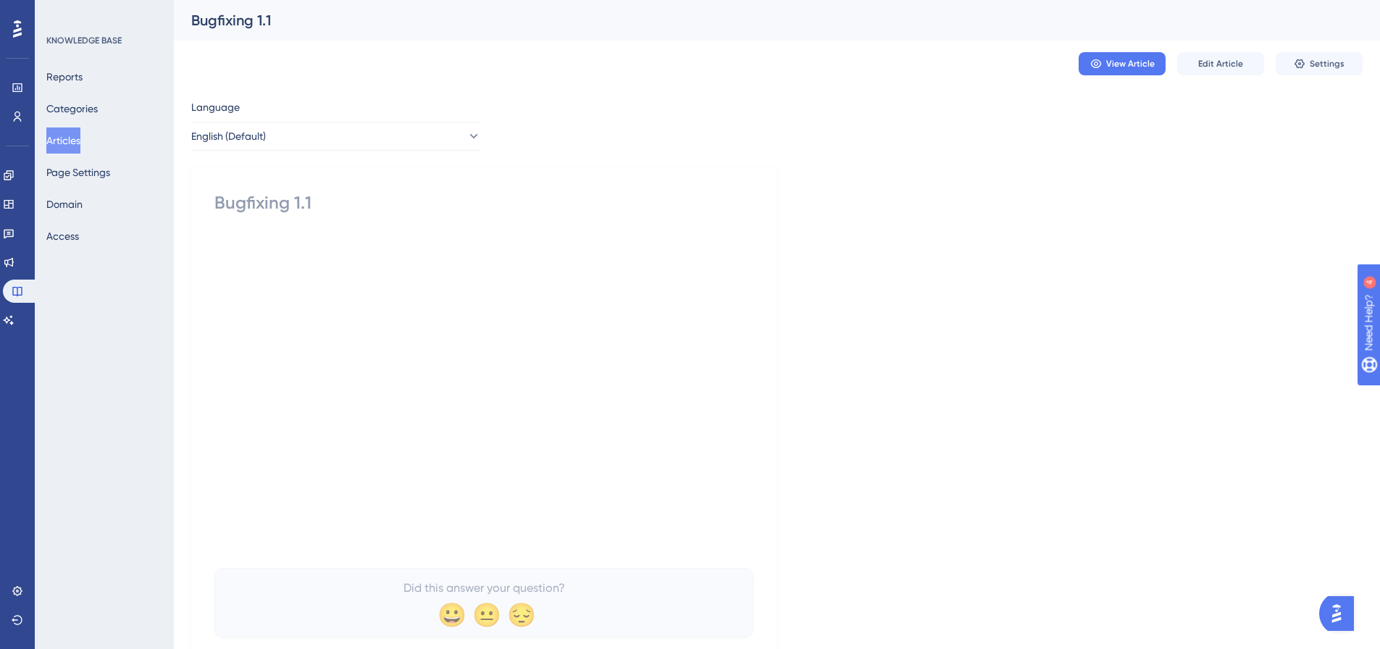
click at [306, 200] on div "Bugfixing 1.1" at bounding box center [483, 202] width 539 height 23
click at [1244, 62] on button "Edit Article" at bounding box center [1220, 63] width 87 height 23
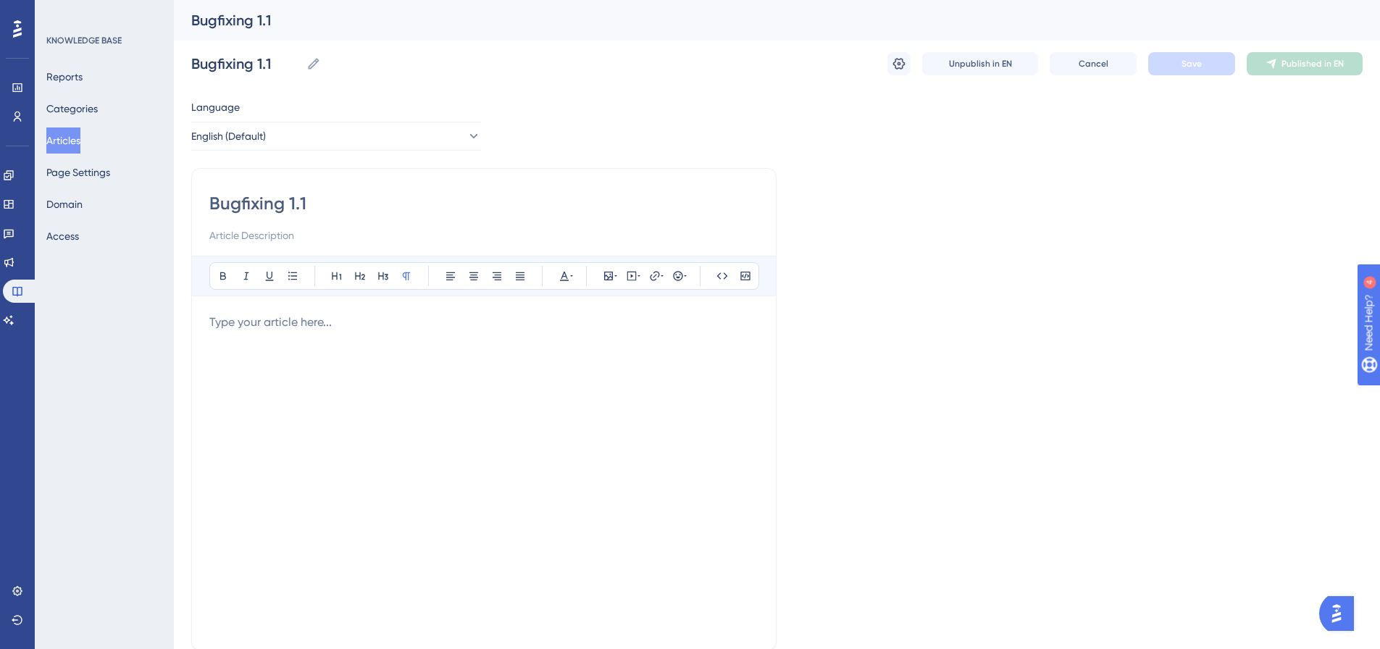
click at [569, 340] on div at bounding box center [483, 473] width 549 height 319
click at [611, 269] on button at bounding box center [608, 276] width 20 height 20
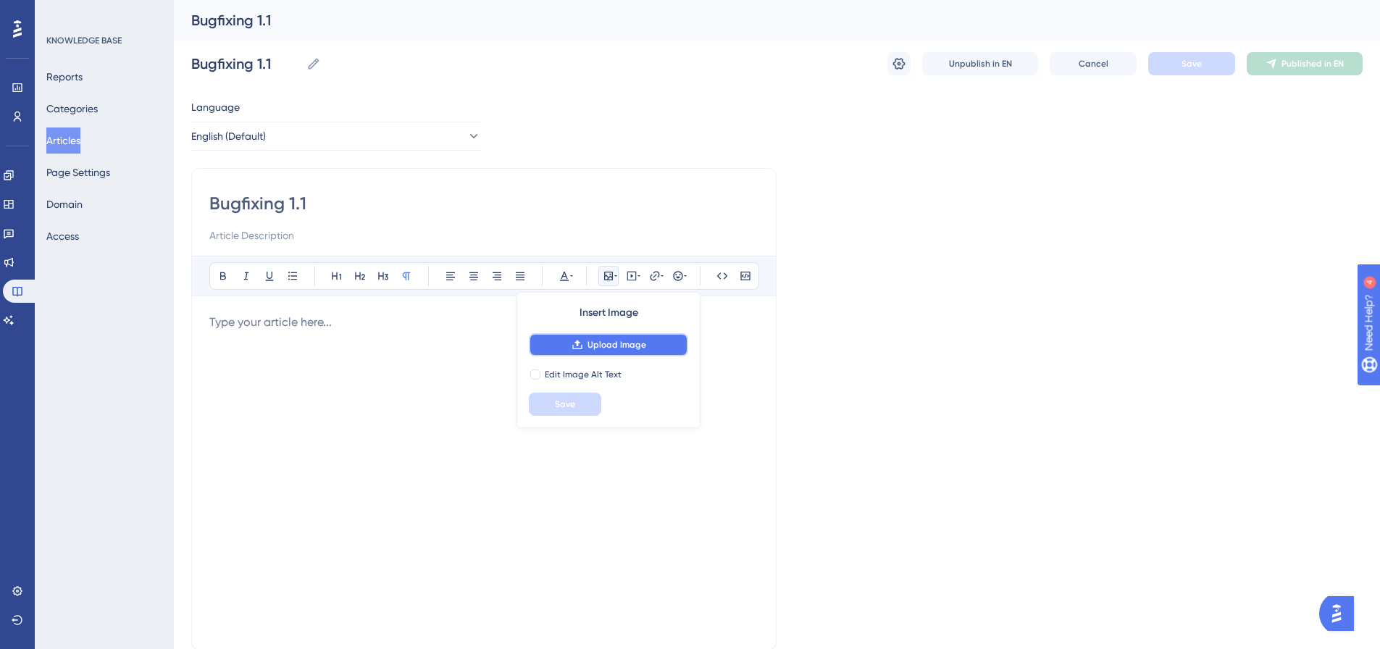
click at [597, 338] on button "Upload Image" at bounding box center [608, 344] width 159 height 23
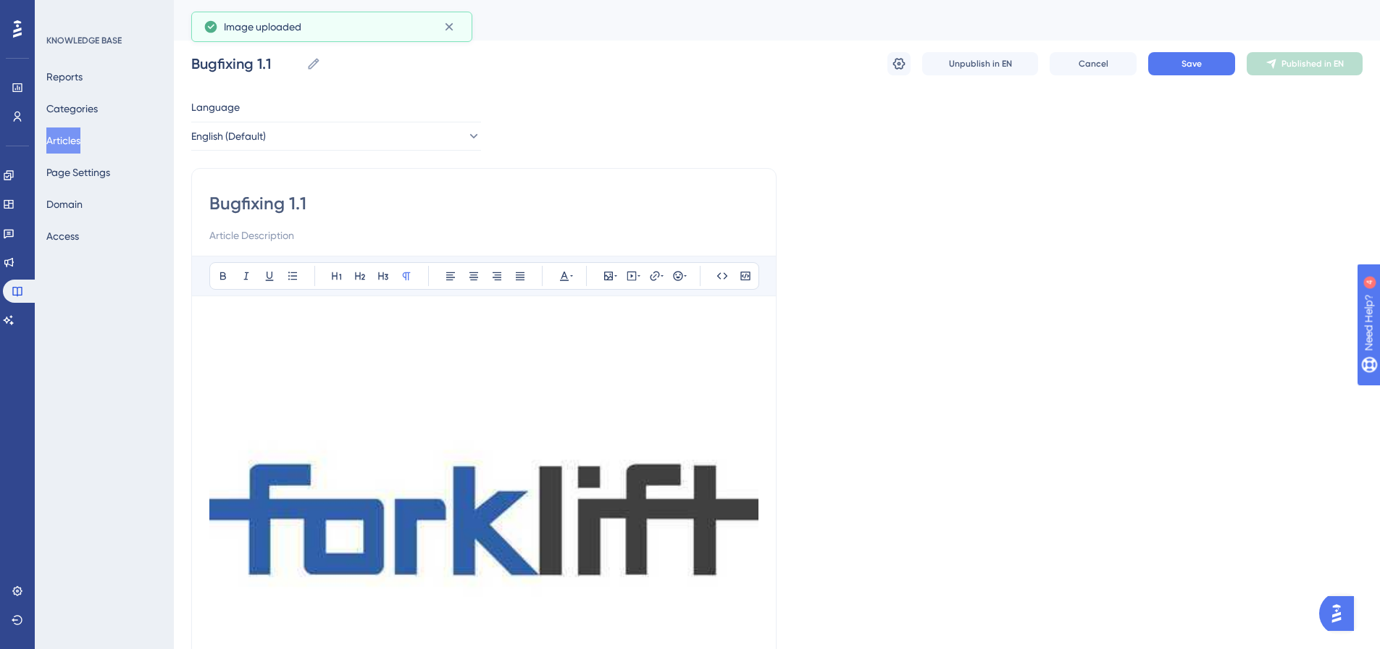
click at [548, 467] on img at bounding box center [483, 520] width 549 height 412
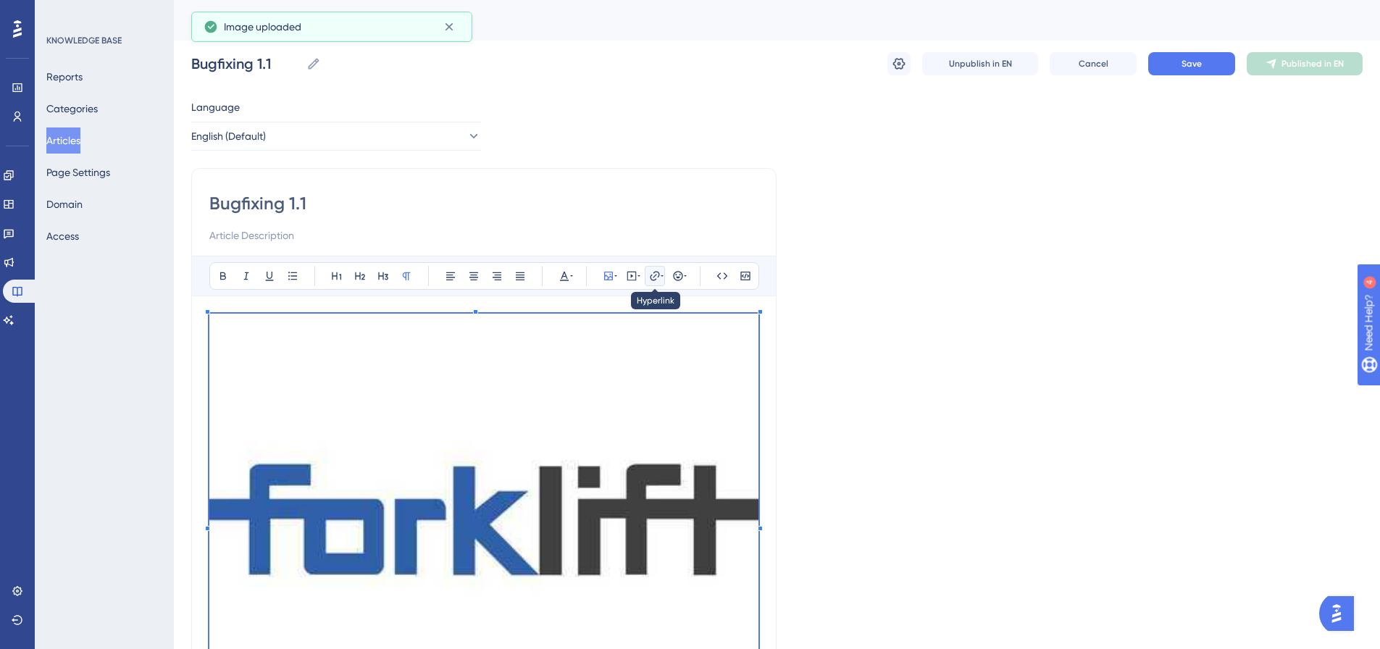
click at [658, 275] on icon at bounding box center [655, 276] width 12 height 12
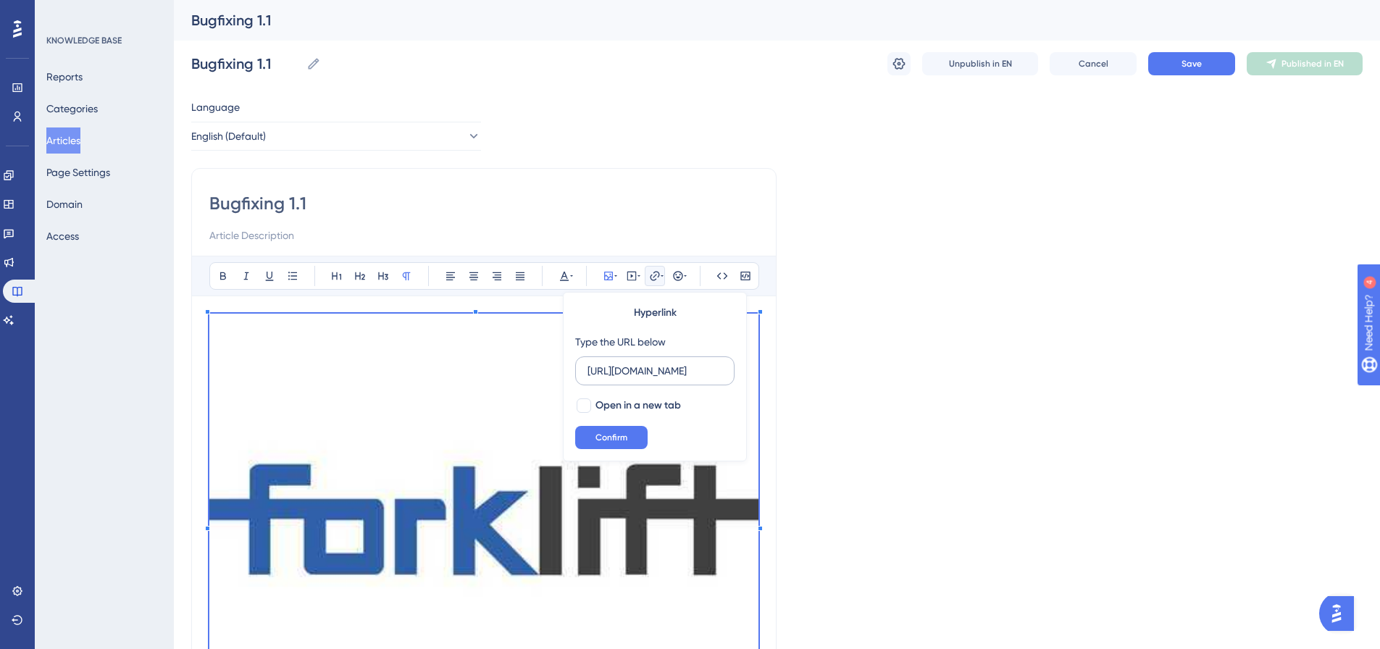
scroll to position [0, 43]
type input "[URL][DOMAIN_NAME]"
click at [624, 398] on span "Open in a new tab" at bounding box center [637, 405] width 85 height 17
checkbox input "true"
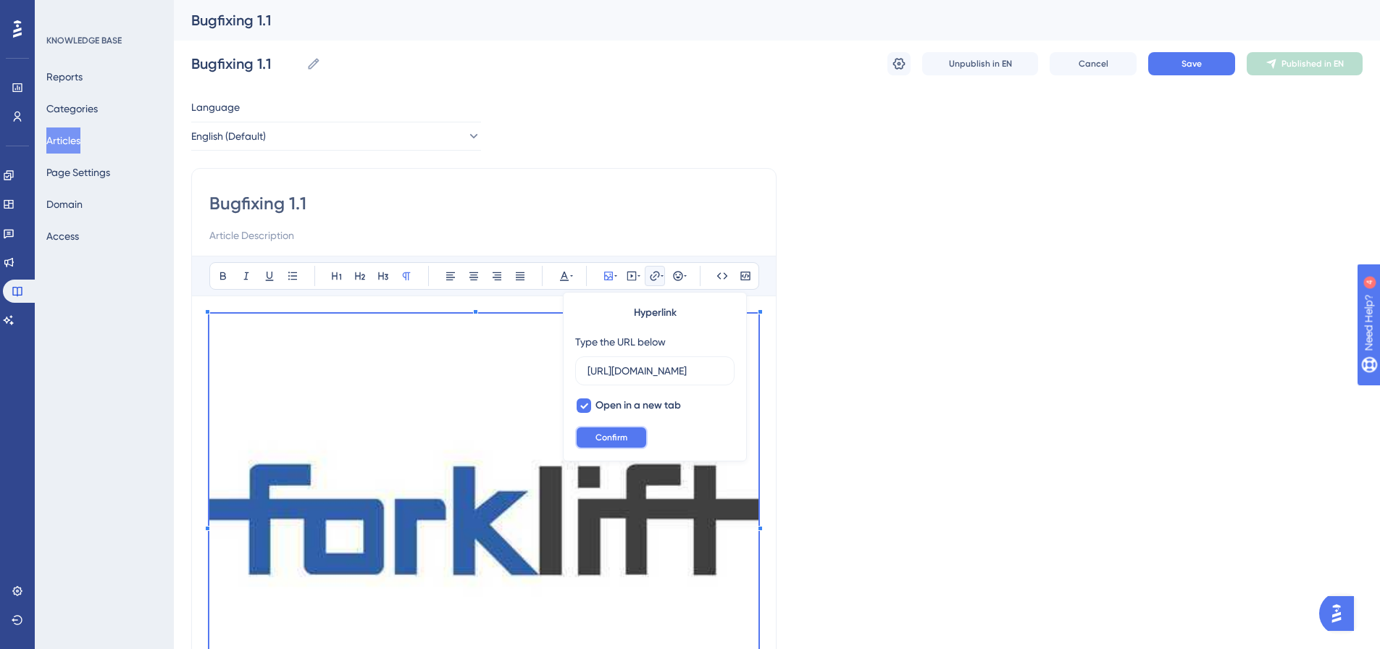
click at [615, 427] on button "Confirm" at bounding box center [611, 437] width 72 height 23
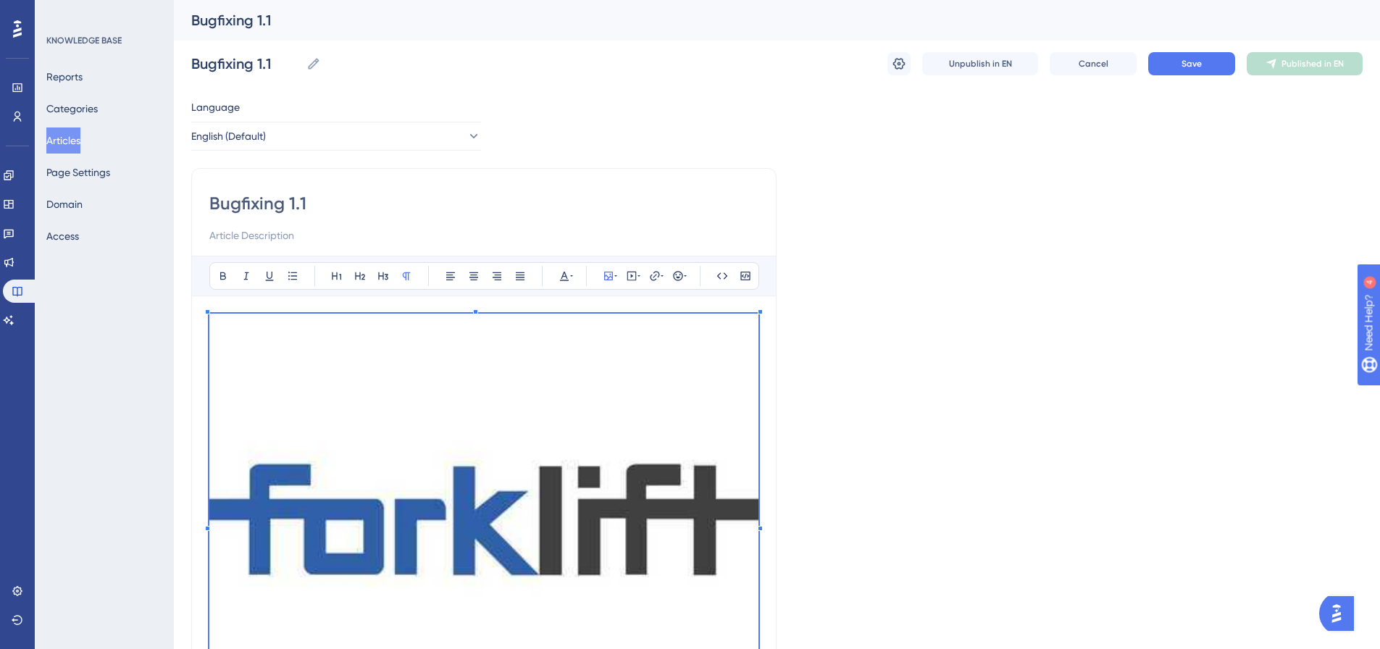
click at [942, 443] on div "Language English (Default) Bugfixing 1.1 Bold Italic Underline Bullet Point Hea…" at bounding box center [776, 467] width 1171 height 737
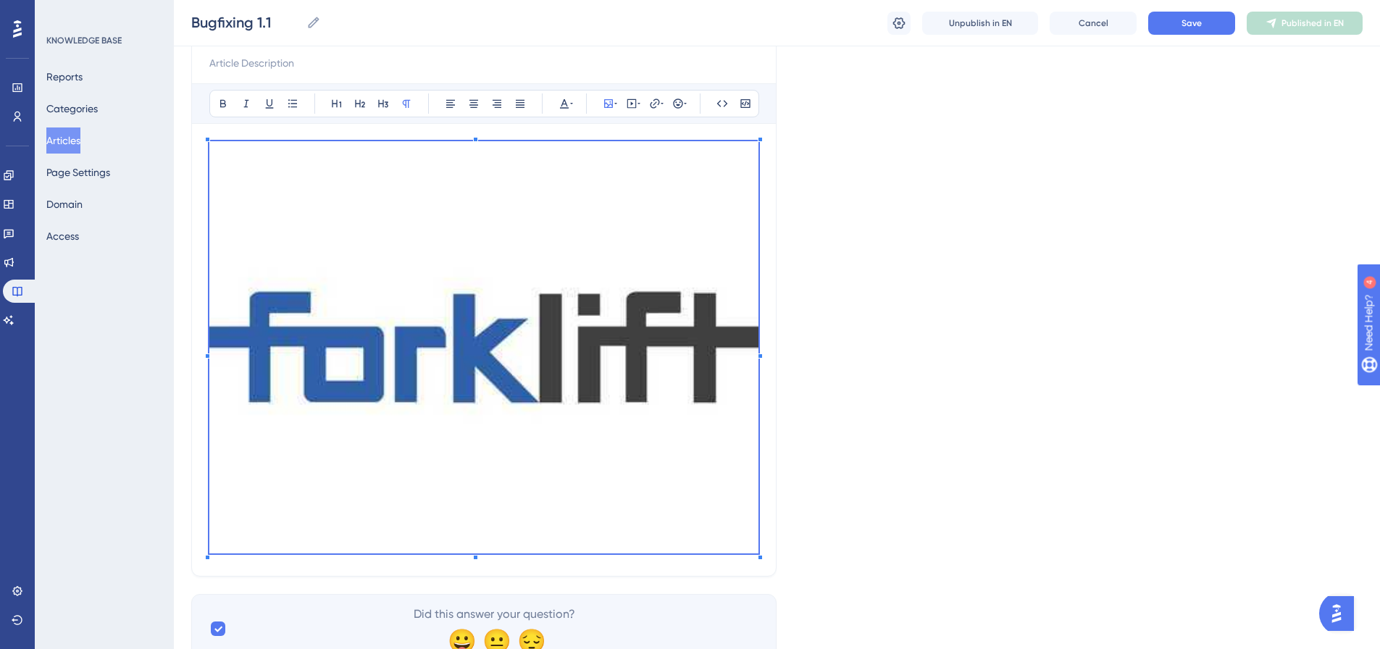
scroll to position [83, 0]
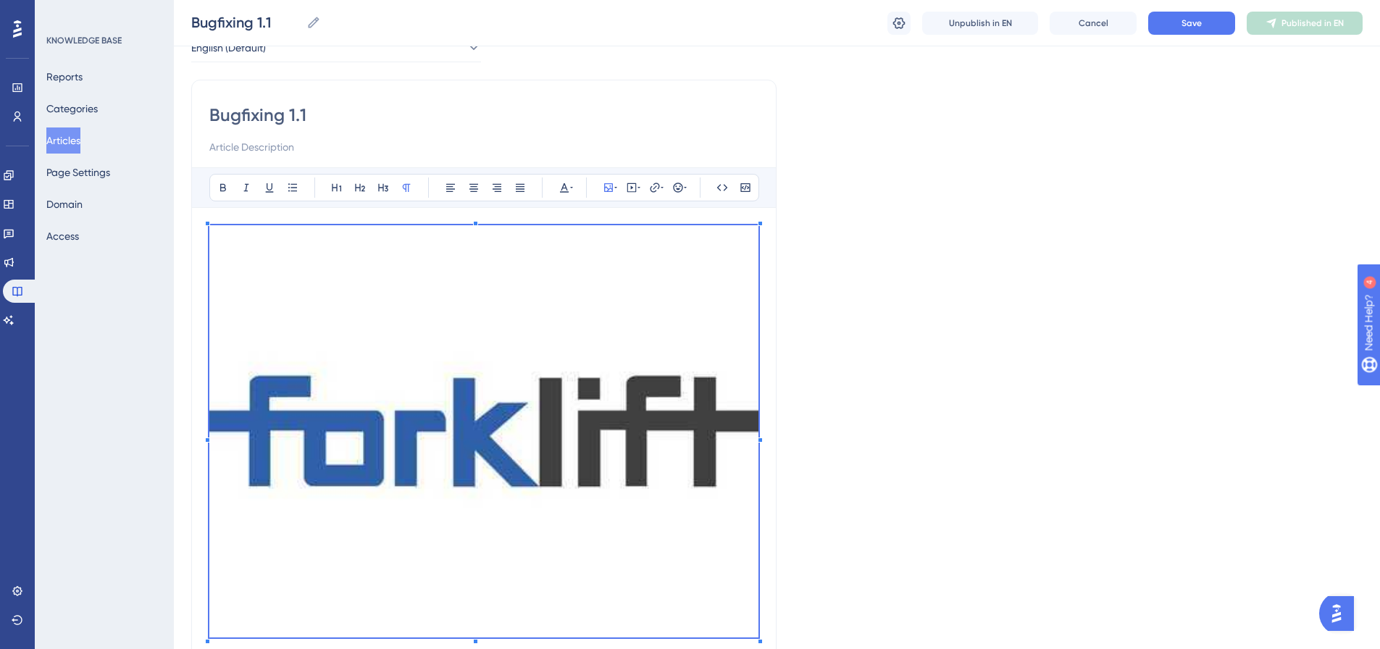
click at [1155, 36] on div "Bugfixing 1.1 Bugfixing 1.1 Unpublish in EN Cancel Save Published in EN" at bounding box center [777, 23] width 1206 height 46
click at [1158, 30] on button "Save" at bounding box center [1191, 23] width 87 height 23
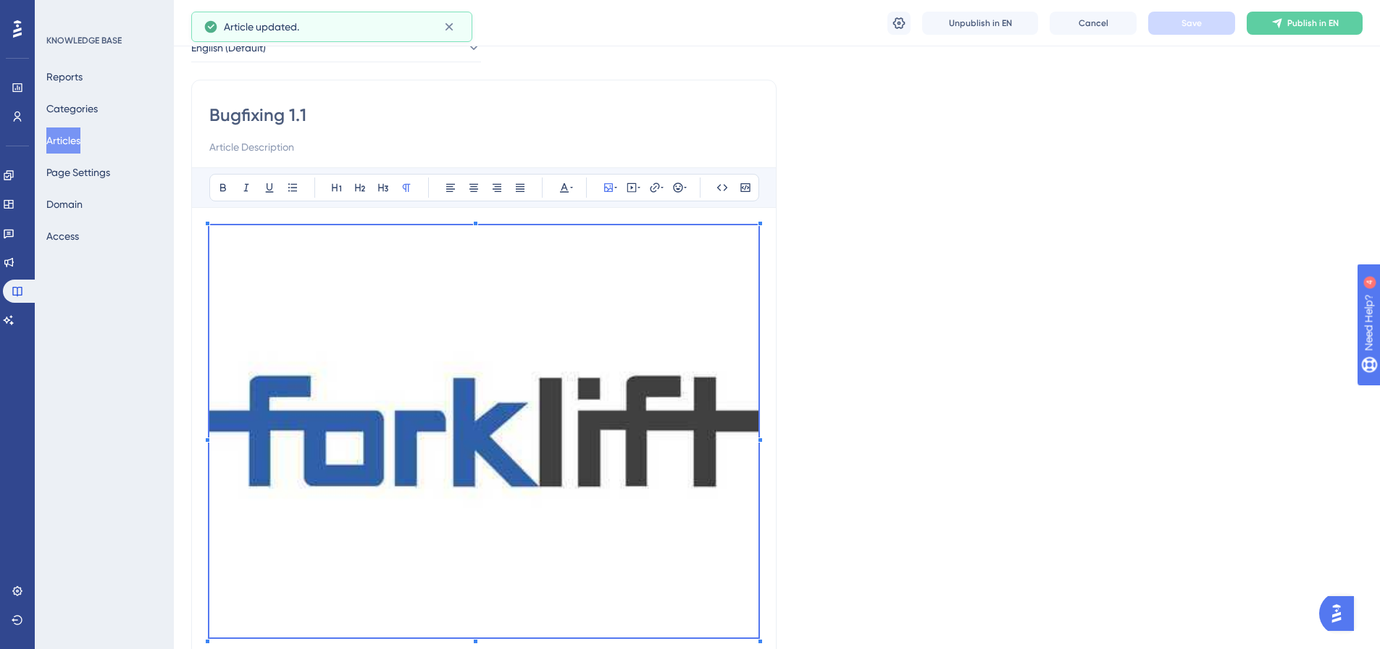
click at [684, 336] on img at bounding box center [483, 431] width 549 height 412
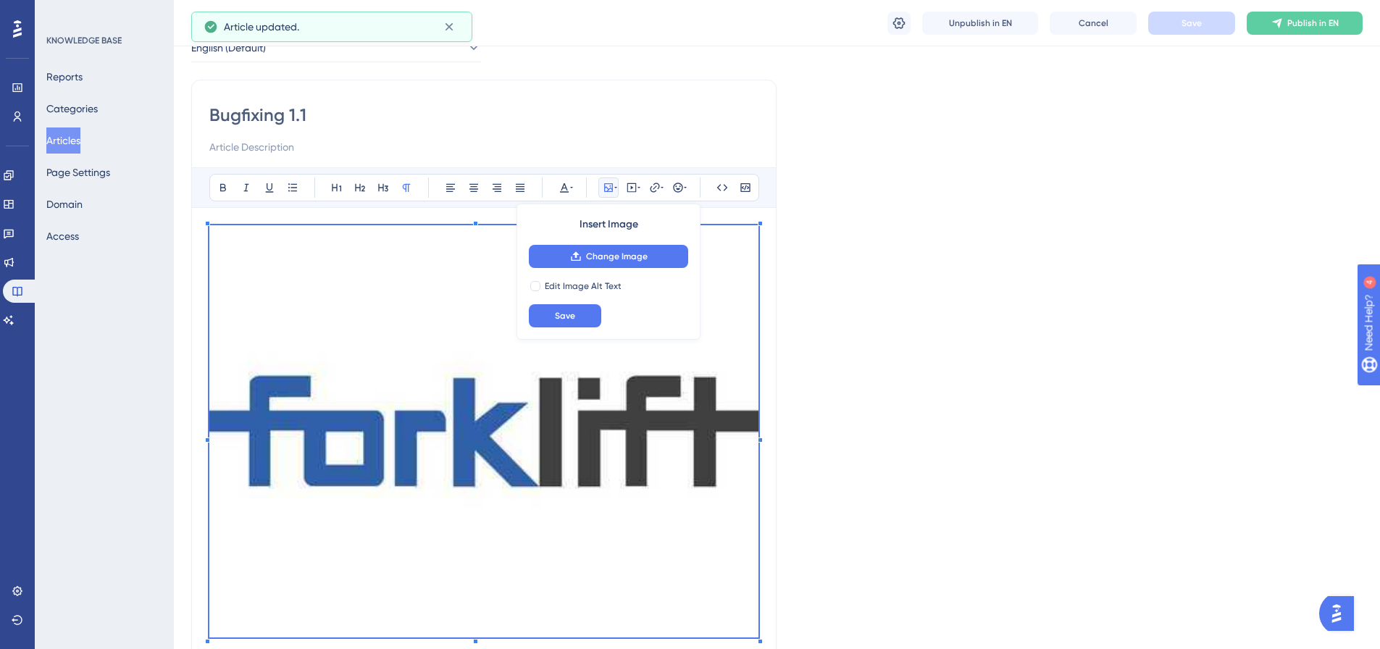
click at [648, 472] on img at bounding box center [483, 431] width 549 height 412
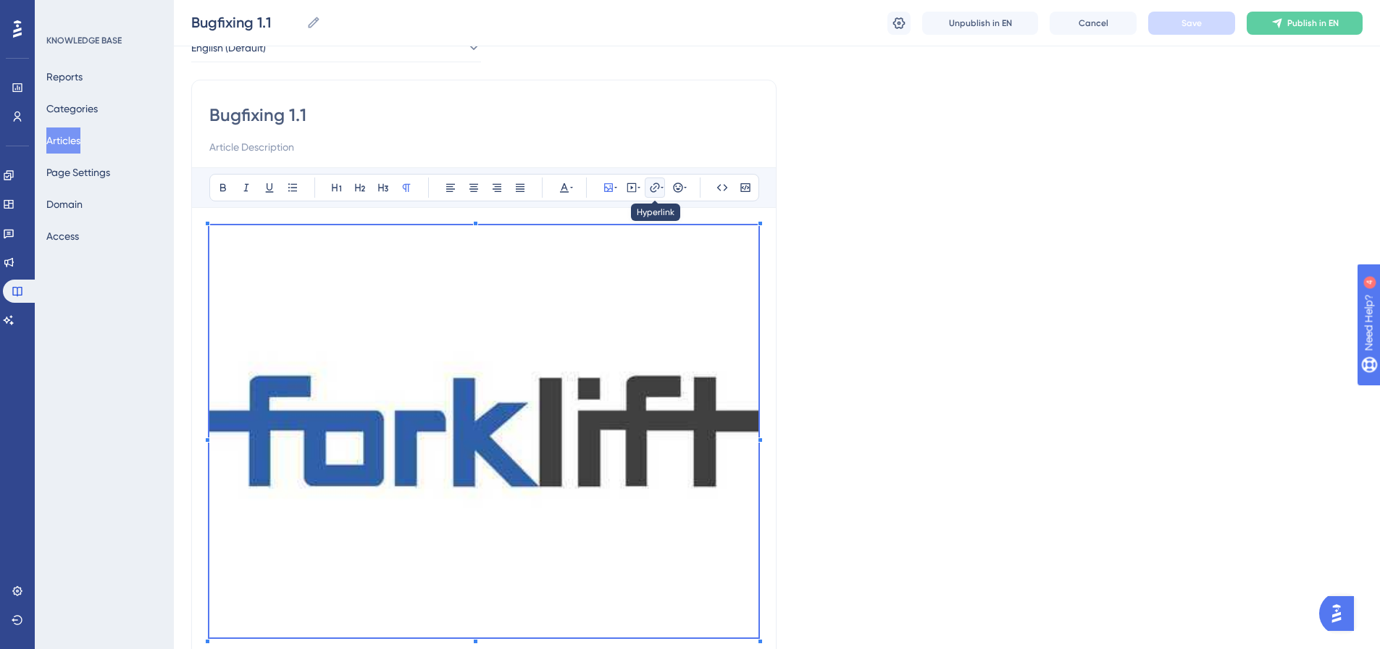
click at [661, 192] on icon at bounding box center [662, 188] width 3 height 12
click at [646, 285] on input "https://" at bounding box center [654, 283] width 135 height 16
click at [411, 318] on img at bounding box center [483, 431] width 549 height 412
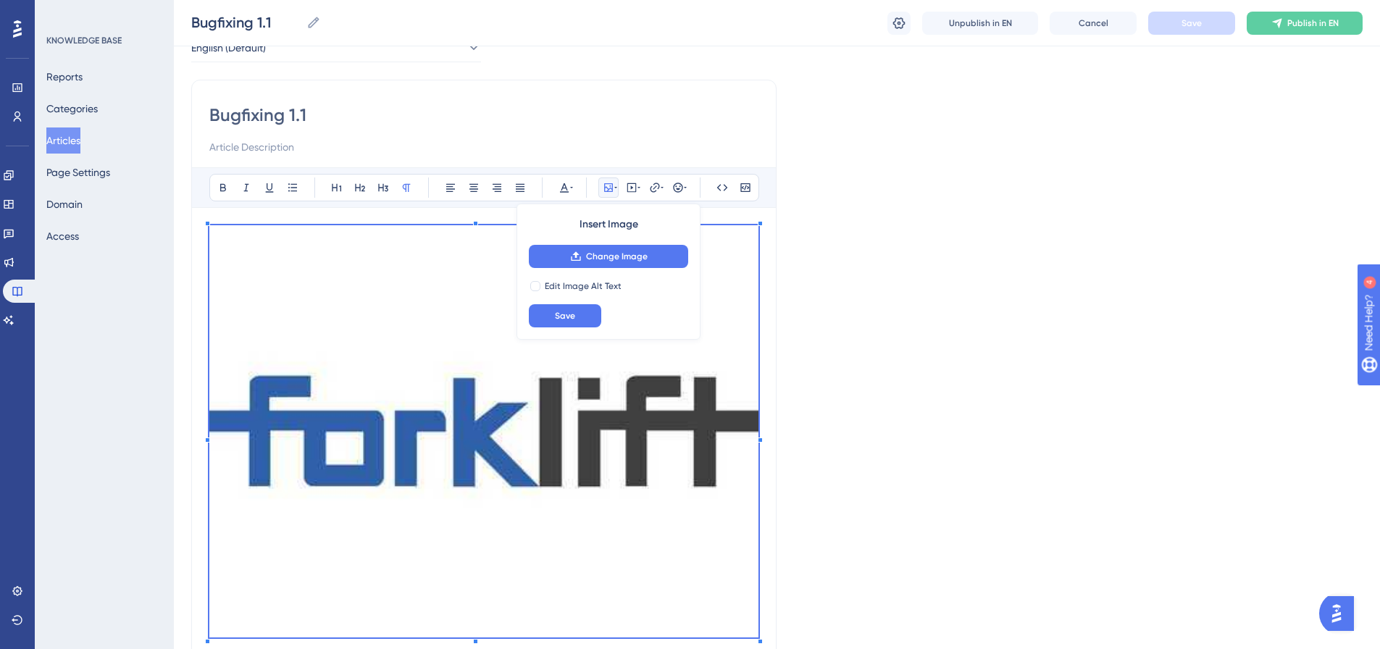
click at [411, 318] on img at bounding box center [483, 431] width 549 height 412
click at [1089, 329] on div "Language English (Default) Bugfixing 1.1 Bold Italic Underline Bullet Point Hea…" at bounding box center [776, 378] width 1171 height 737
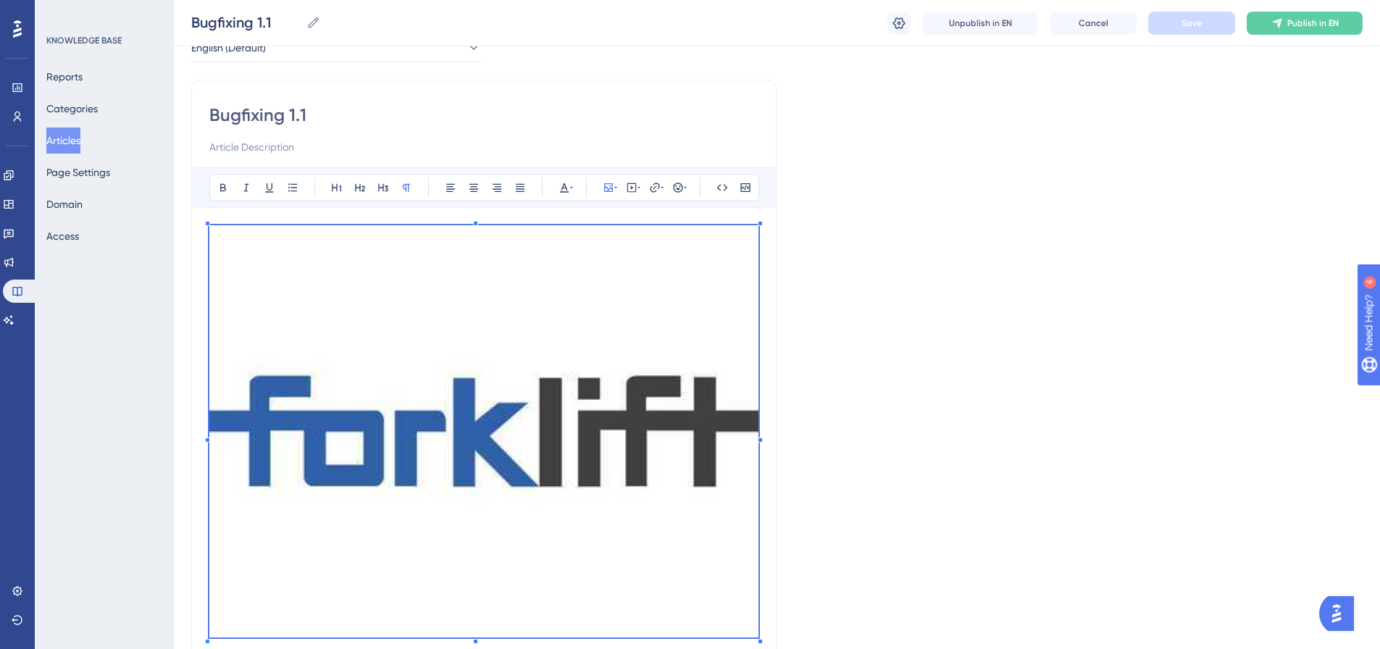
click at [1034, 346] on div "Language English (Default) Bugfixing 1.1 Bold Italic Underline Bullet Point Hea…" at bounding box center [776, 378] width 1171 height 737
click at [625, 208] on div "Bold Italic Underline Bullet Point Heading 1 Heading 2 Heading 3 Normal Align L…" at bounding box center [483, 404] width 549 height 475
click at [619, 215] on div "Bold Italic Underline Bullet Point Heading 1 Heading 2 Heading 3 Normal Align L…" at bounding box center [483, 404] width 549 height 475
click at [584, 321] on img at bounding box center [483, 431] width 549 height 412
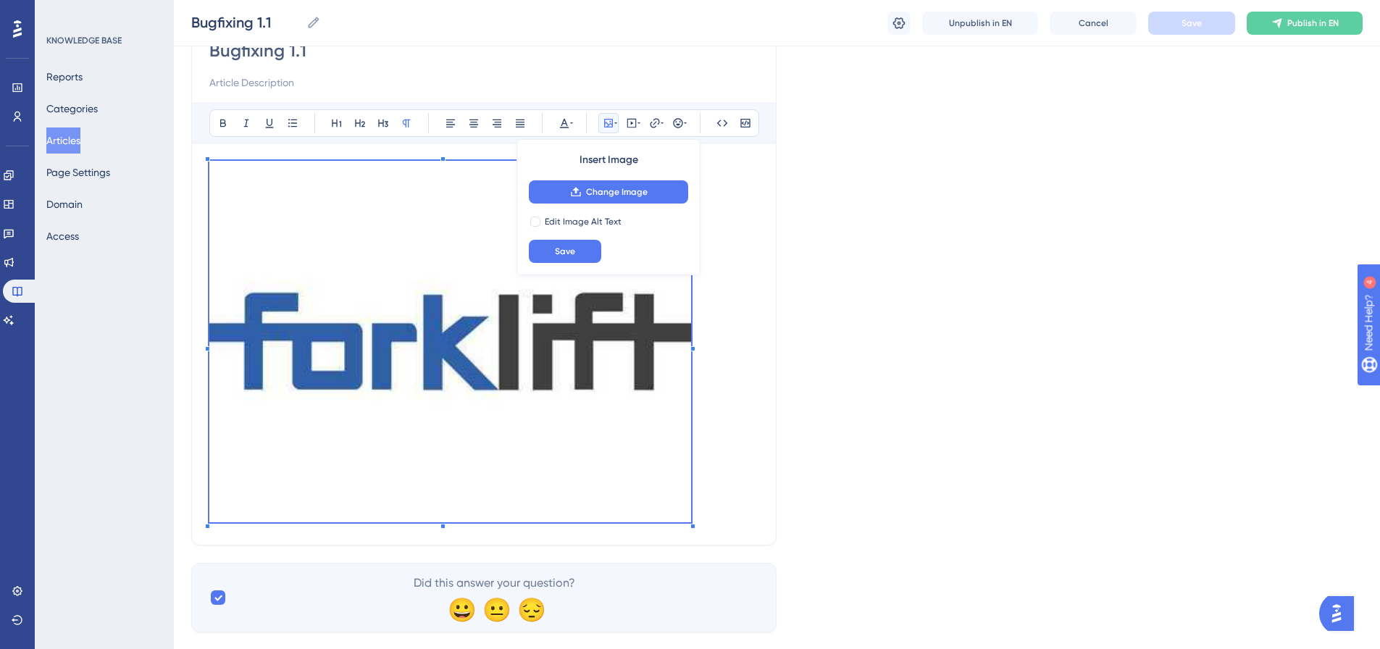
scroll to position [129, 0]
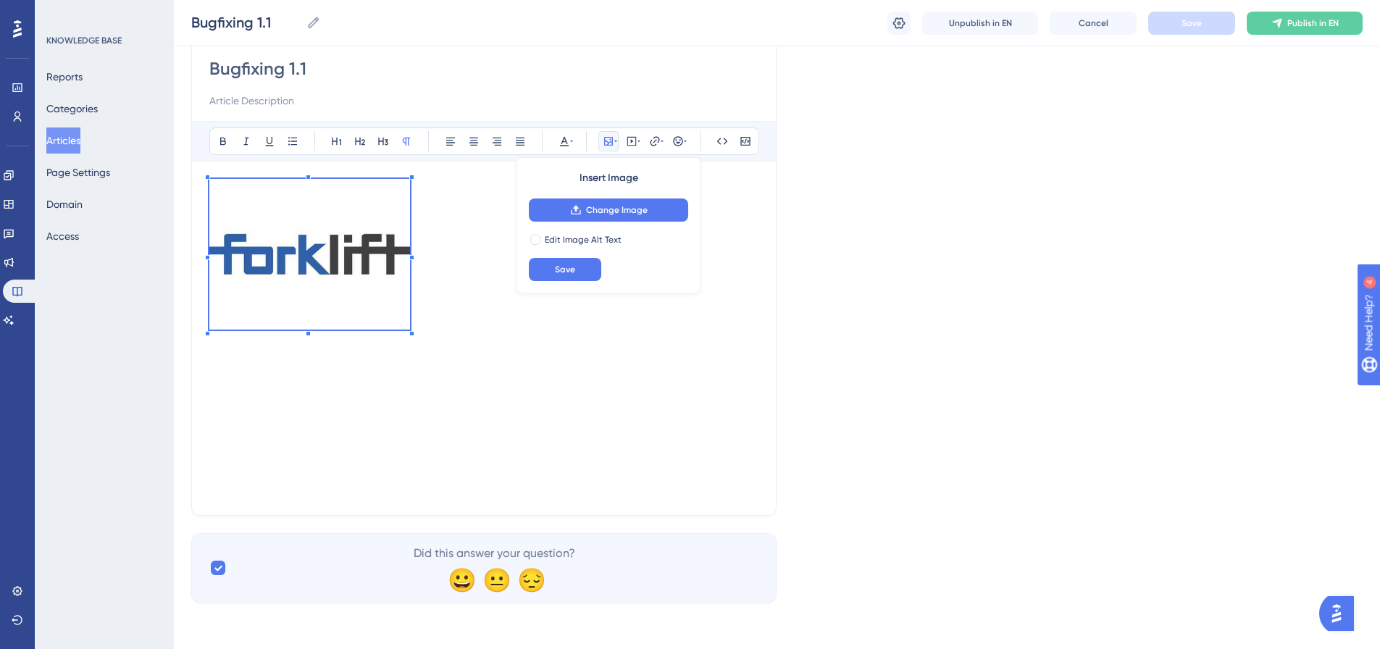
click at [390, 207] on p at bounding box center [483, 257] width 549 height 156
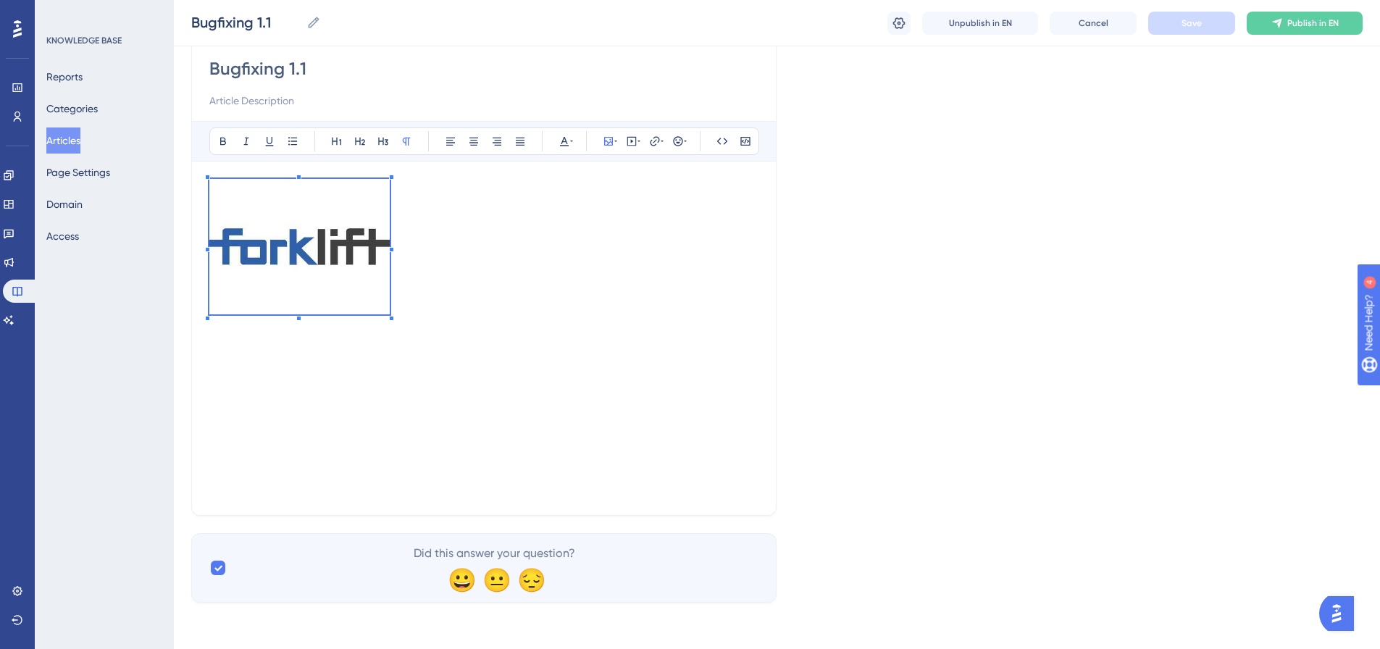
click at [512, 326] on div at bounding box center [483, 338] width 549 height 319
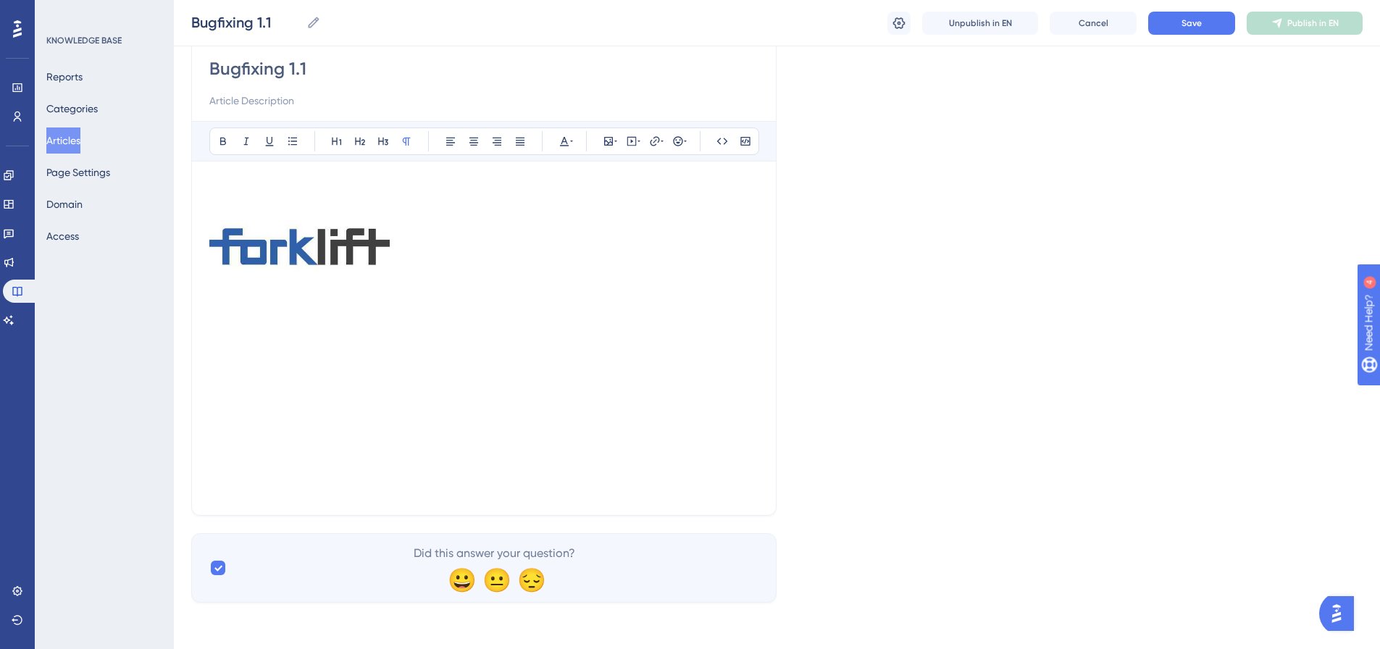
click at [309, 252] on img at bounding box center [299, 246] width 180 height 135
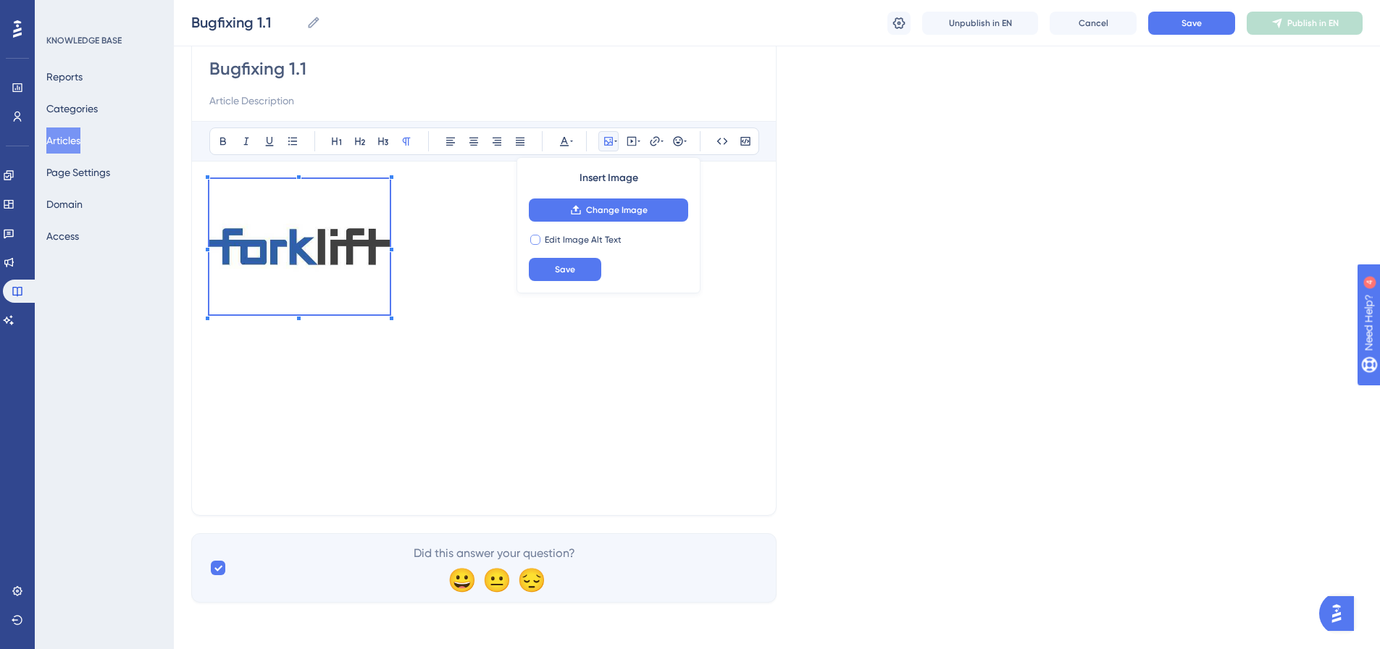
click at [550, 237] on span "Edit Image Alt Text" at bounding box center [583, 240] width 77 height 12
click at [559, 236] on span "Edit Image Alt Text" at bounding box center [583, 240] width 77 height 12
checkbox input "false"
click at [655, 143] on icon at bounding box center [655, 141] width 12 height 12
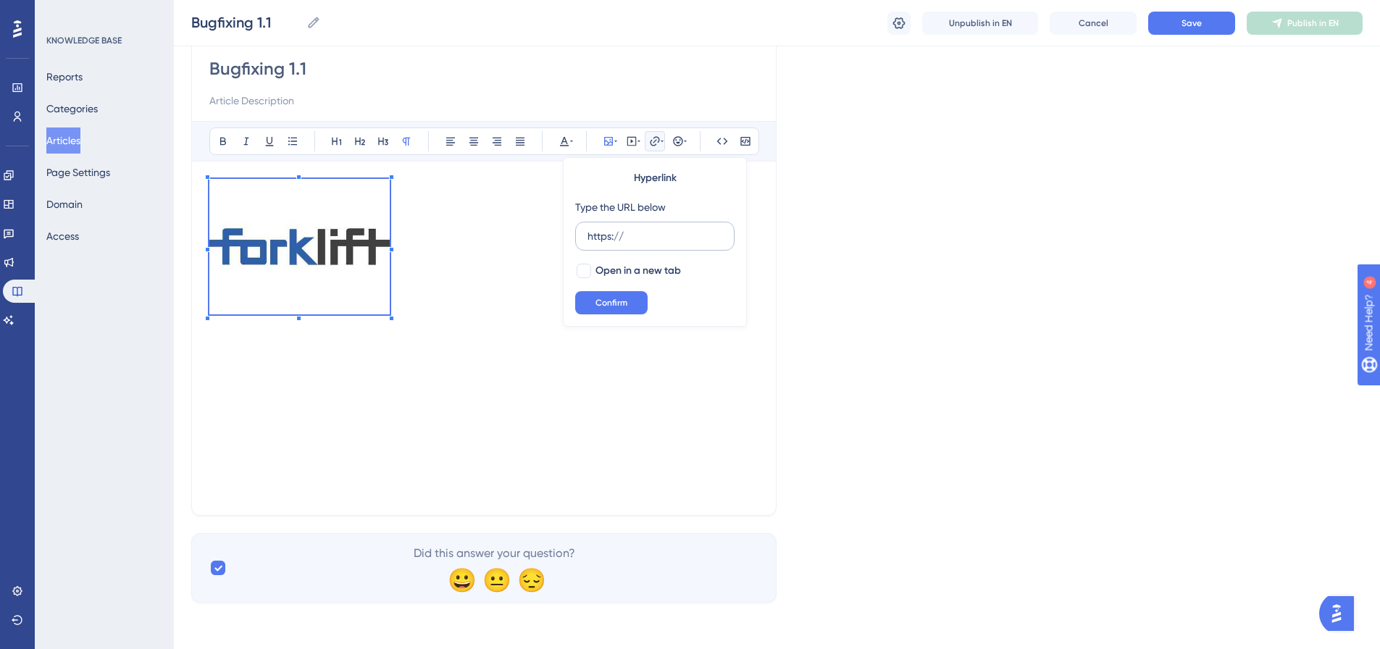
click at [648, 235] on input "https://" at bounding box center [654, 236] width 135 height 16
type input "[URL][DOMAIN_NAME]"
click at [624, 293] on button "Confirm" at bounding box center [611, 302] width 72 height 23
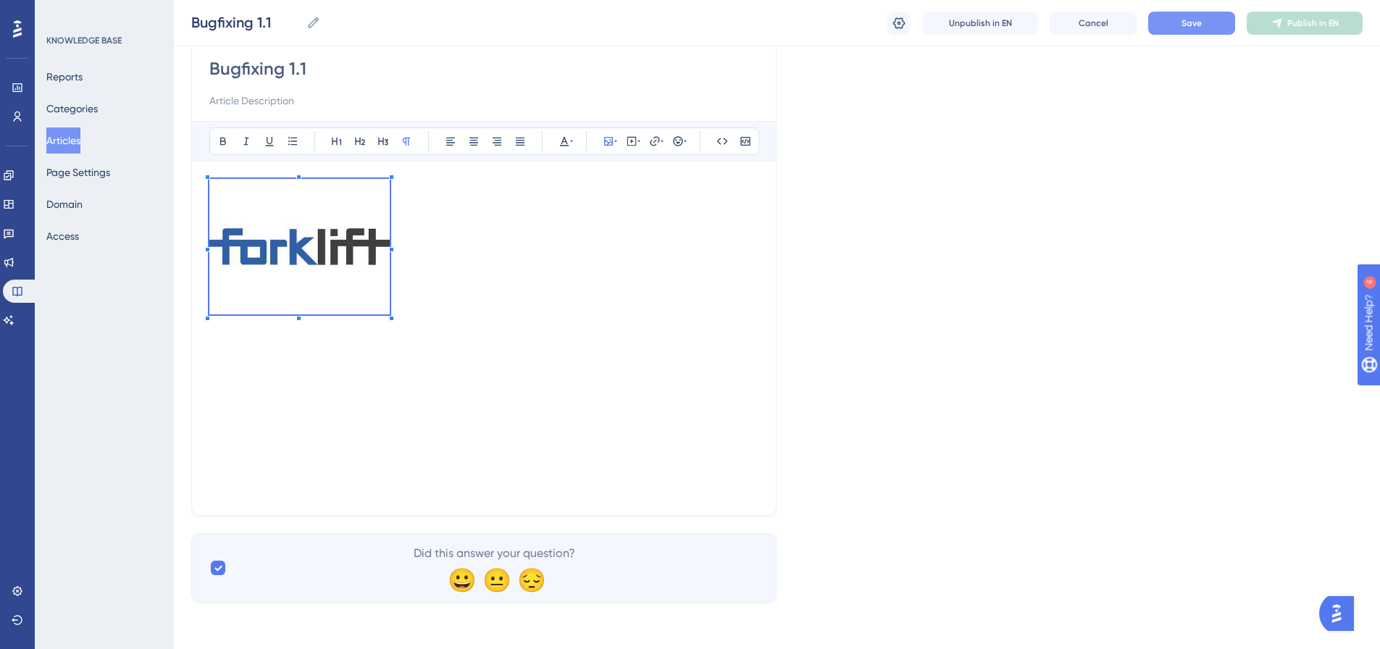
click at [1174, 29] on button "Save" at bounding box center [1191, 23] width 87 height 23
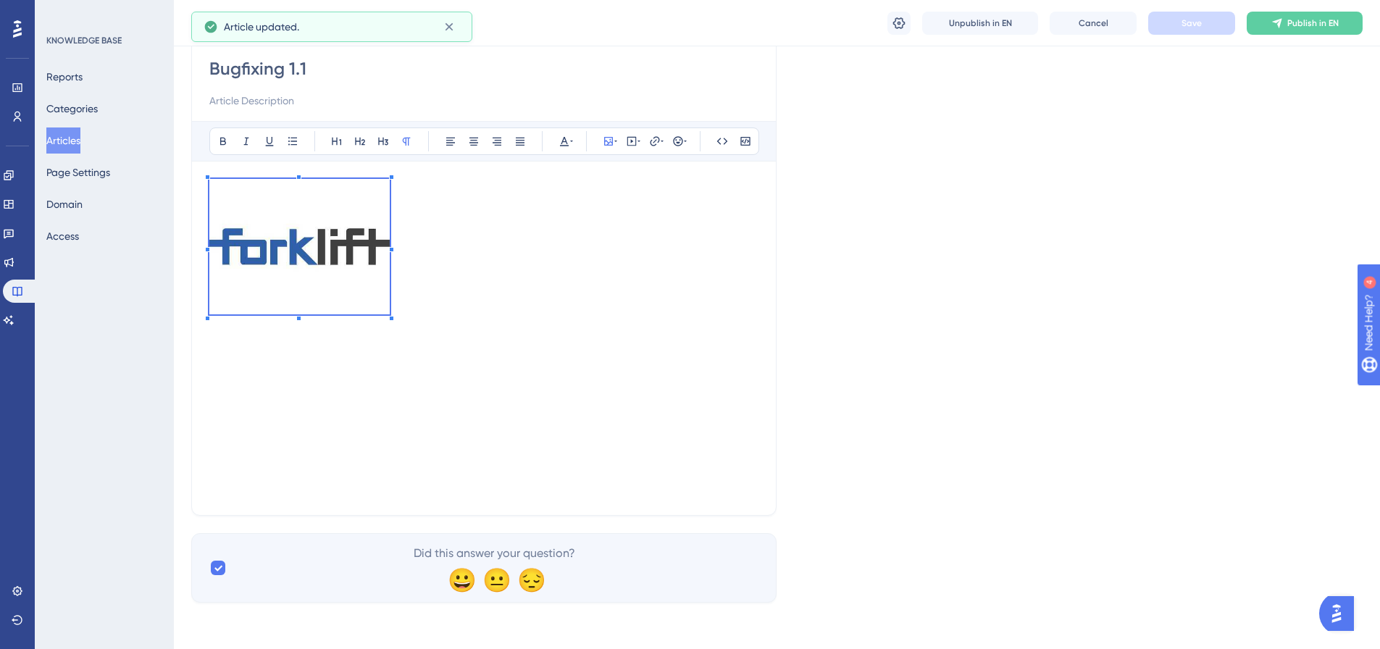
click at [916, 300] on div "Language English (Default) Bugfixing 1.1 Bold Italic Underline Bullet Point Hea…" at bounding box center [776, 283] width 1171 height 639
click at [283, 278] on img at bounding box center [299, 246] width 180 height 135
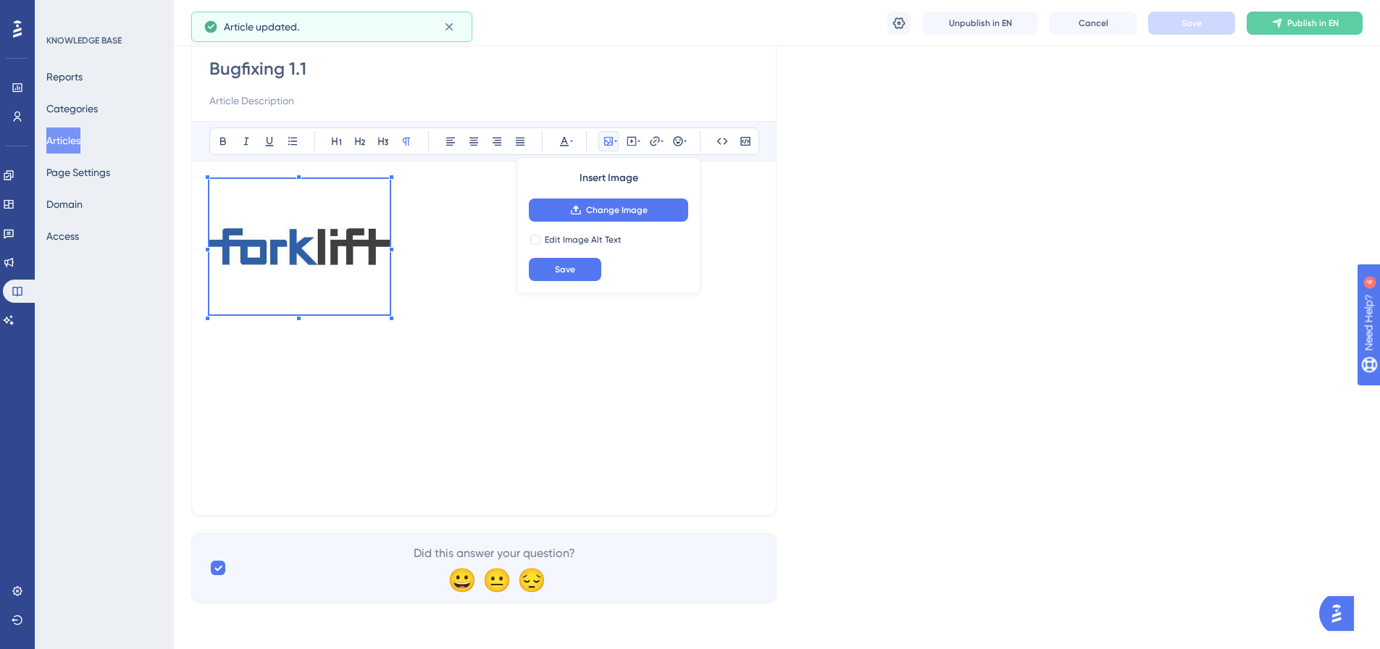
click at [288, 264] on img at bounding box center [299, 246] width 180 height 135
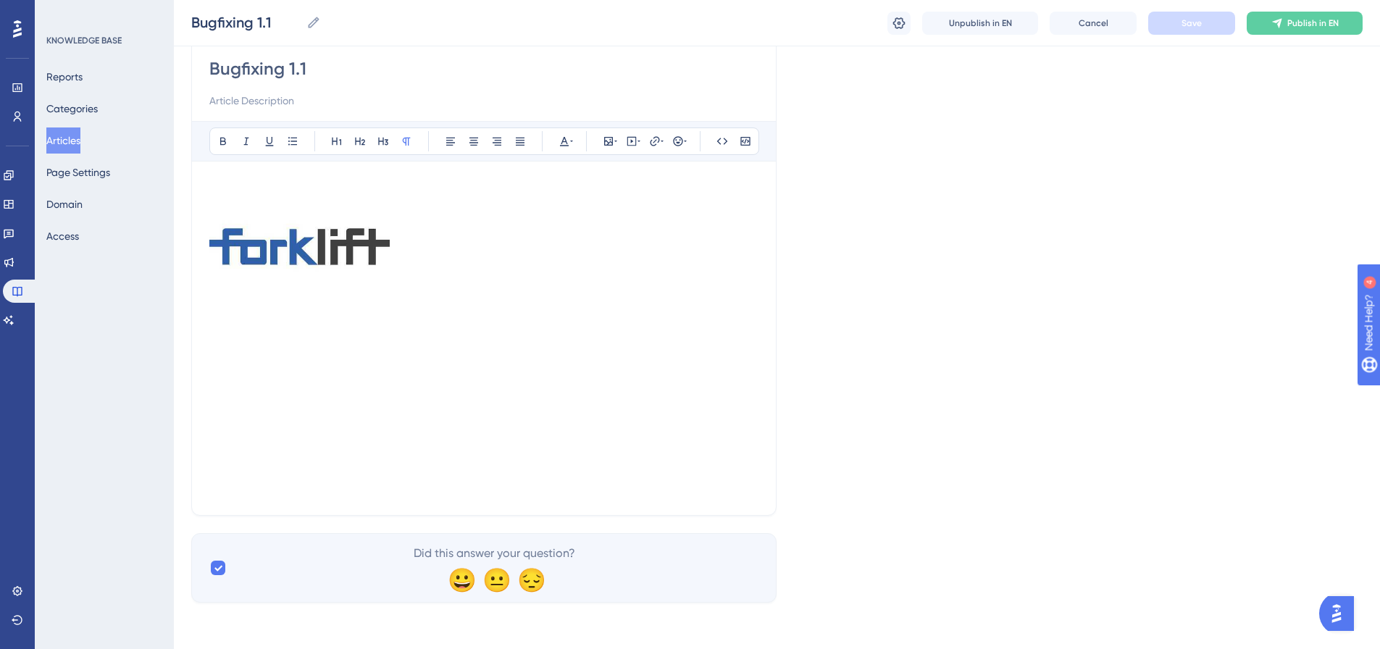
click at [445, 301] on p at bounding box center [483, 249] width 549 height 141
click at [380, 353] on p "Klicke hier" at bounding box center [483, 345] width 549 height 17
drag, startPoint x: 322, startPoint y: 346, endPoint x: 206, endPoint y: 346, distance: 116.6
click at [206, 346] on div "Bugfixing 1.1 Bold Italic Underline Bullet Point Heading 1 Heading 2 Heading 3 …" at bounding box center [483, 274] width 585 height 482
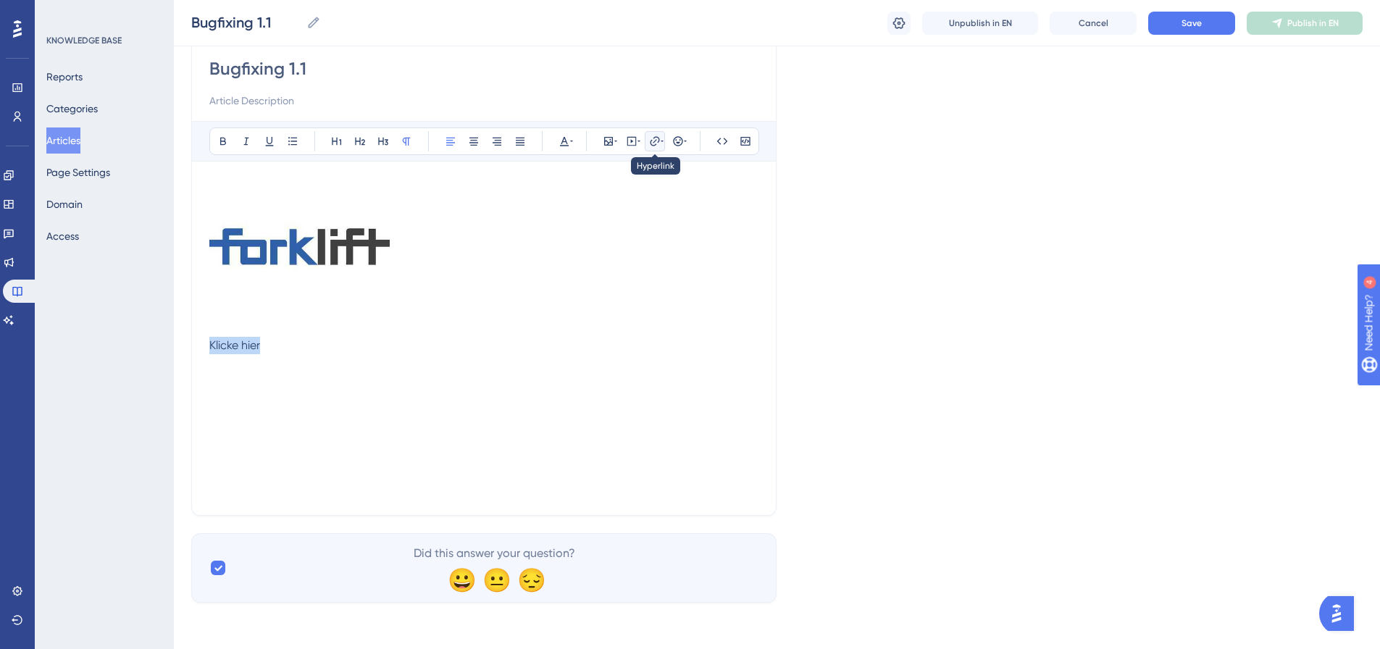
click at [656, 139] on icon at bounding box center [655, 141] width 12 height 12
click at [659, 235] on input "https://" at bounding box center [654, 236] width 135 height 16
type input "[URL][DOMAIN_NAME]"
click at [620, 311] on button "Confirm" at bounding box center [611, 302] width 72 height 23
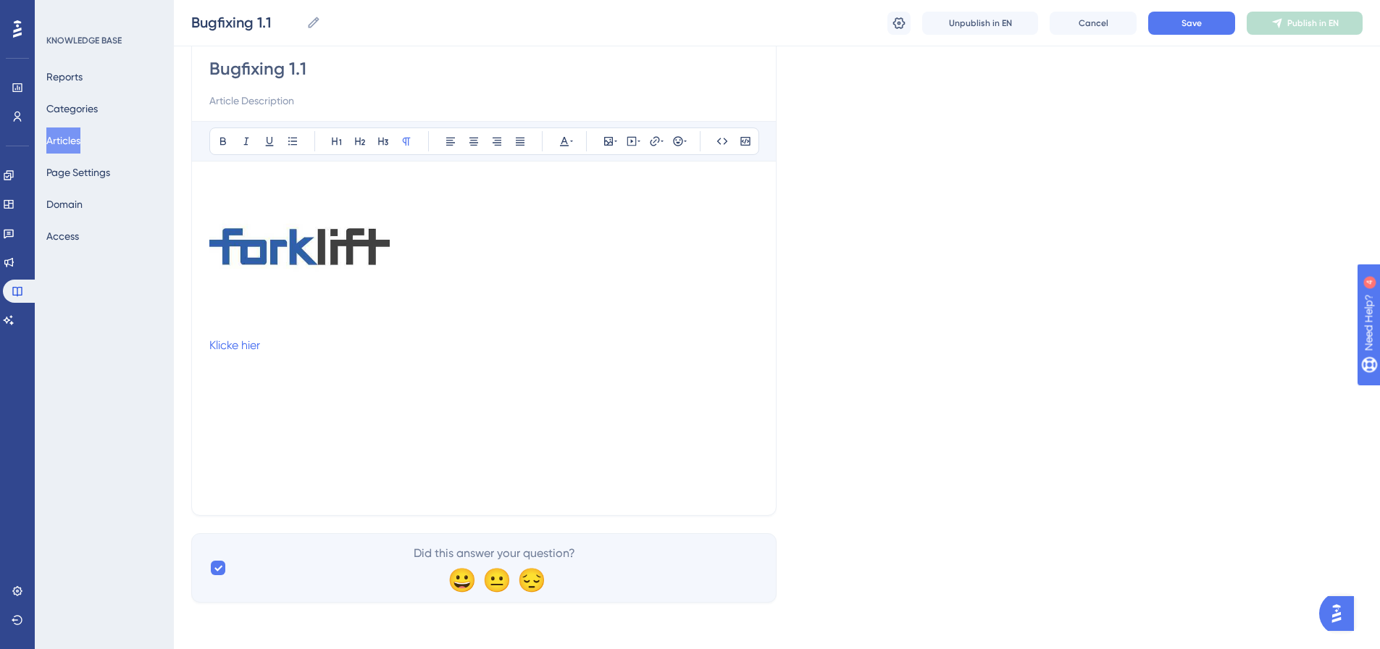
click at [398, 314] on p at bounding box center [483, 249] width 549 height 141
drag, startPoint x: 317, startPoint y: 346, endPoint x: 183, endPoint y: 354, distance: 134.2
click at [183, 354] on div "Performance Users Engagement Widgets Feedback Product Updates Knowledge Base AI…" at bounding box center [777, 248] width 1206 height 755
click at [217, 139] on button at bounding box center [223, 141] width 20 height 20
click at [289, 139] on icon at bounding box center [293, 141] width 12 height 12
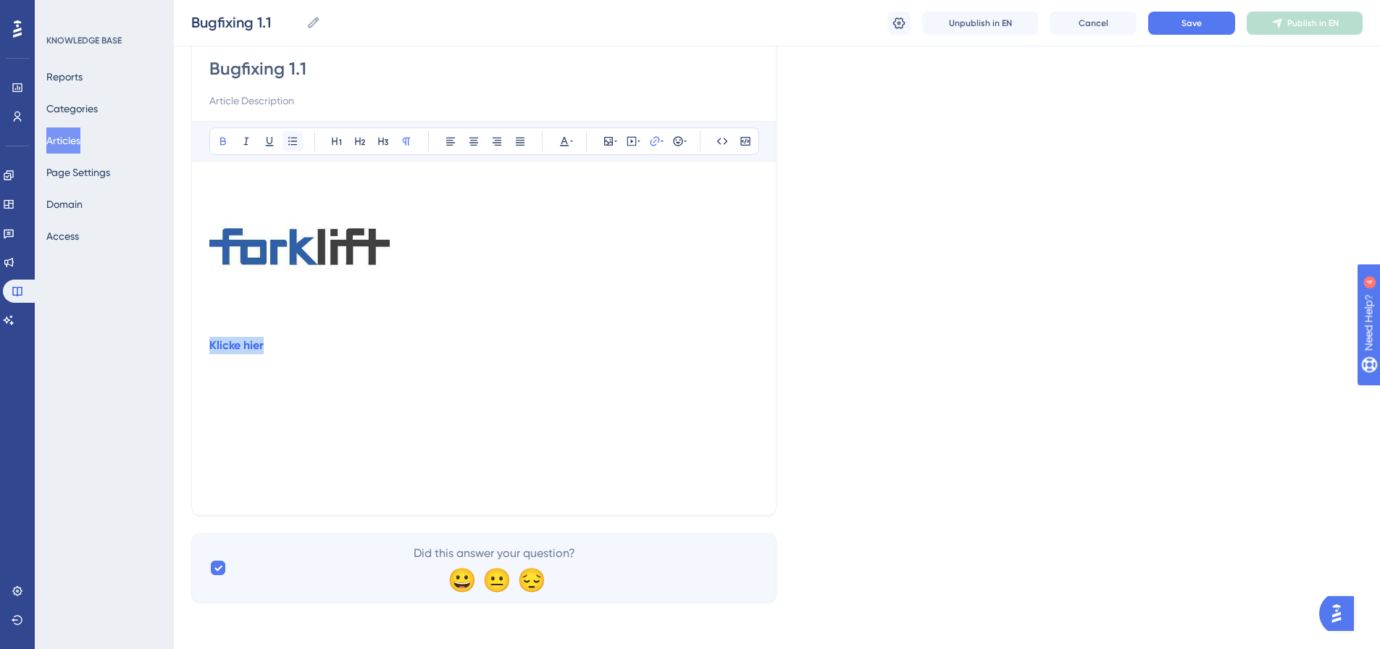
click at [289, 139] on icon at bounding box center [293, 141] width 12 height 12
click at [570, 140] on icon at bounding box center [571, 141] width 3 height 12
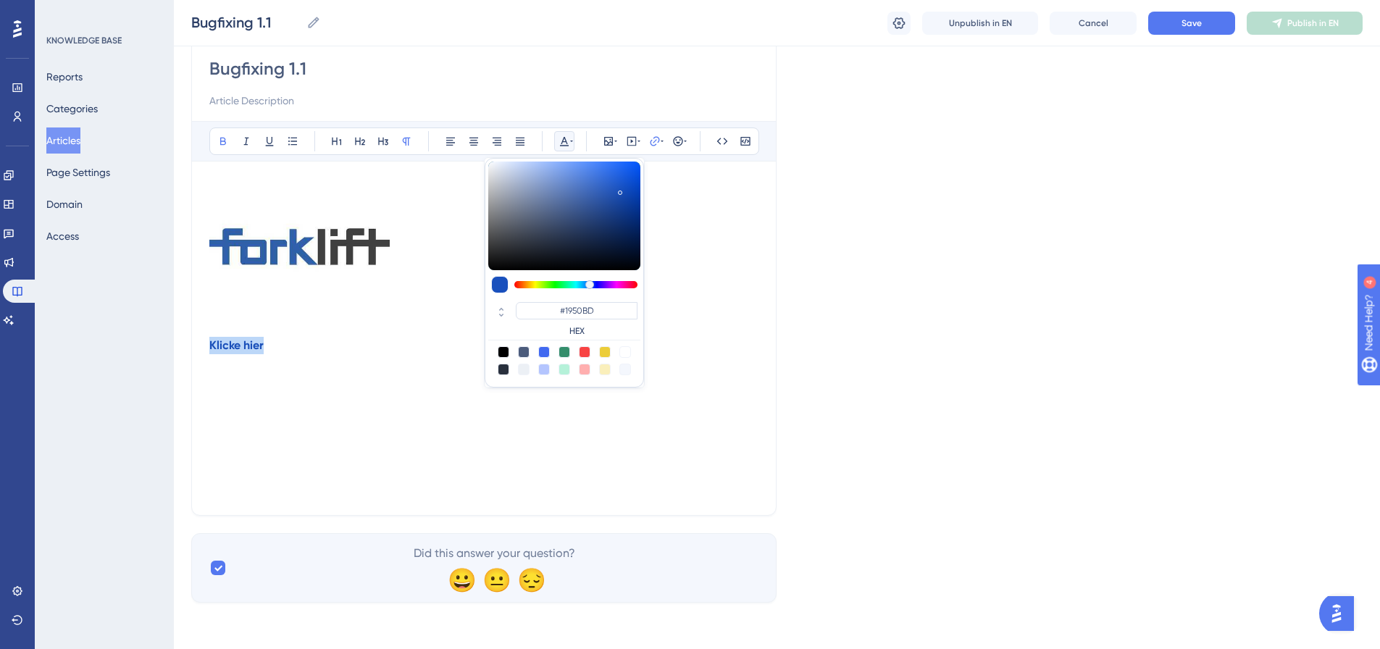
type input "#1951C0"
drag, startPoint x: 598, startPoint y: 203, endPoint x: 621, endPoint y: 188, distance: 26.7
click at [621, 188] on div at bounding box center [564, 216] width 152 height 109
click at [336, 141] on icon at bounding box center [337, 141] width 12 height 12
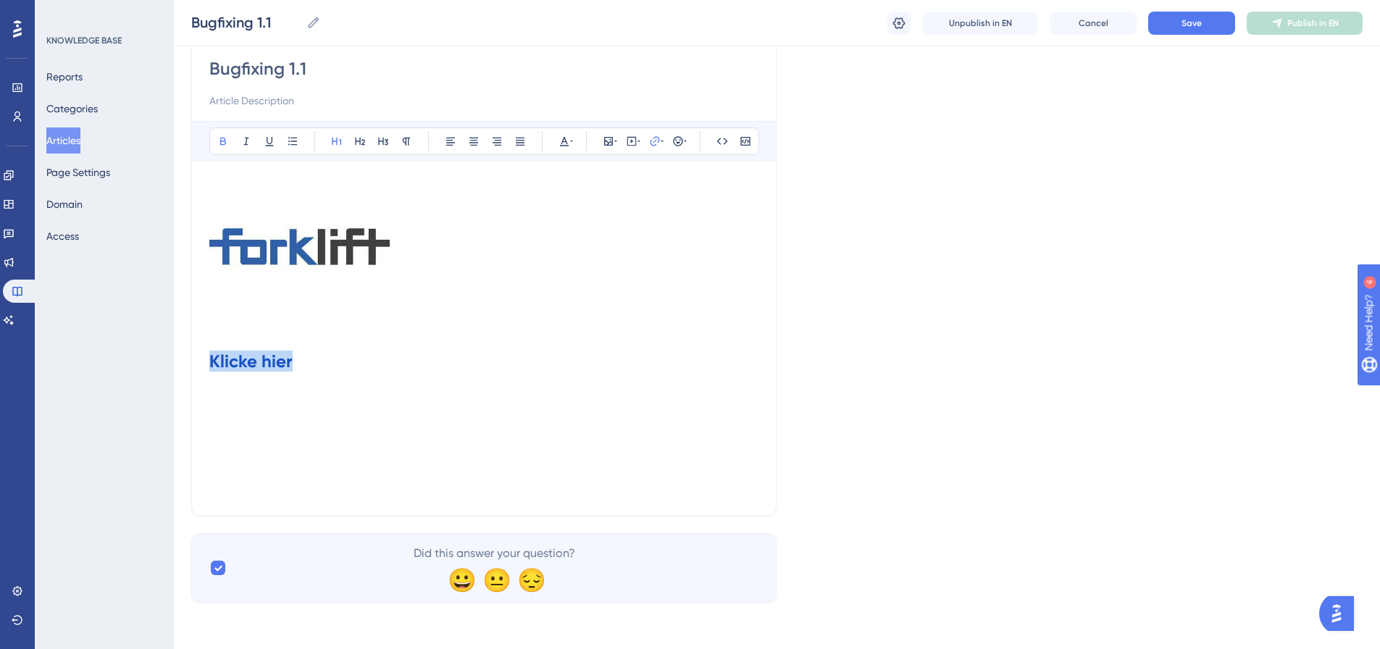
click at [364, 372] on h1 "Klicke hier" at bounding box center [483, 361] width 549 height 49
drag, startPoint x: 347, startPoint y: 364, endPoint x: 199, endPoint y: 361, distance: 147.8
click at [199, 361] on div "Bugfixing 1.1 Bold Italic Underline Bullet Point Heading 1 Heading 2 Heading 3 …" at bounding box center [483, 274] width 585 height 482
click at [403, 144] on icon at bounding box center [407, 141] width 12 height 12
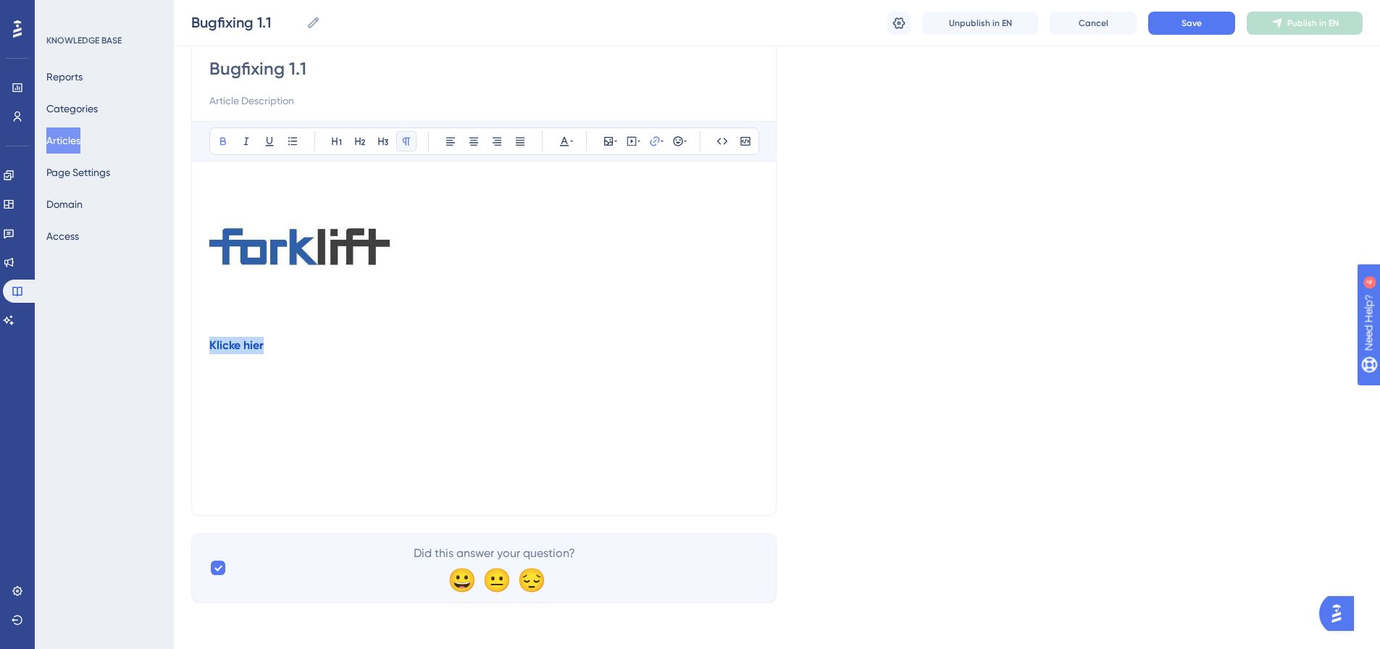
click at [403, 144] on icon at bounding box center [407, 141] width 12 height 12
click at [403, 145] on icon at bounding box center [407, 141] width 12 height 12
click at [474, 375] on div "Klicke hier" at bounding box center [483, 338] width 549 height 319
drag, startPoint x: 384, startPoint y: 337, endPoint x: 508, endPoint y: 333, distance: 123.9
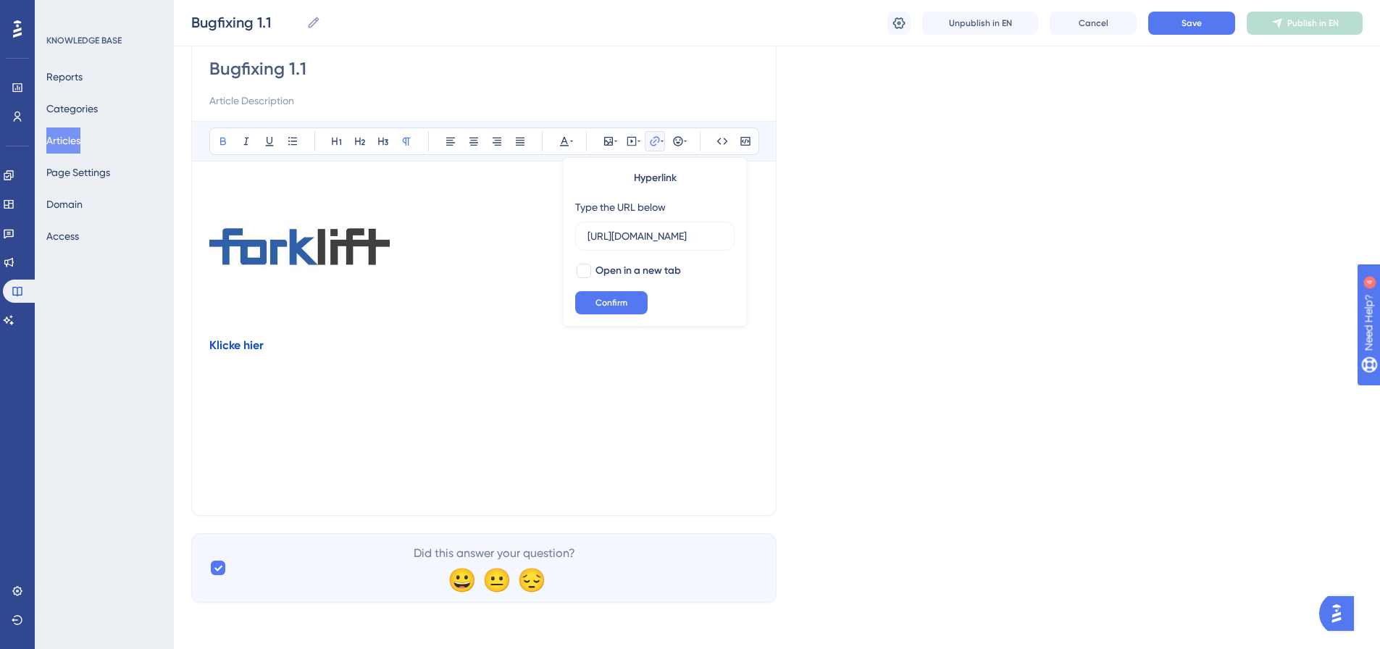
click at [386, 336] on div "Klicke hier" at bounding box center [483, 338] width 549 height 319
click at [471, 355] on div "Klicke hier" at bounding box center [483, 338] width 549 height 319
drag, startPoint x: 317, startPoint y: 349, endPoint x: 204, endPoint y: 348, distance: 113.0
click at [204, 348] on div "Bugfixing 1.1 Bold Italic Underline Bullet Point Heading 1 Heading 2 Heading 3 …" at bounding box center [483, 274] width 585 height 482
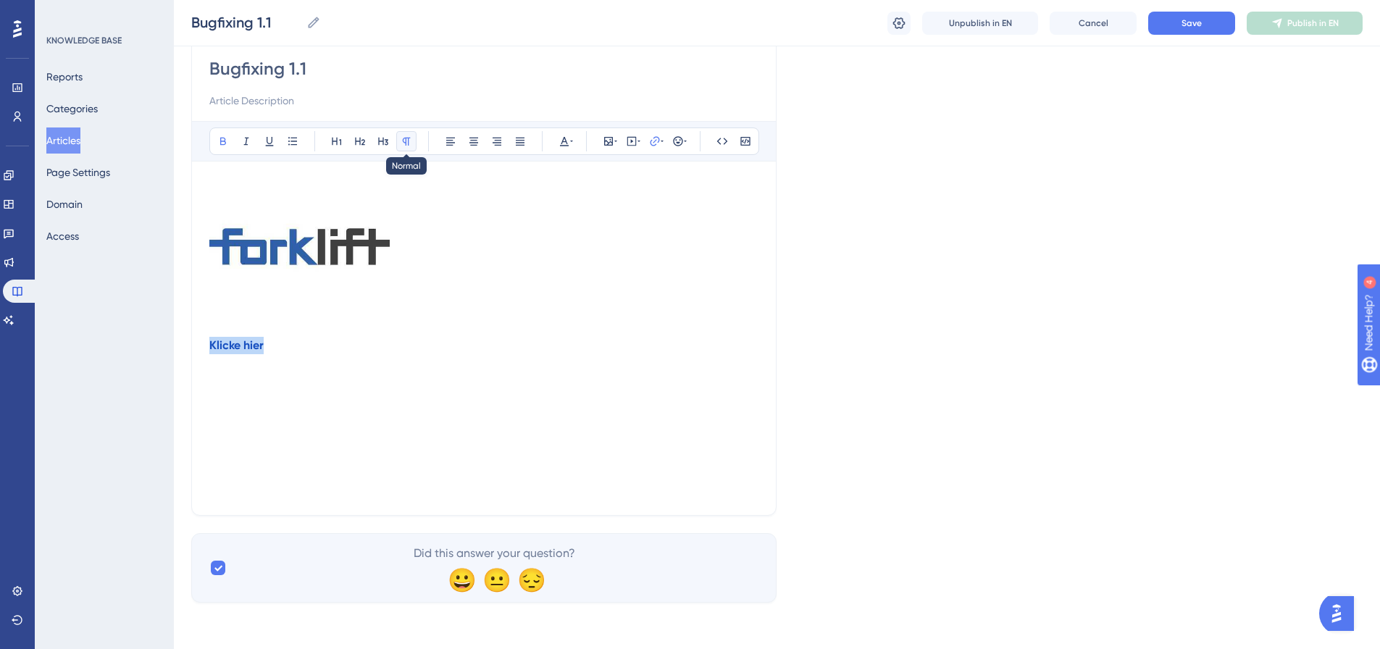
click at [409, 136] on icon at bounding box center [407, 141] width 12 height 12
click at [535, 346] on p "Klicke hier" at bounding box center [483, 345] width 549 height 17
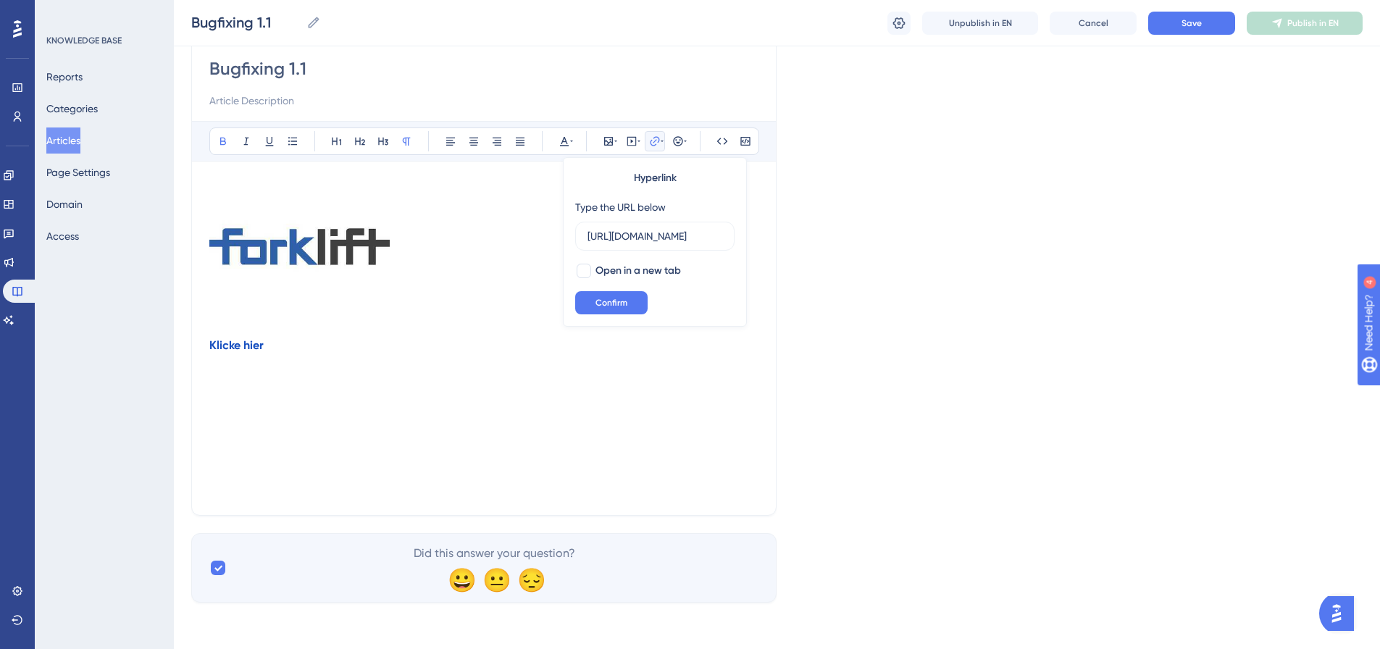
scroll to position [0, 43]
click at [409, 139] on icon at bounding box center [407, 141] width 12 height 12
click at [468, 317] on p at bounding box center [483, 249] width 549 height 141
drag, startPoint x: 334, startPoint y: 348, endPoint x: 193, endPoint y: 347, distance: 141.3
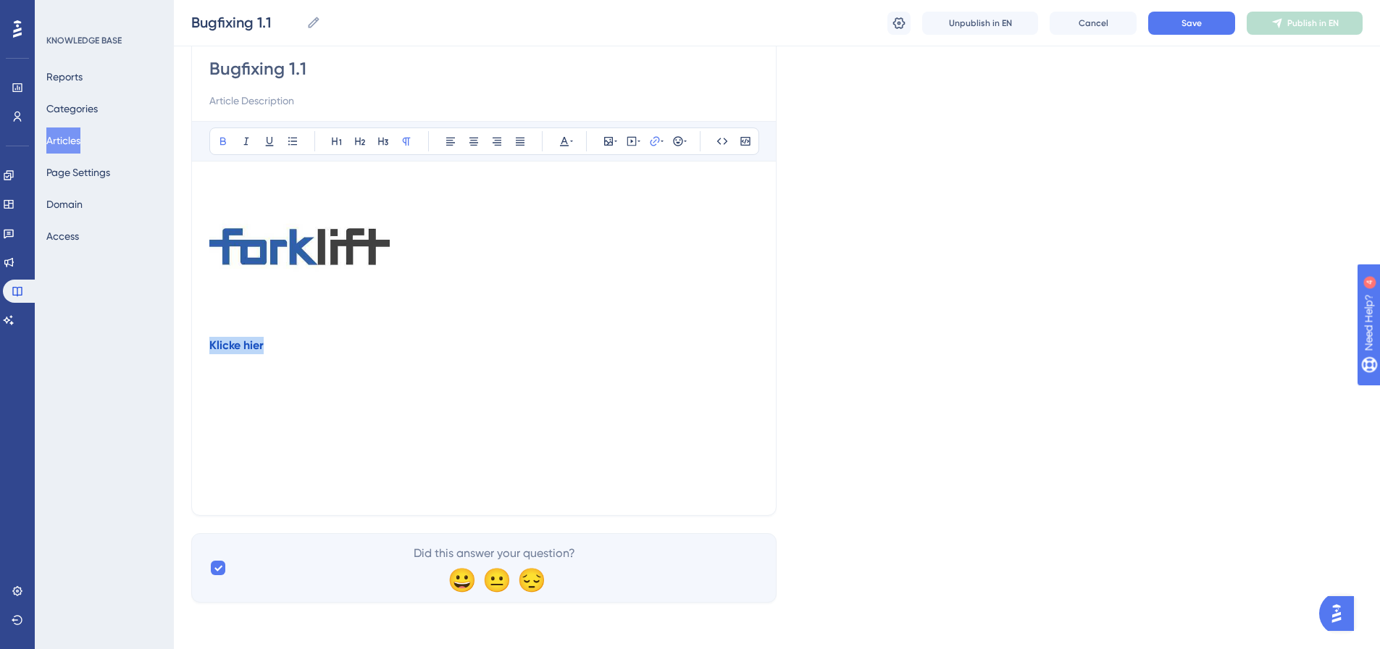
click at [193, 347] on div "Bugfixing 1.1 Bold Italic Underline Bullet Point Heading 1 Heading 2 Heading 3 …" at bounding box center [483, 274] width 585 height 482
click at [218, 142] on icon at bounding box center [223, 141] width 12 height 12
click at [219, 141] on icon at bounding box center [223, 141] width 12 height 12
click at [681, 141] on icon at bounding box center [678, 141] width 12 height 12
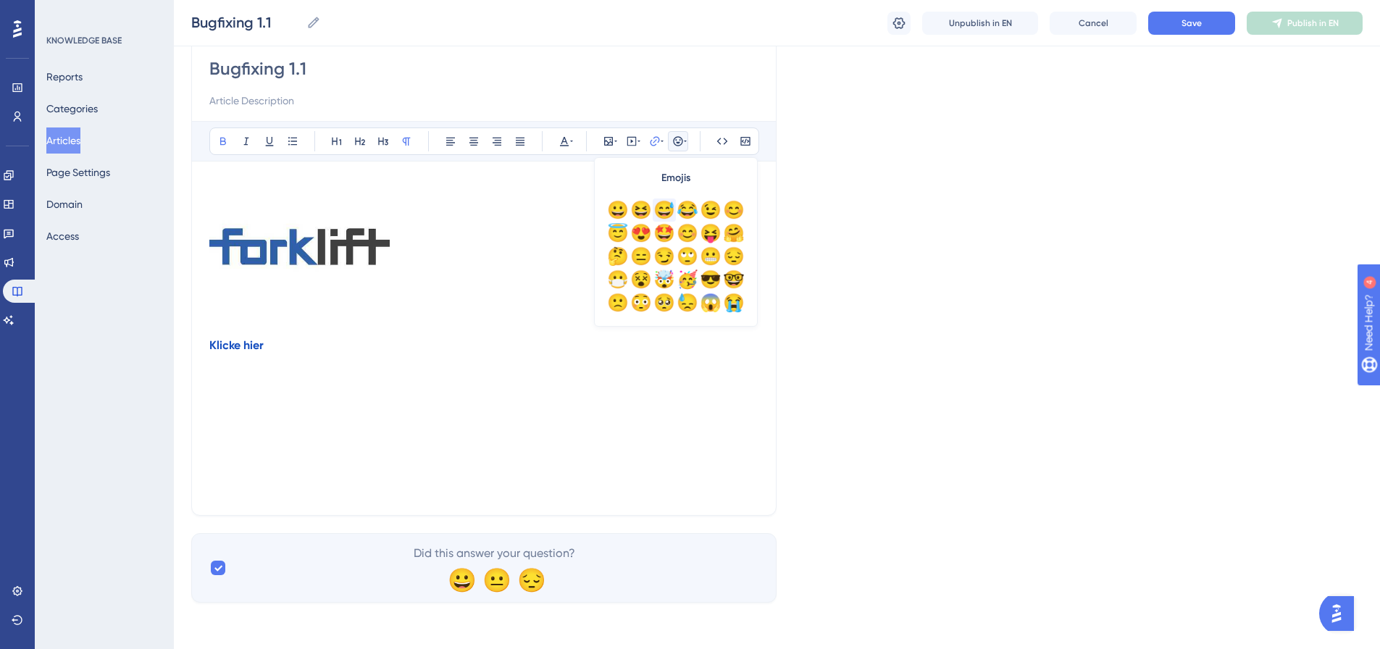
click at [666, 209] on div "😅" at bounding box center [664, 209] width 23 height 23
click at [823, 341] on div "Language English (Default) Bugfixing 1.1 Bold Italic Underline Bullet Point Hea…" at bounding box center [776, 283] width 1171 height 639
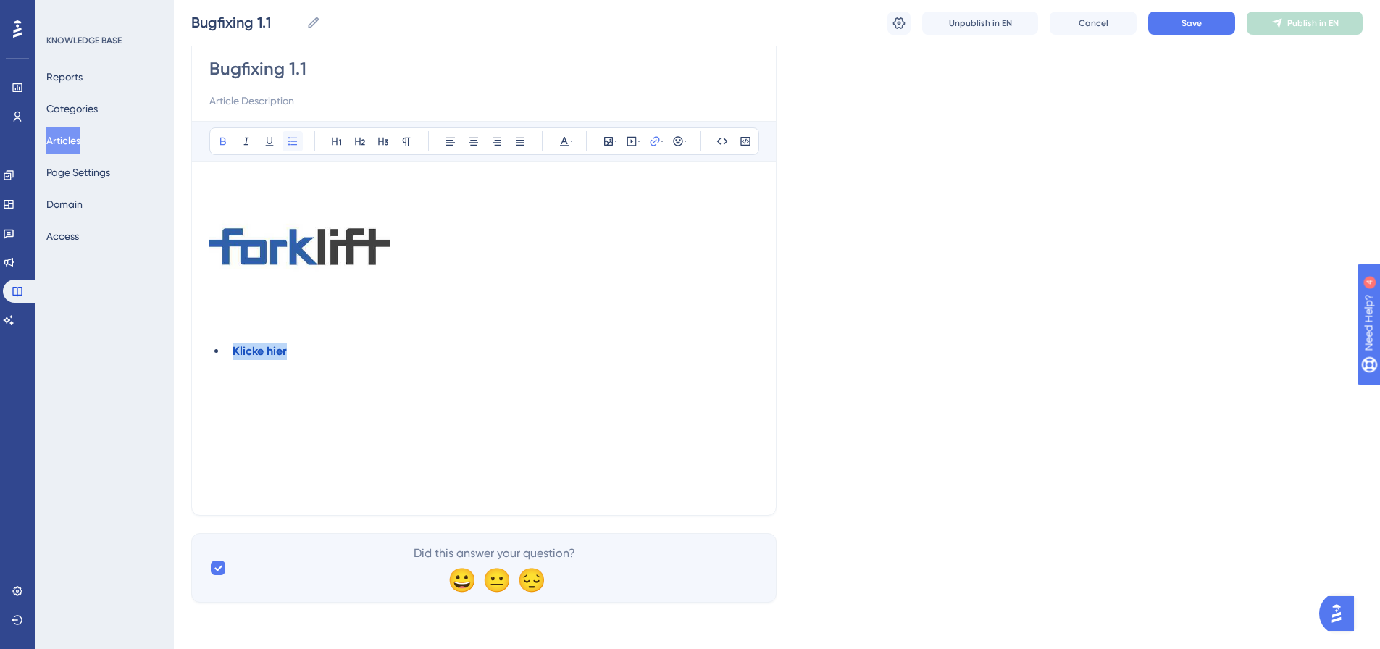
click at [293, 147] on button at bounding box center [293, 141] width 20 height 20
click at [340, 145] on icon at bounding box center [337, 141] width 12 height 12
click at [359, 144] on icon at bounding box center [360, 141] width 12 height 12
click at [378, 143] on icon at bounding box center [383, 141] width 12 height 12
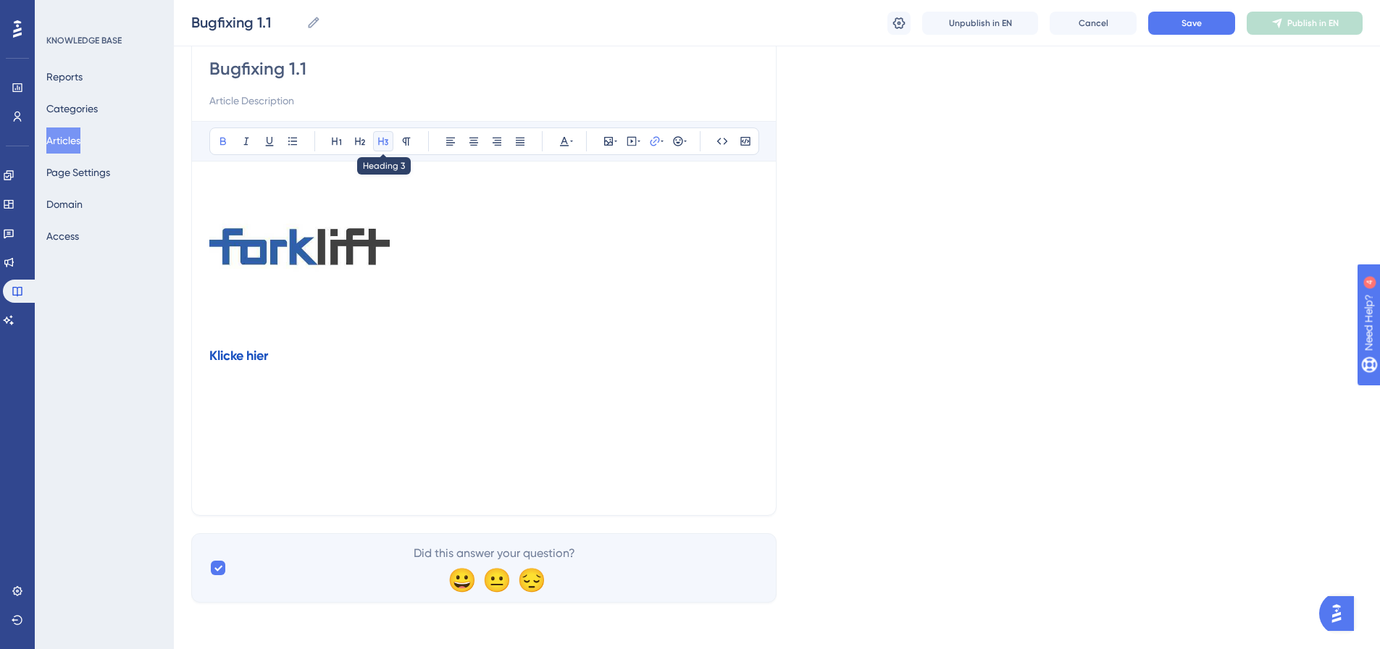
click at [392, 143] on button at bounding box center [383, 141] width 20 height 20
click at [403, 143] on icon at bounding box center [407, 141] width 12 height 12
click at [332, 143] on icon at bounding box center [336, 142] width 9 height 8
click at [576, 138] on div "Bold Italic Underline Bullet Point Heading 1 Heading 2 Heading 3 Normal Align L…" at bounding box center [484, 141] width 550 height 28
click at [573, 139] on button at bounding box center [564, 141] width 20 height 20
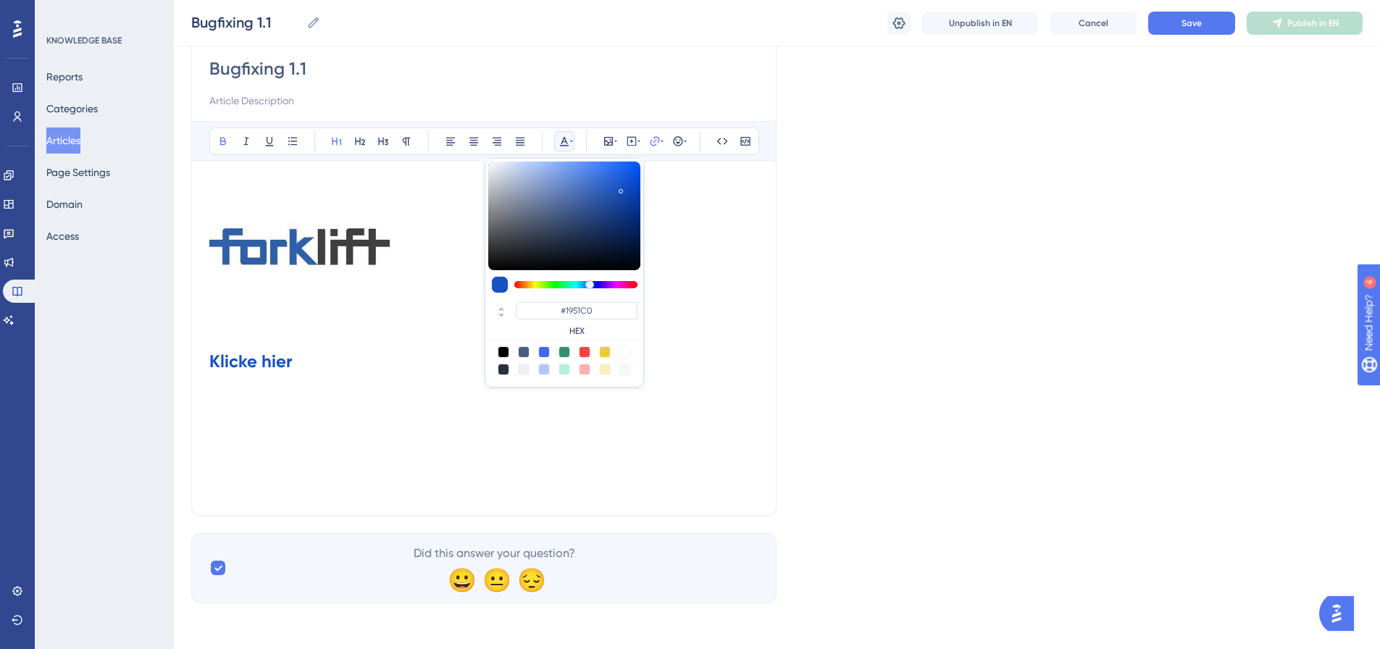
click at [571, 135] on button at bounding box center [564, 141] width 20 height 20
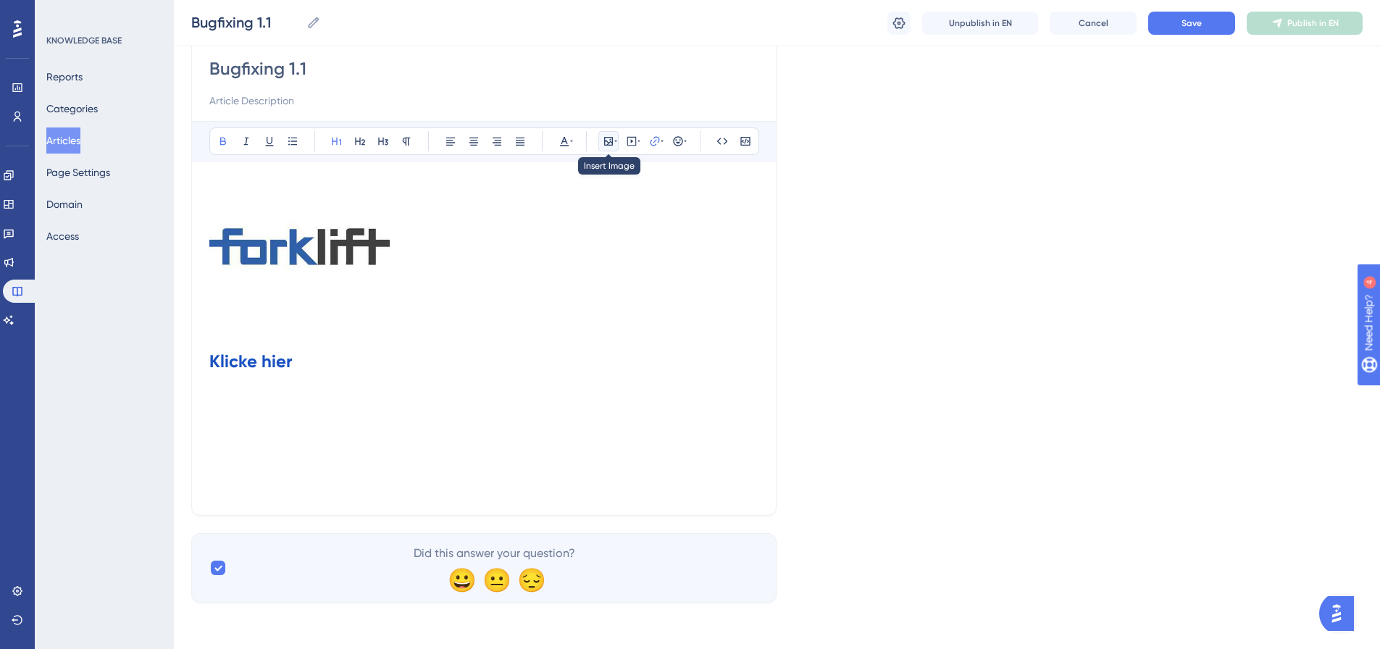
click at [611, 141] on icon at bounding box center [609, 141] width 12 height 12
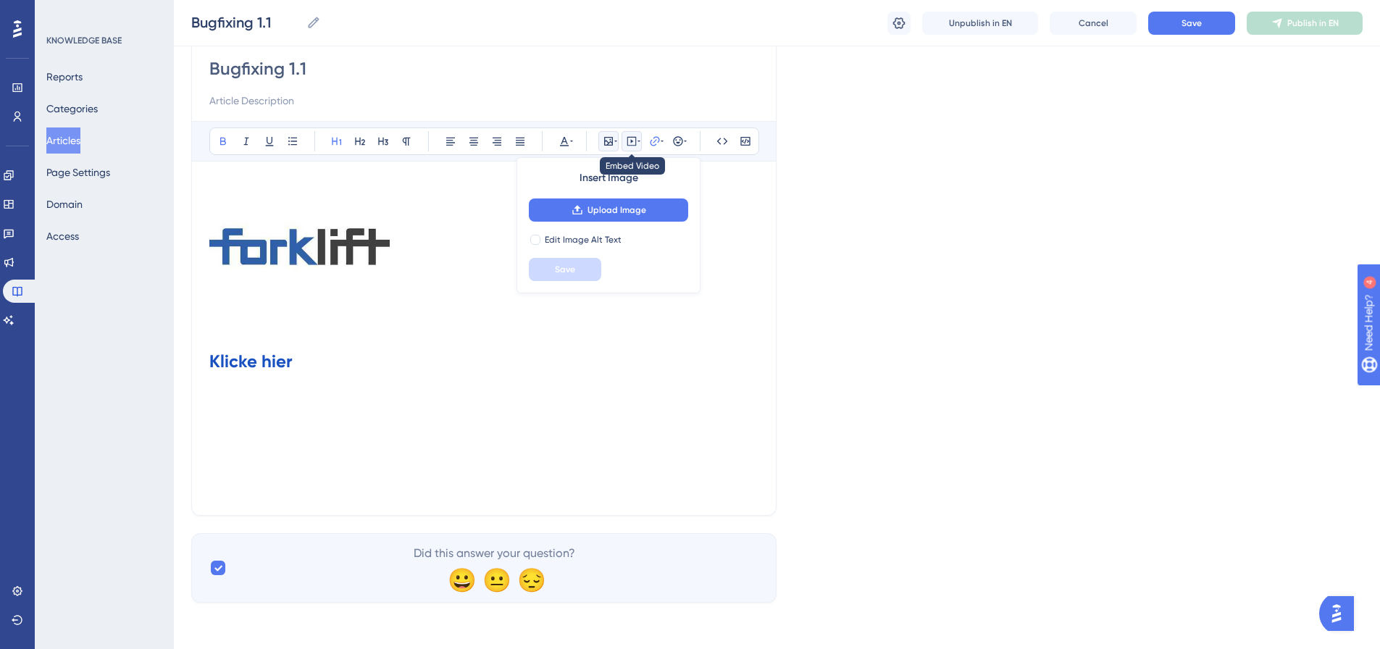
click at [630, 145] on icon at bounding box center [632, 141] width 12 height 12
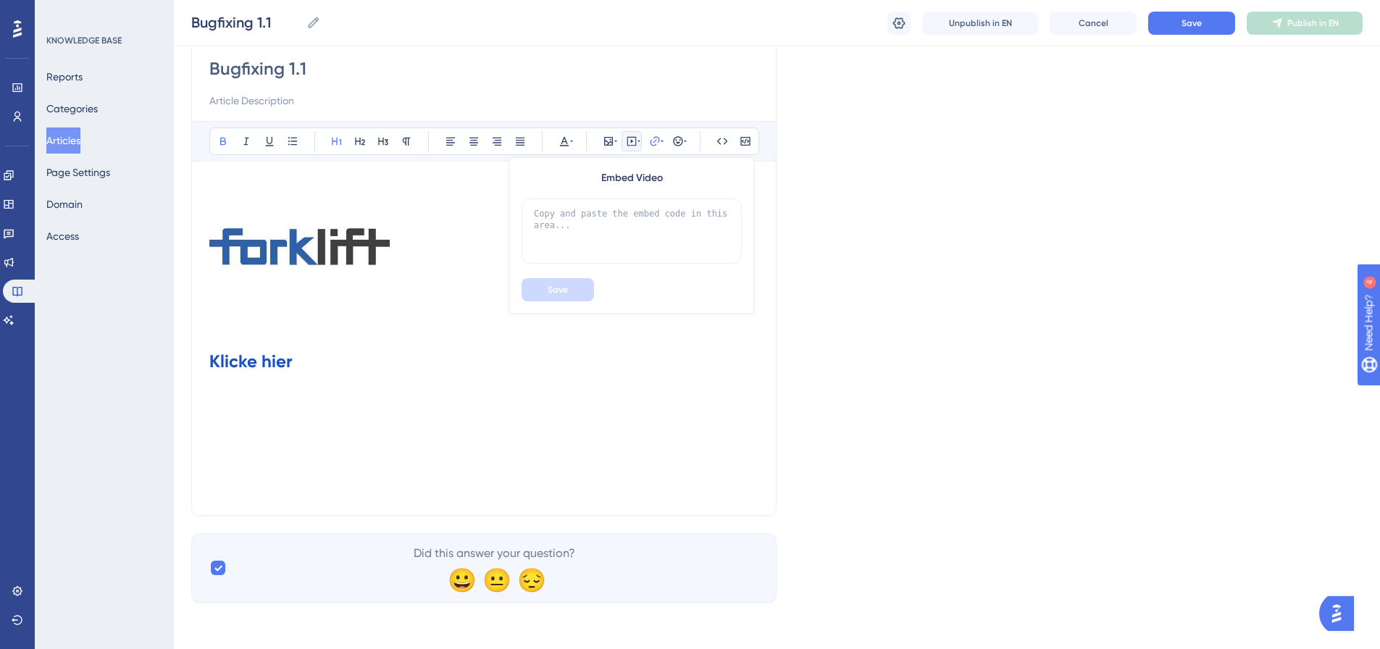
drag, startPoint x: 626, startPoint y: 141, endPoint x: 643, endPoint y: 146, distance: 17.9
click at [626, 142] on icon at bounding box center [632, 141] width 12 height 12
click at [658, 141] on icon at bounding box center [655, 141] width 12 height 12
click at [682, 141] on icon at bounding box center [678, 141] width 12 height 12
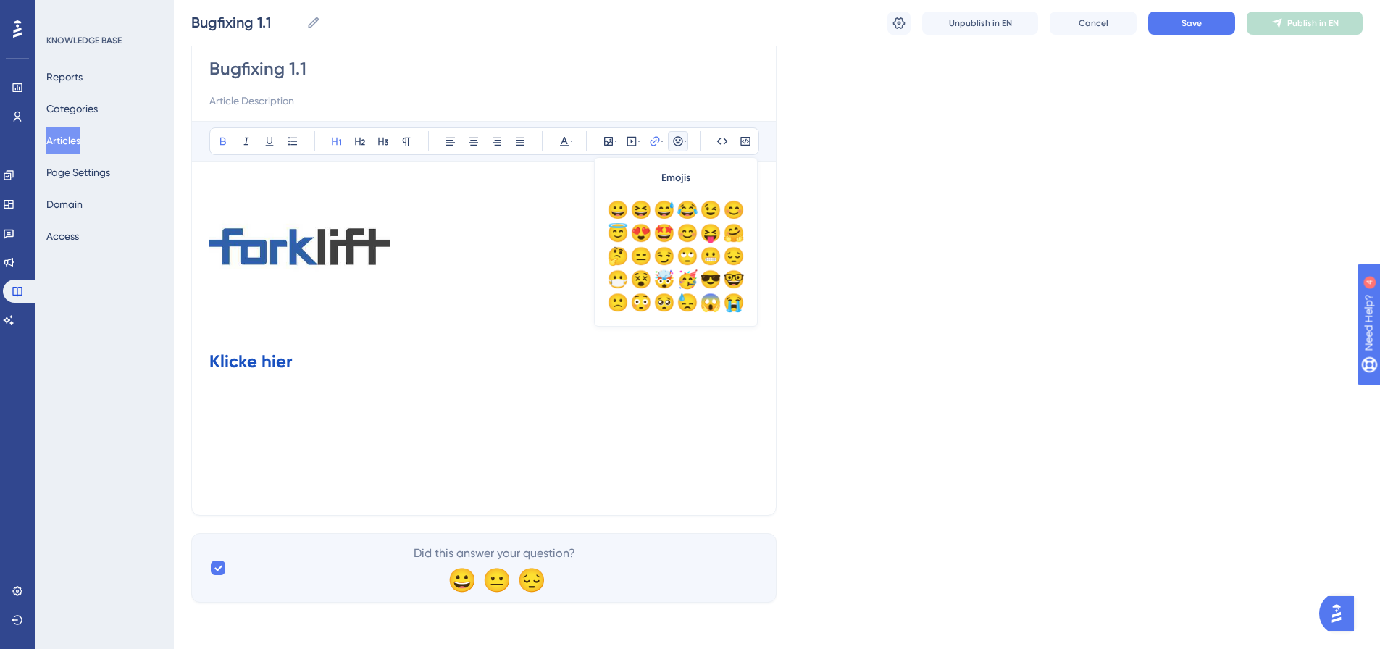
click at [703, 141] on div "Bold Italic Underline Bullet Point Heading 1 Heading 2 Heading 3 Normal Align L…" at bounding box center [484, 141] width 550 height 28
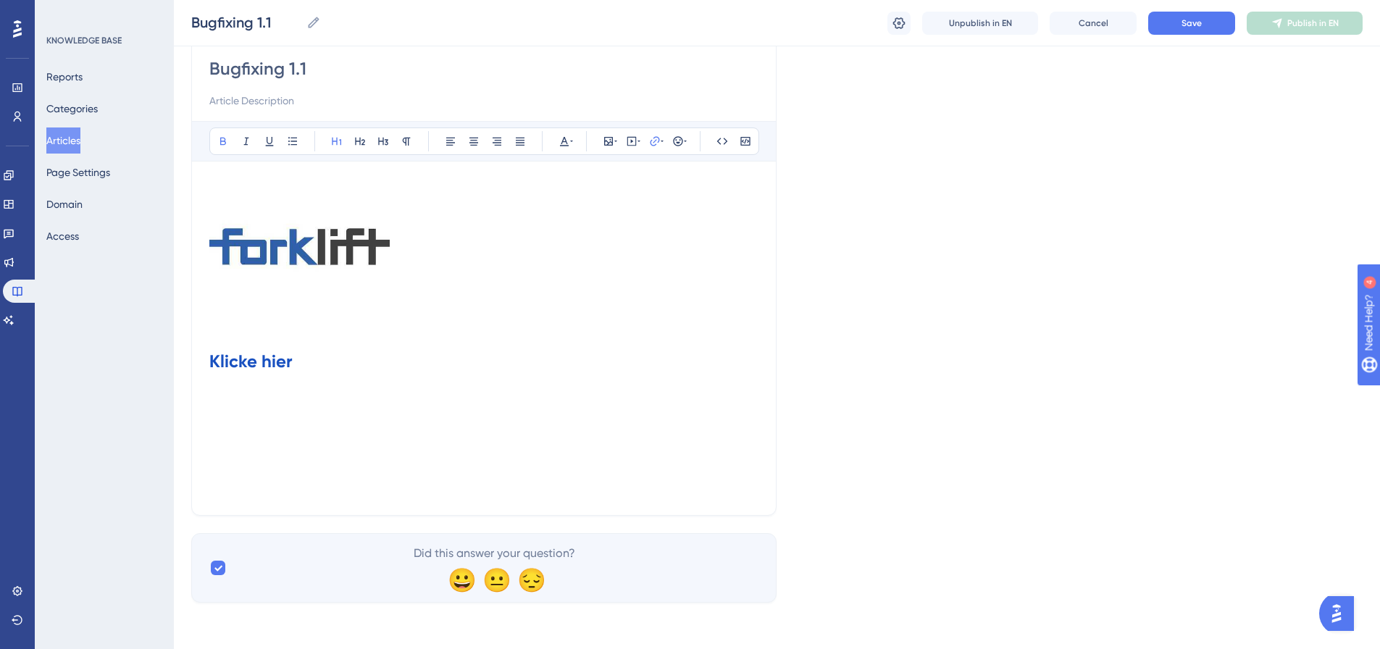
drag, startPoint x: 697, startPoint y: 141, endPoint x: 874, endPoint y: 144, distance: 176.8
click at [874, 144] on div "Language English (Default) Bugfixing 1.1 Bold Italic Underline Bullet Point Hea…" at bounding box center [776, 283] width 1171 height 639
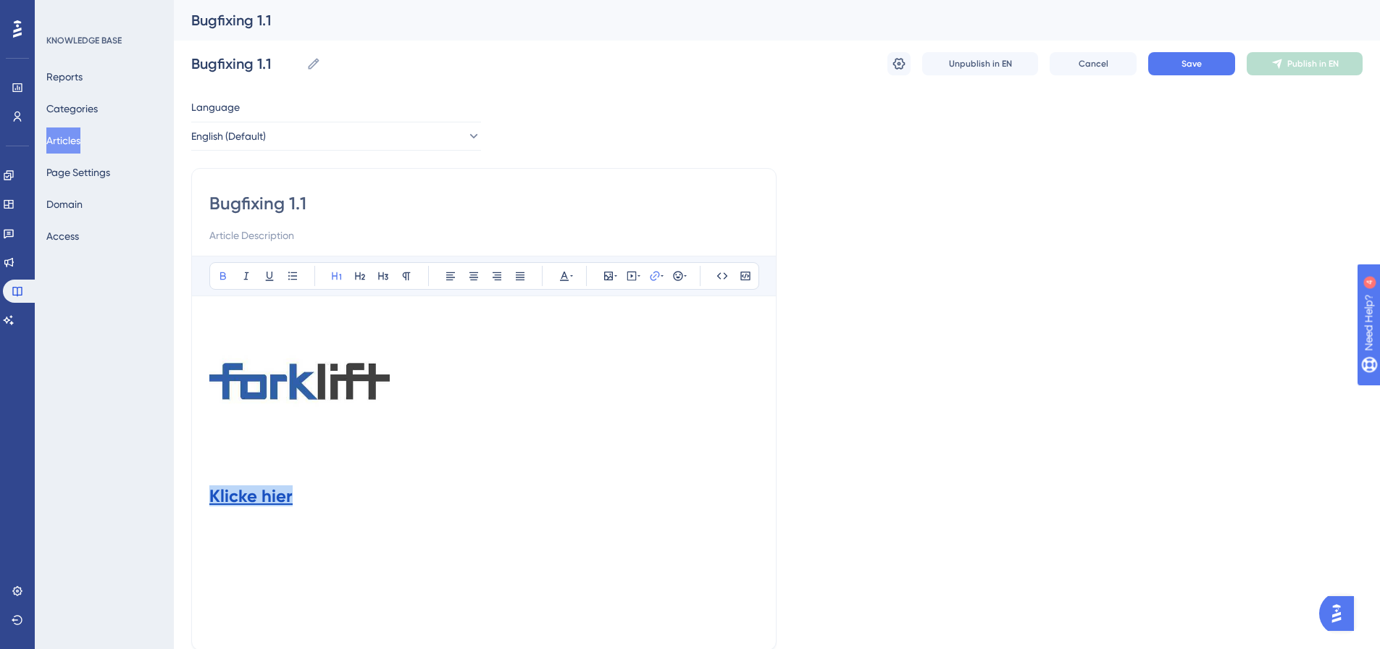
drag, startPoint x: 339, startPoint y: 498, endPoint x: 214, endPoint y: 493, distance: 125.4
click at [214, 493] on h1 "Klicke hier" at bounding box center [483, 496] width 549 height 49
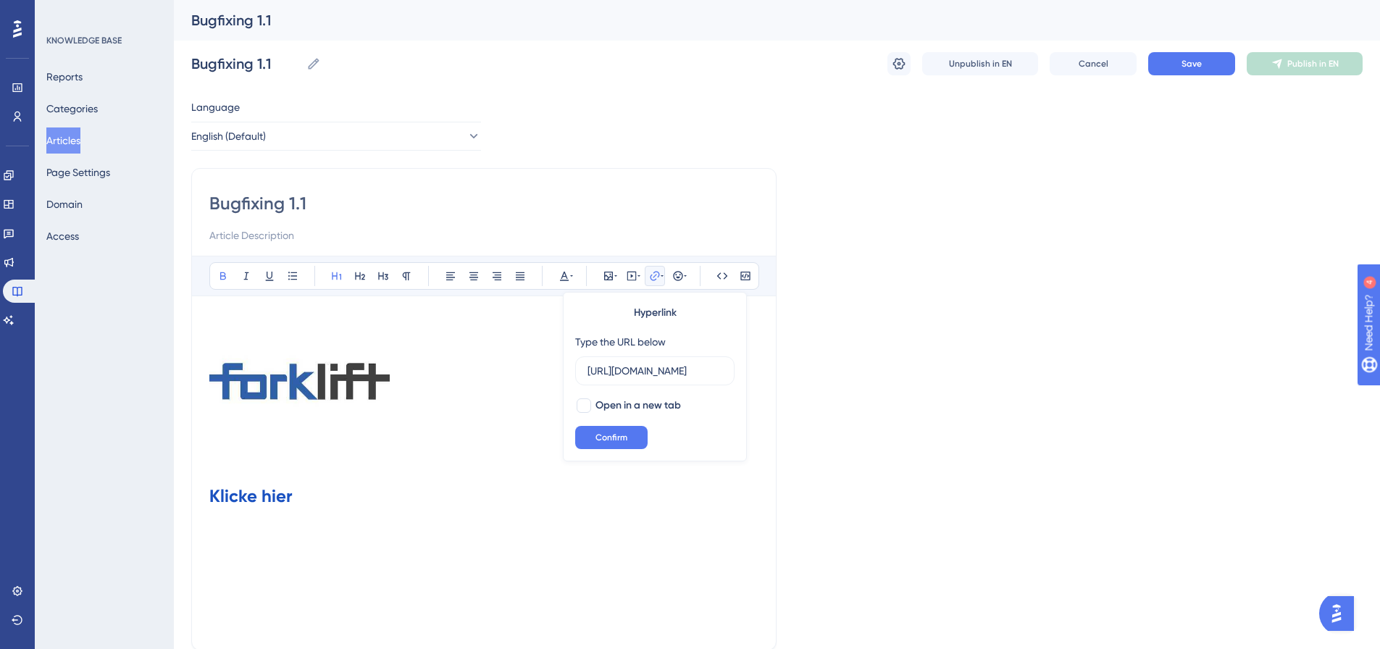
click at [298, 490] on h1 "Klicke hier" at bounding box center [483, 496] width 549 height 49
click at [220, 494] on strong "Zum Artikel" at bounding box center [265, 495] width 91 height 21
click at [397, 489] on h1 "Zum Artikel" at bounding box center [483, 496] width 549 height 49
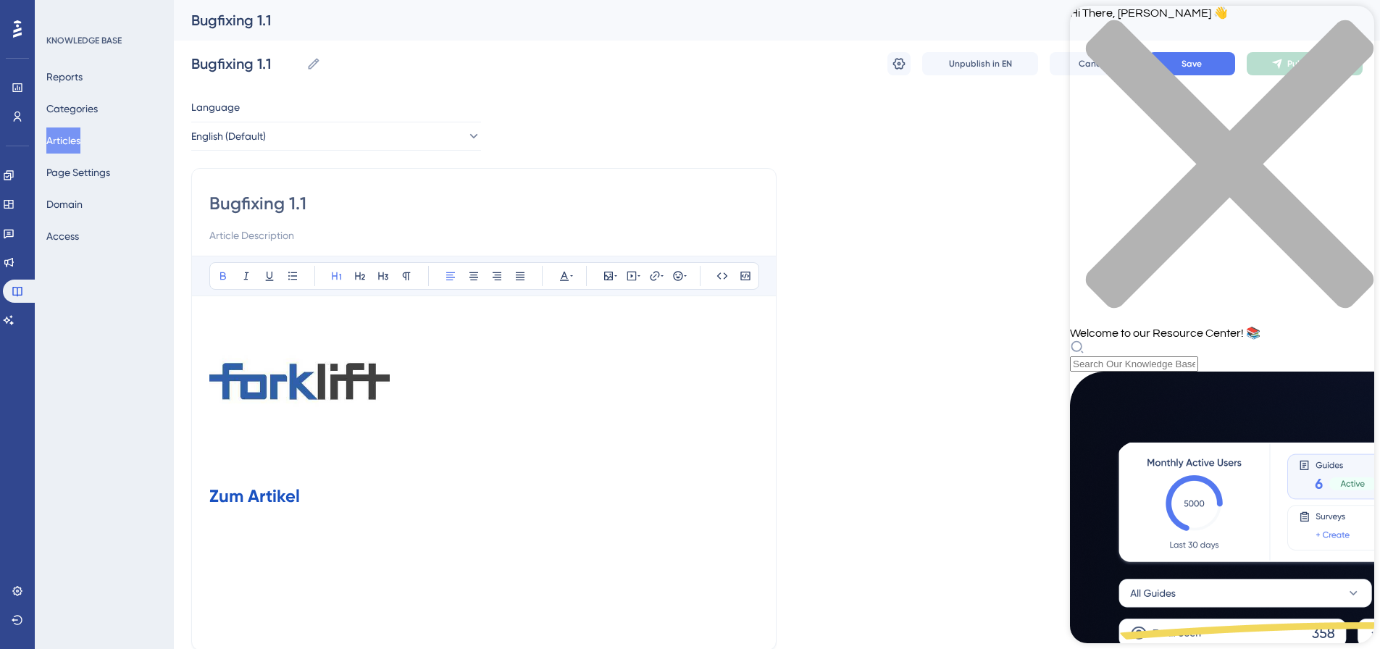
scroll to position [145, 0]
click at [1152, 83] on div "Hi There, Felix 👋 Welcome to our Resource Center! 📚" at bounding box center [1222, 189] width 304 height 366
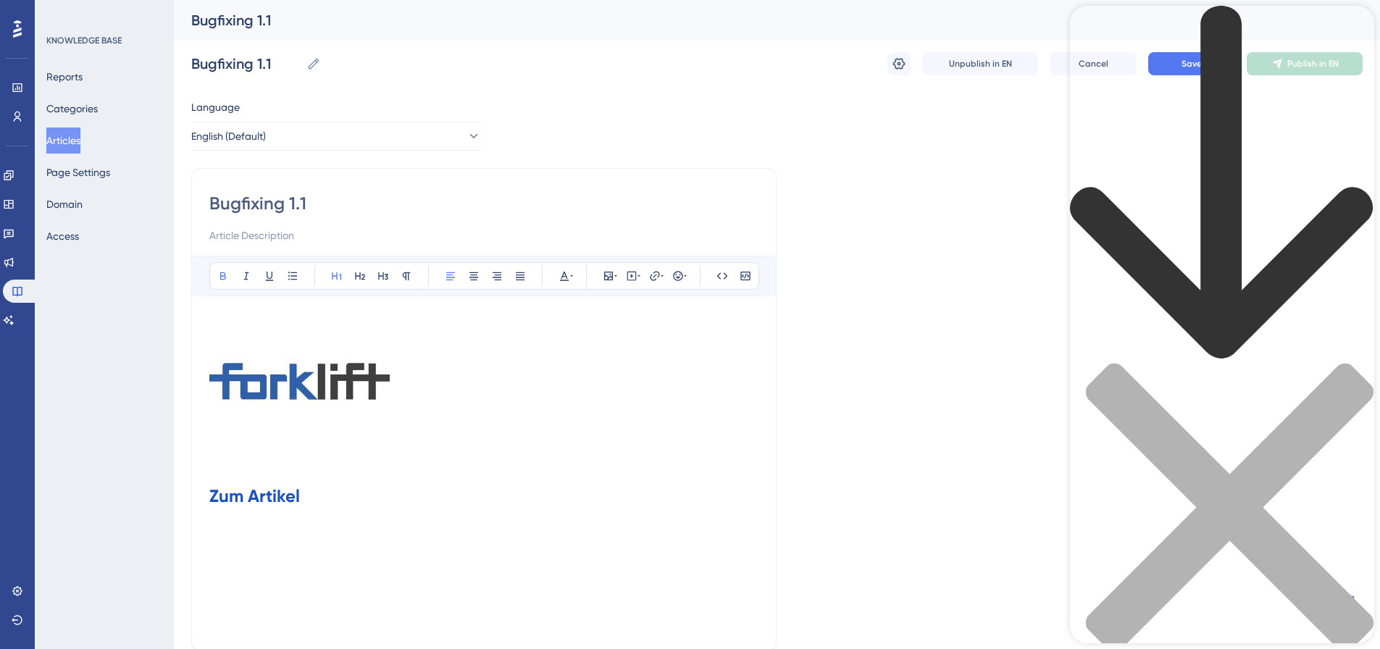
scroll to position [78, 0]
type input "article"
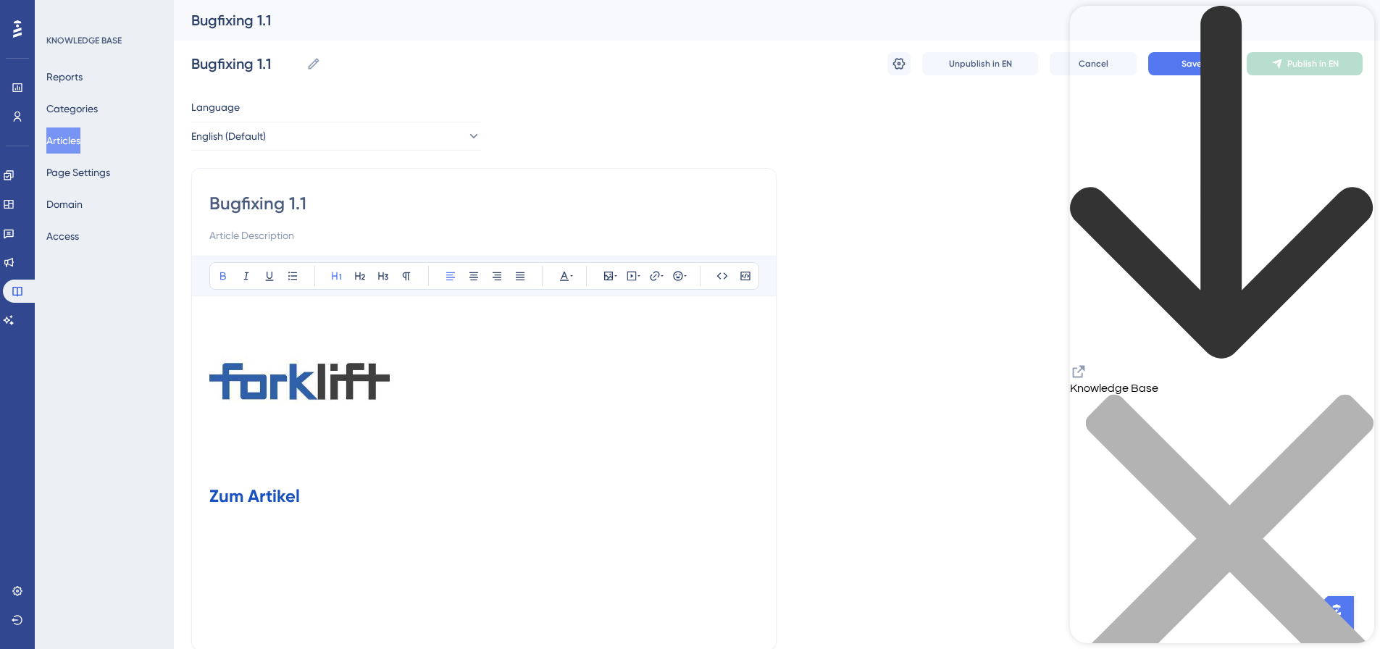
click at [1089, 34] on icon "back to header" at bounding box center [1222, 183] width 304 height 355
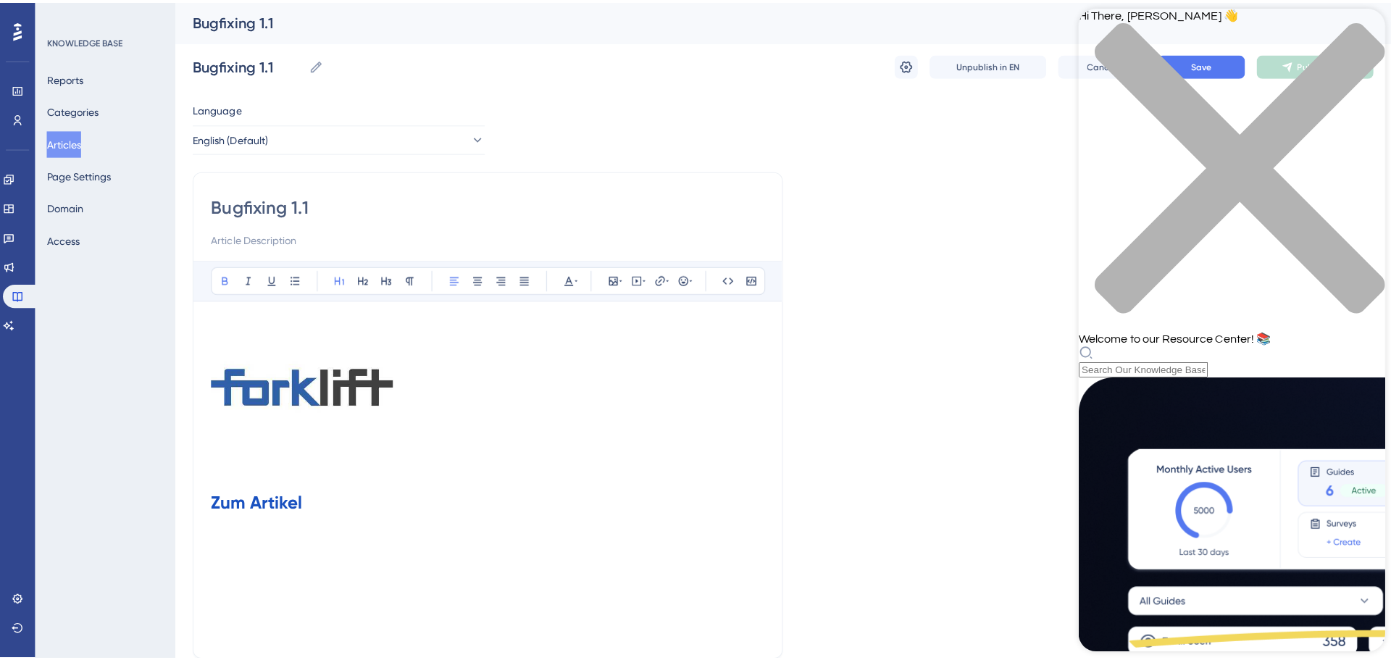
scroll to position [532, 0]
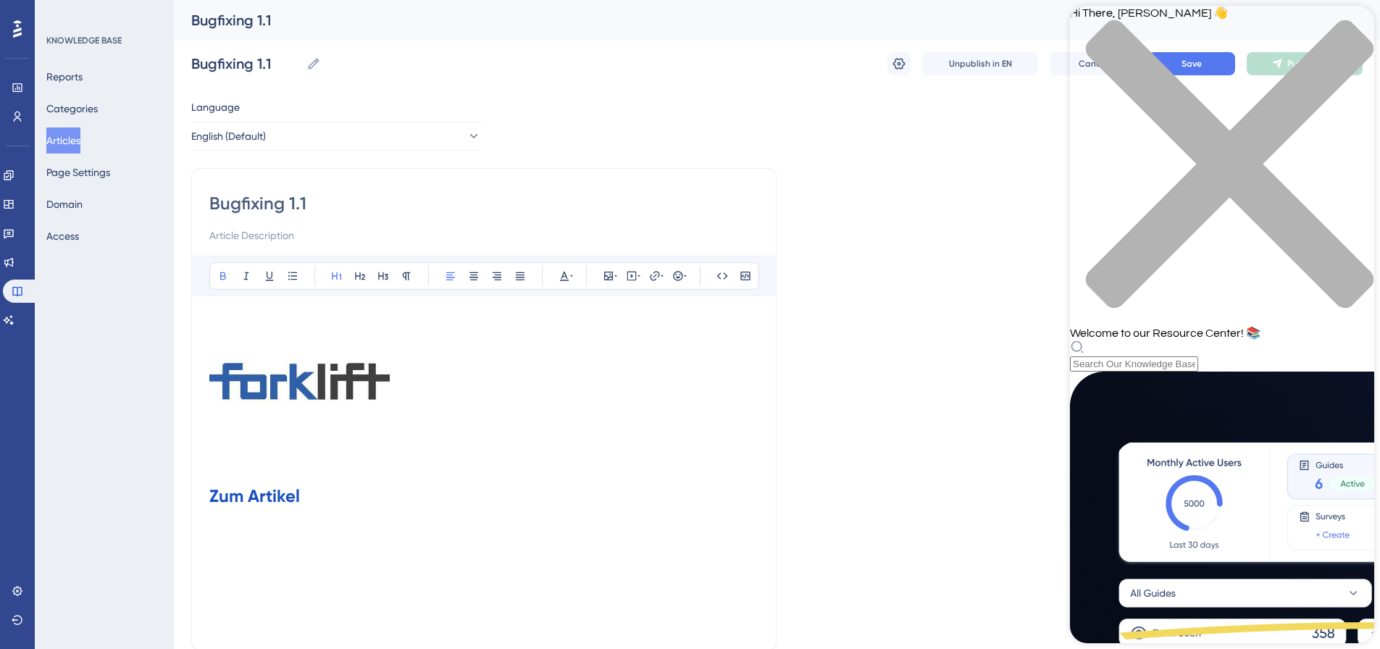
click at [943, 356] on div "Language English (Default) Bugfixing 1.1 Bold Italic Underline Bullet Point Hea…" at bounding box center [776, 418] width 1171 height 639
click at [14, 264] on icon at bounding box center [8, 262] width 9 height 9
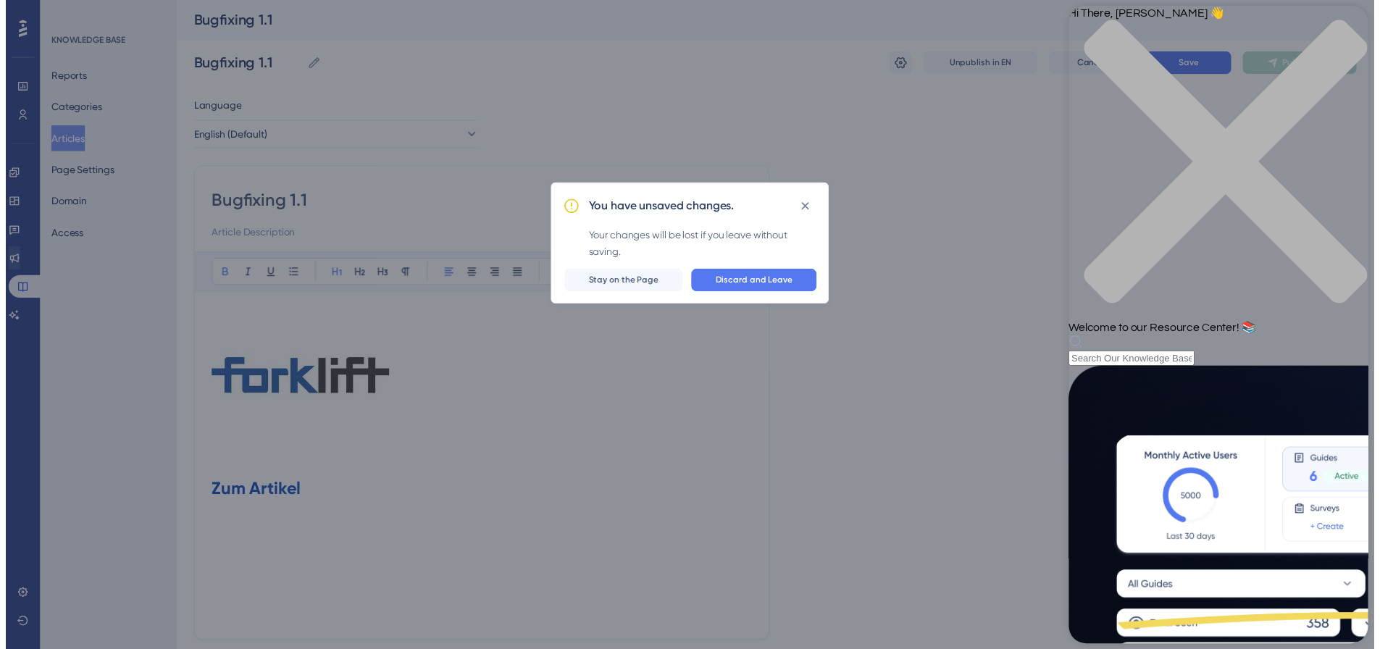
scroll to position [521, 0]
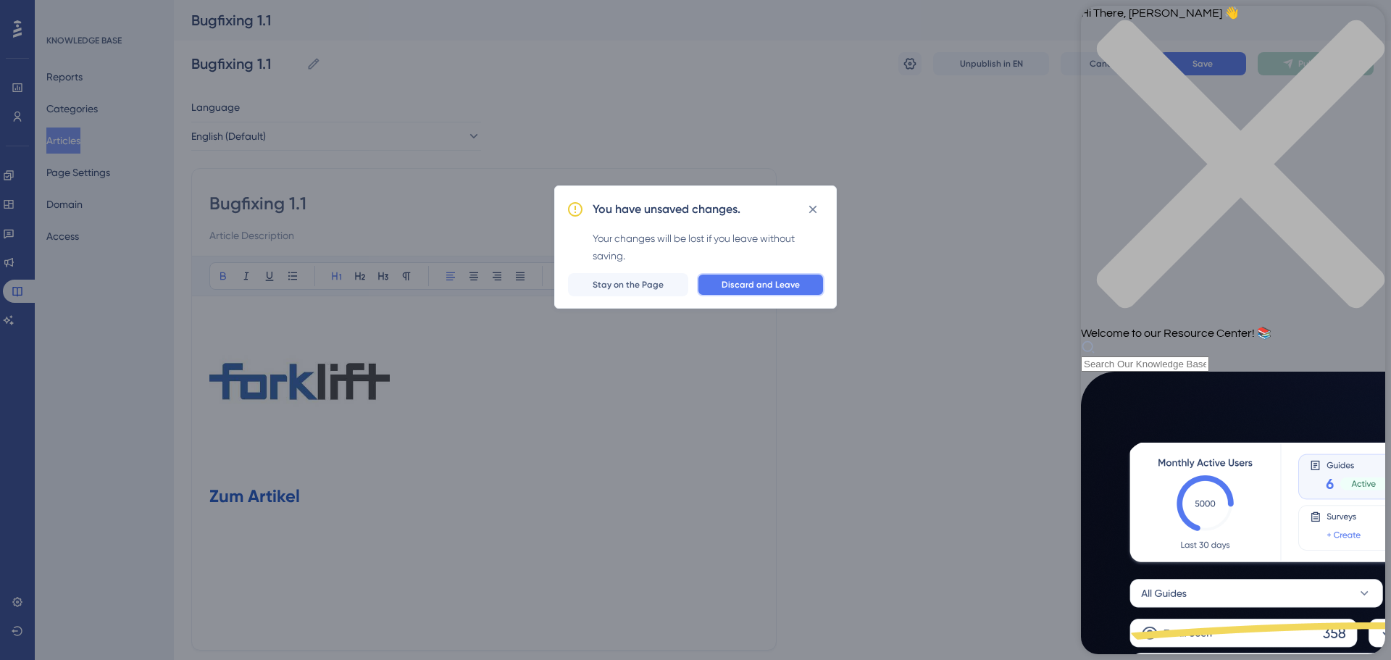
click at [755, 282] on span "Discard and Leave" at bounding box center [760, 285] width 78 height 12
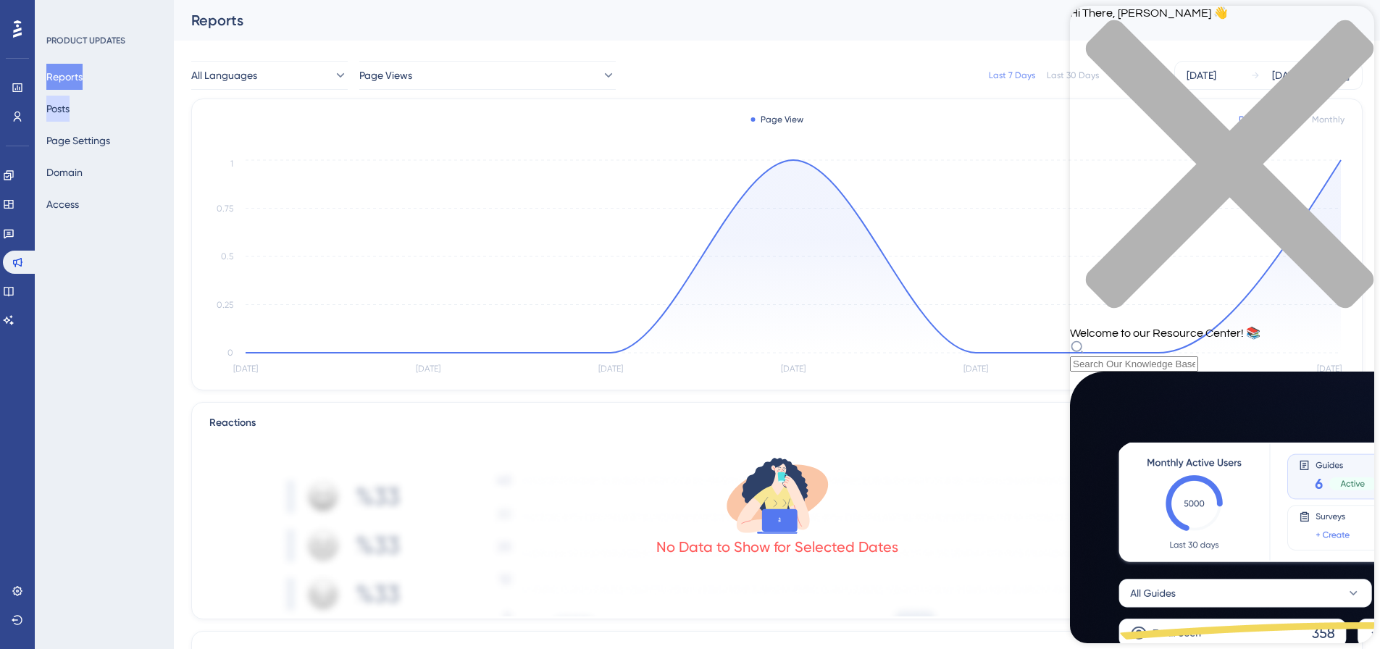
drag, startPoint x: 90, startPoint y: 103, endPoint x: 73, endPoint y: 106, distance: 16.9
click at [89, 103] on div "Reports Posts Page Settings Domain Access" at bounding box center [104, 141] width 117 height 154
click at [69, 106] on button "Posts" at bounding box center [57, 109] width 23 height 26
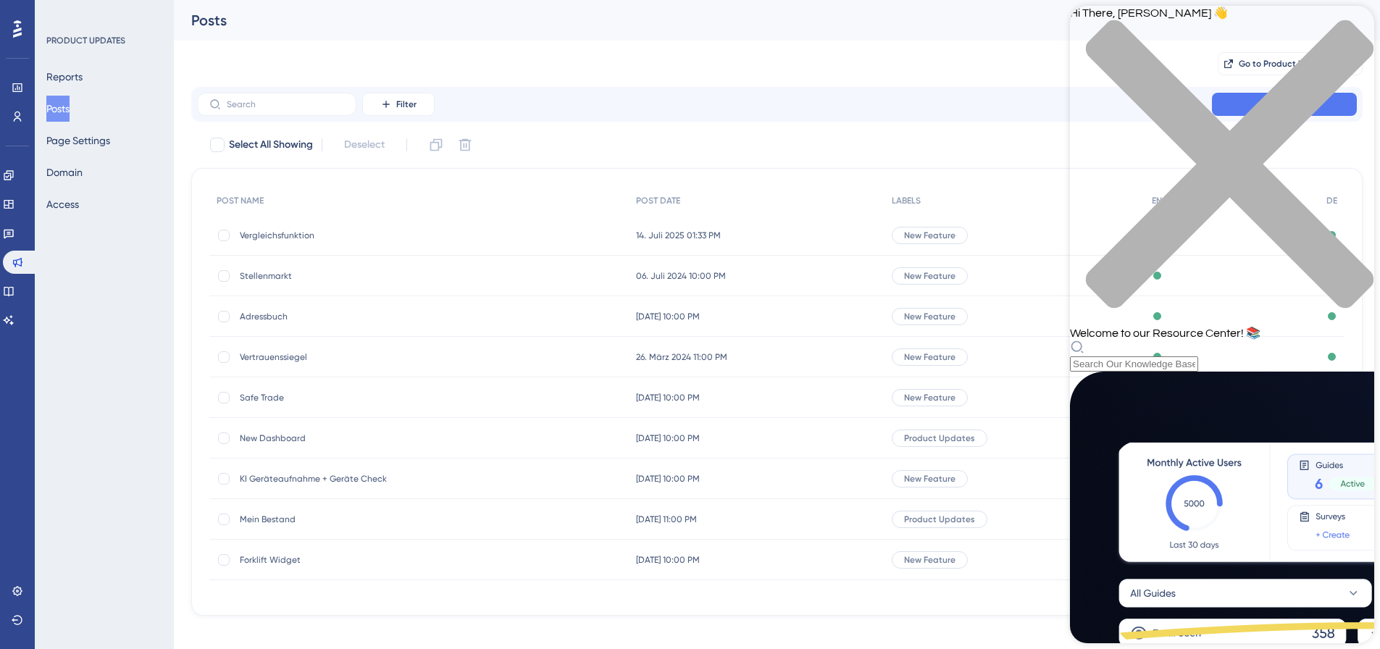
click at [1344, 29] on div "close resource center" at bounding box center [1222, 173] width 304 height 306
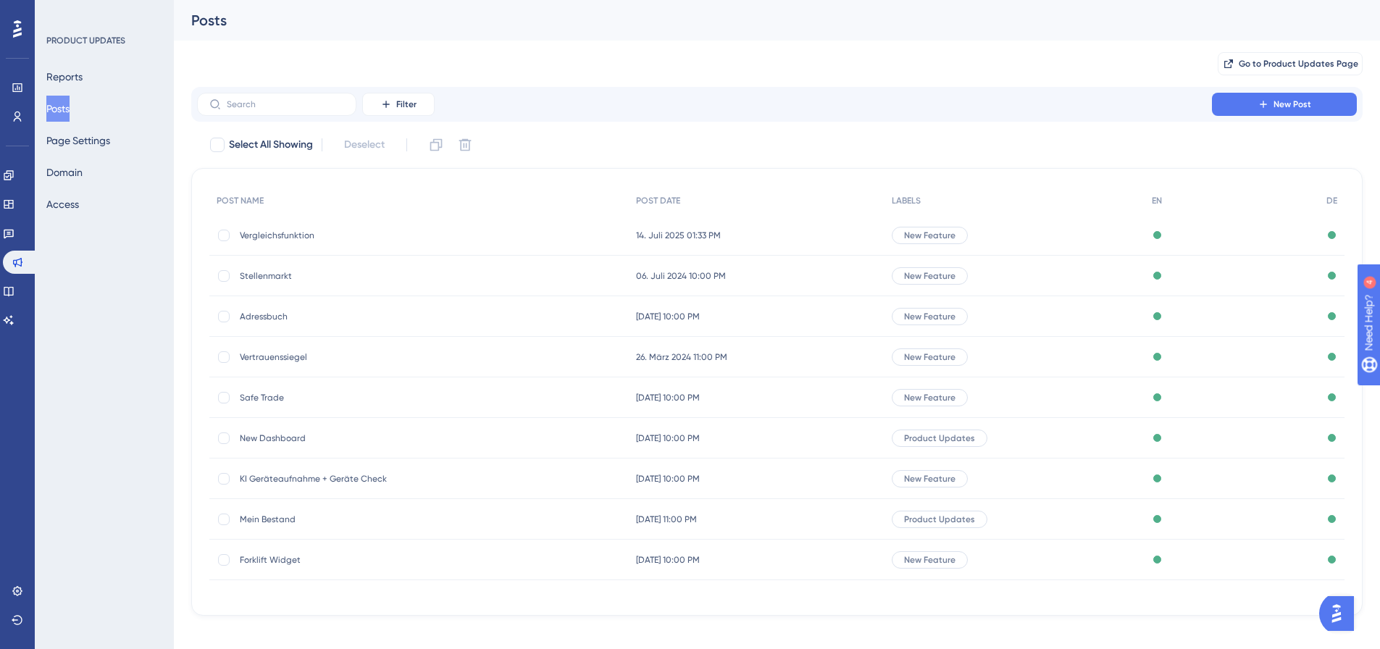
click at [327, 230] on span "Vergleichsfunktion" at bounding box center [356, 236] width 232 height 12
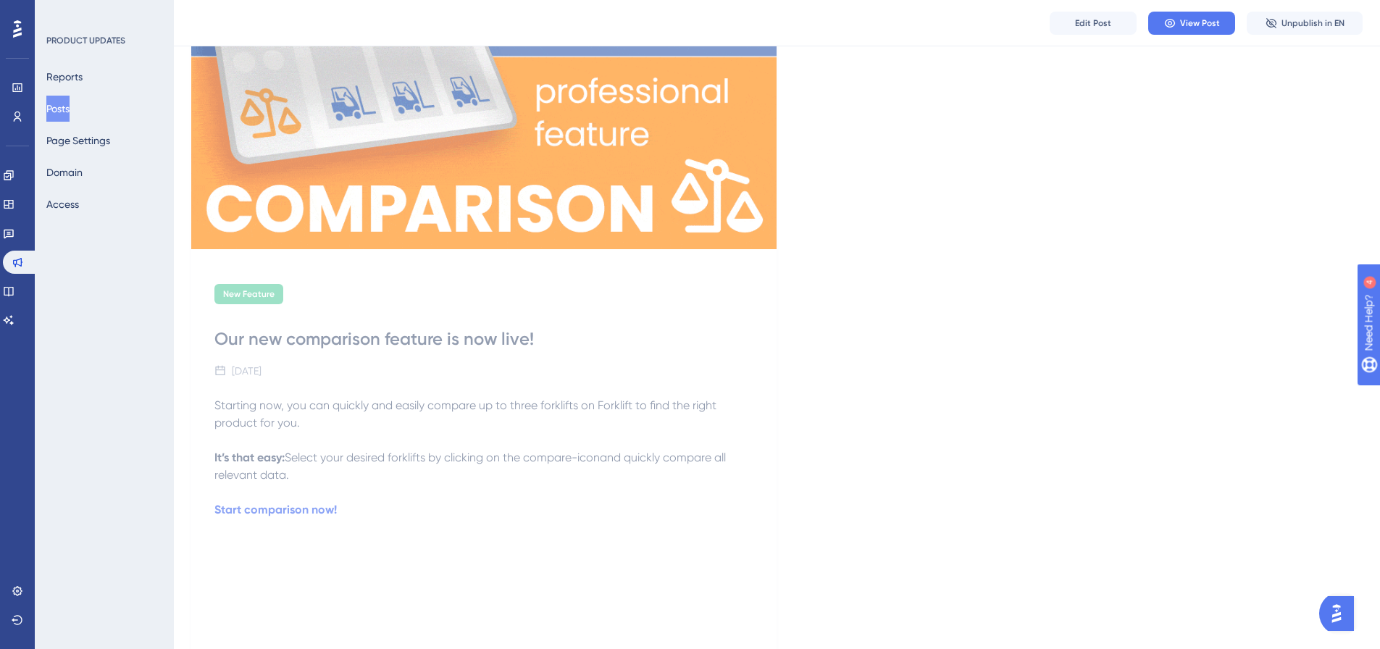
scroll to position [167, 0]
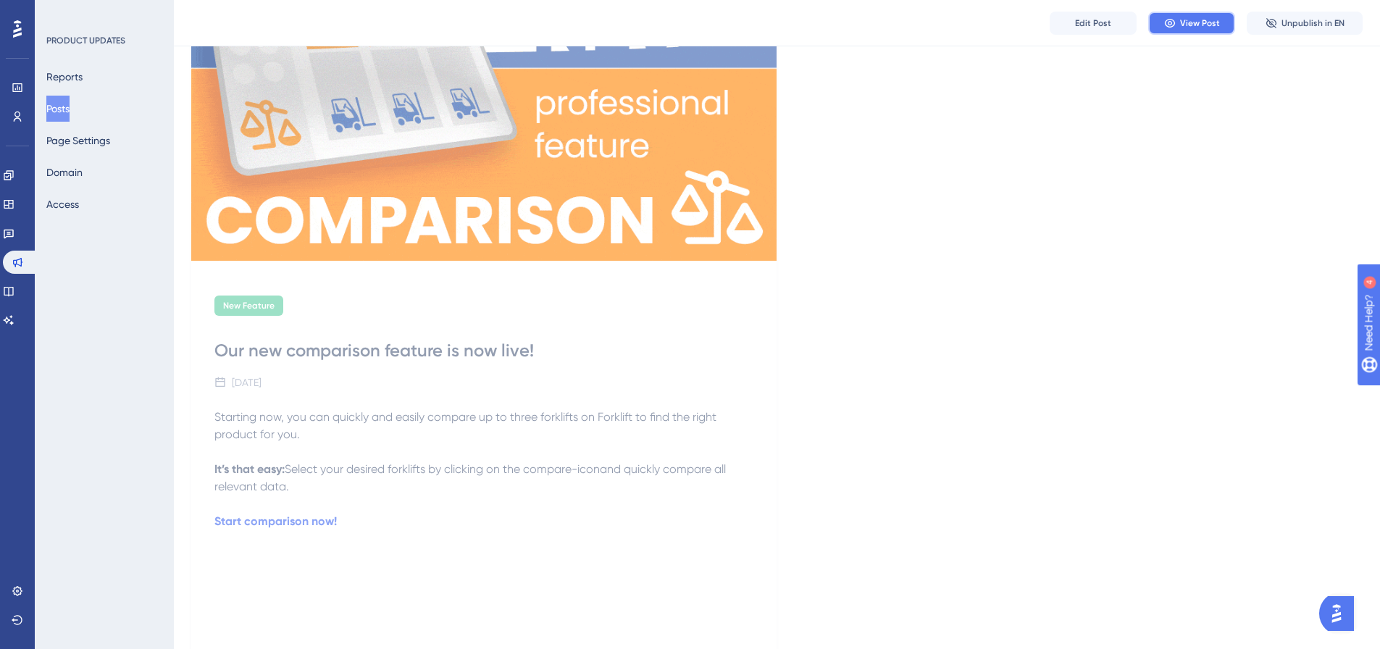
click at [1195, 22] on span "View Post" at bounding box center [1200, 23] width 40 height 12
click at [1103, 20] on span "Edit Post" at bounding box center [1093, 23] width 36 height 12
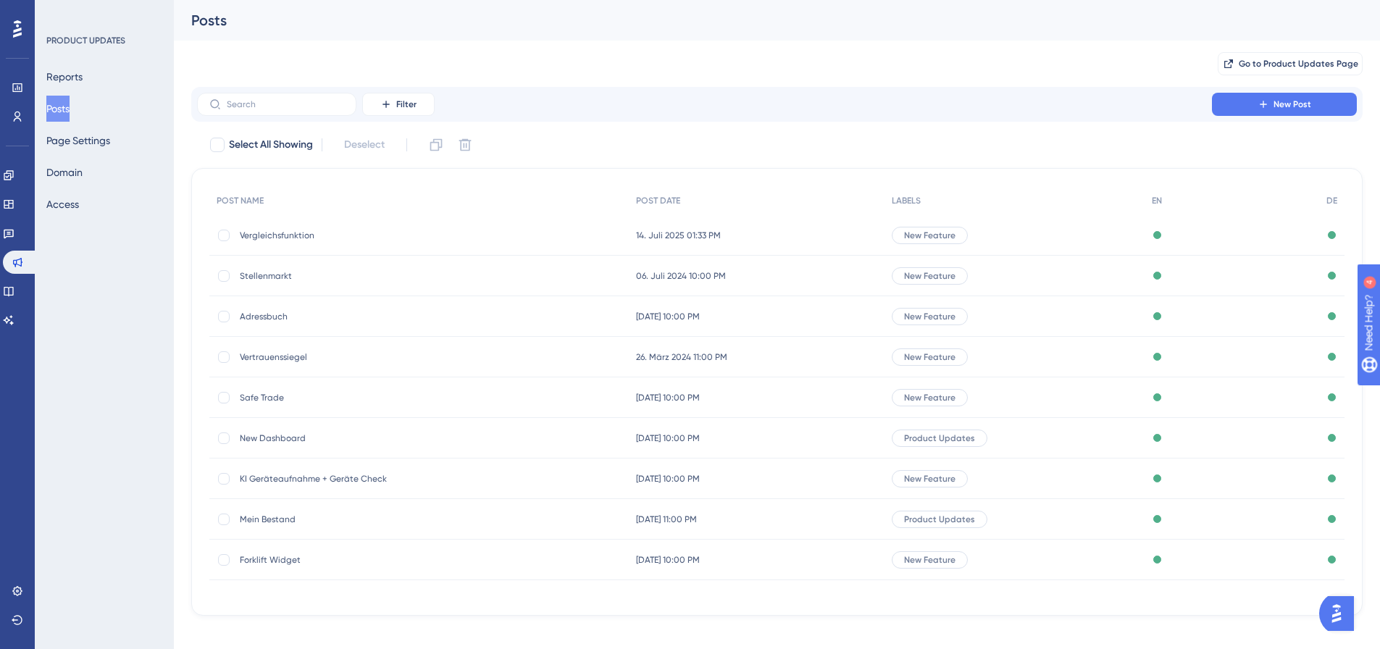
click at [14, 303] on div "Engagement Widgets Feedback Product Updates Knowledge Base AI Assistant" at bounding box center [17, 248] width 29 height 168
click at [10, 292] on link at bounding box center [9, 291] width 12 height 23
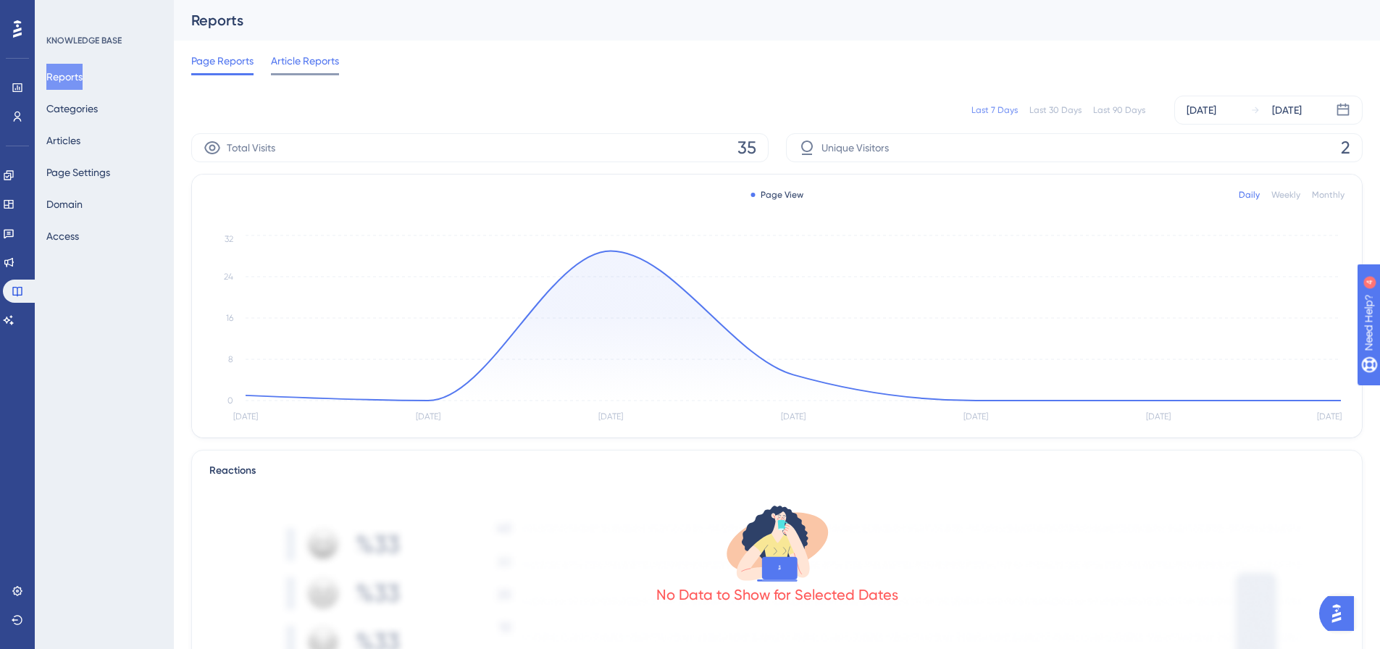
click at [312, 64] on span "Article Reports" at bounding box center [305, 60] width 68 height 17
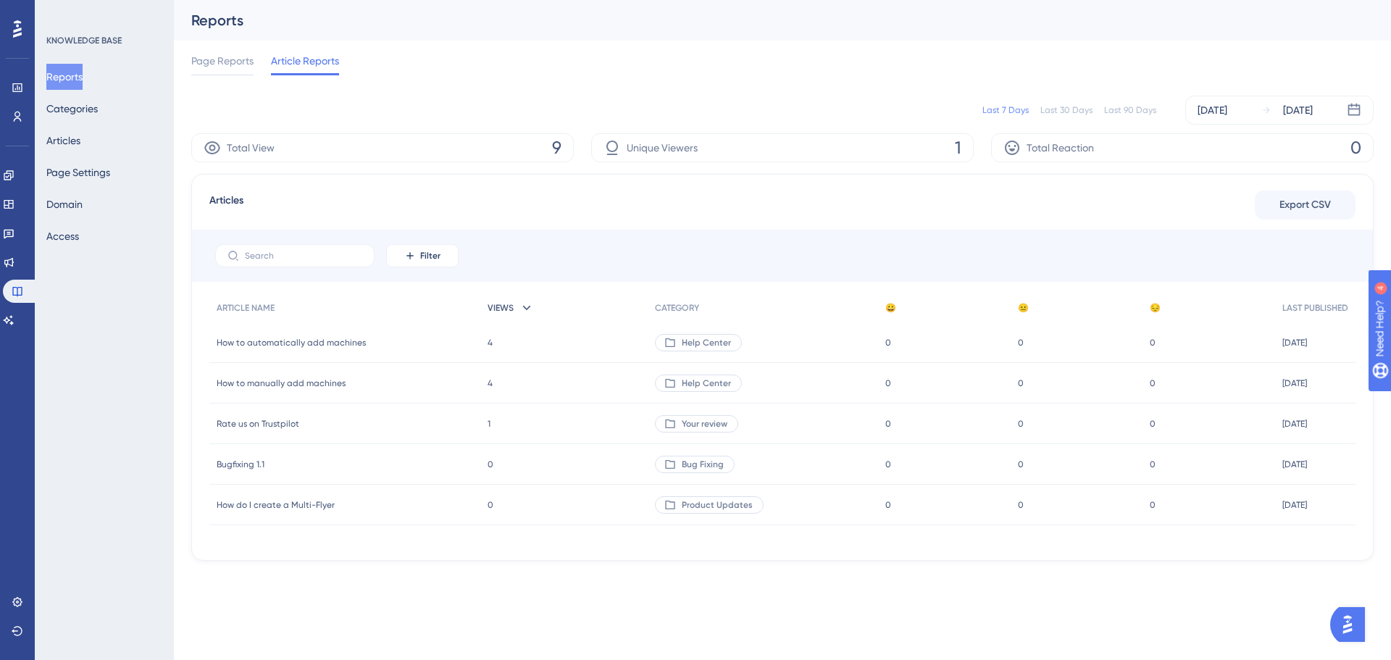
click at [519, 307] on icon at bounding box center [526, 308] width 14 height 14
